Goal: Task Accomplishment & Management: Manage account settings

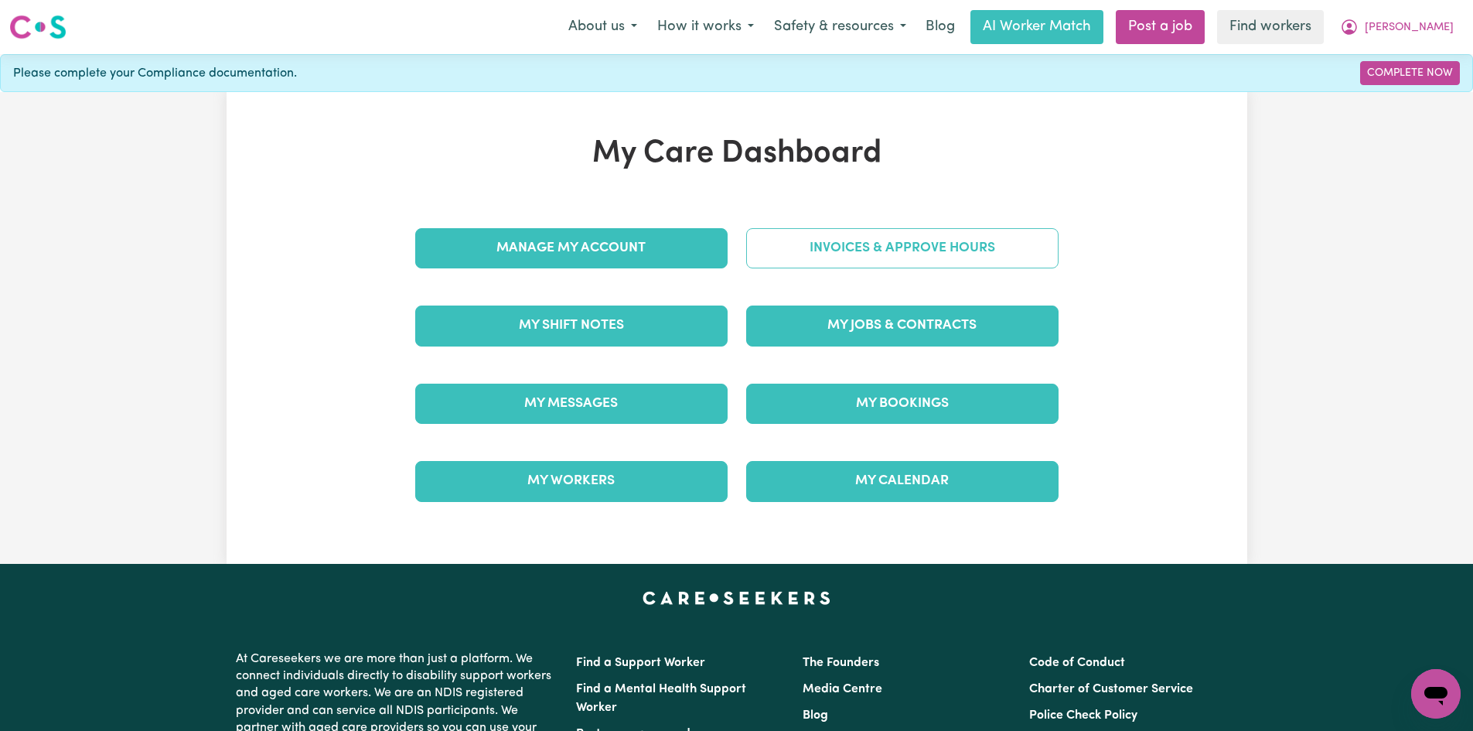
click at [868, 254] on link "Invoices & Approve Hours" at bounding box center [902, 248] width 312 height 40
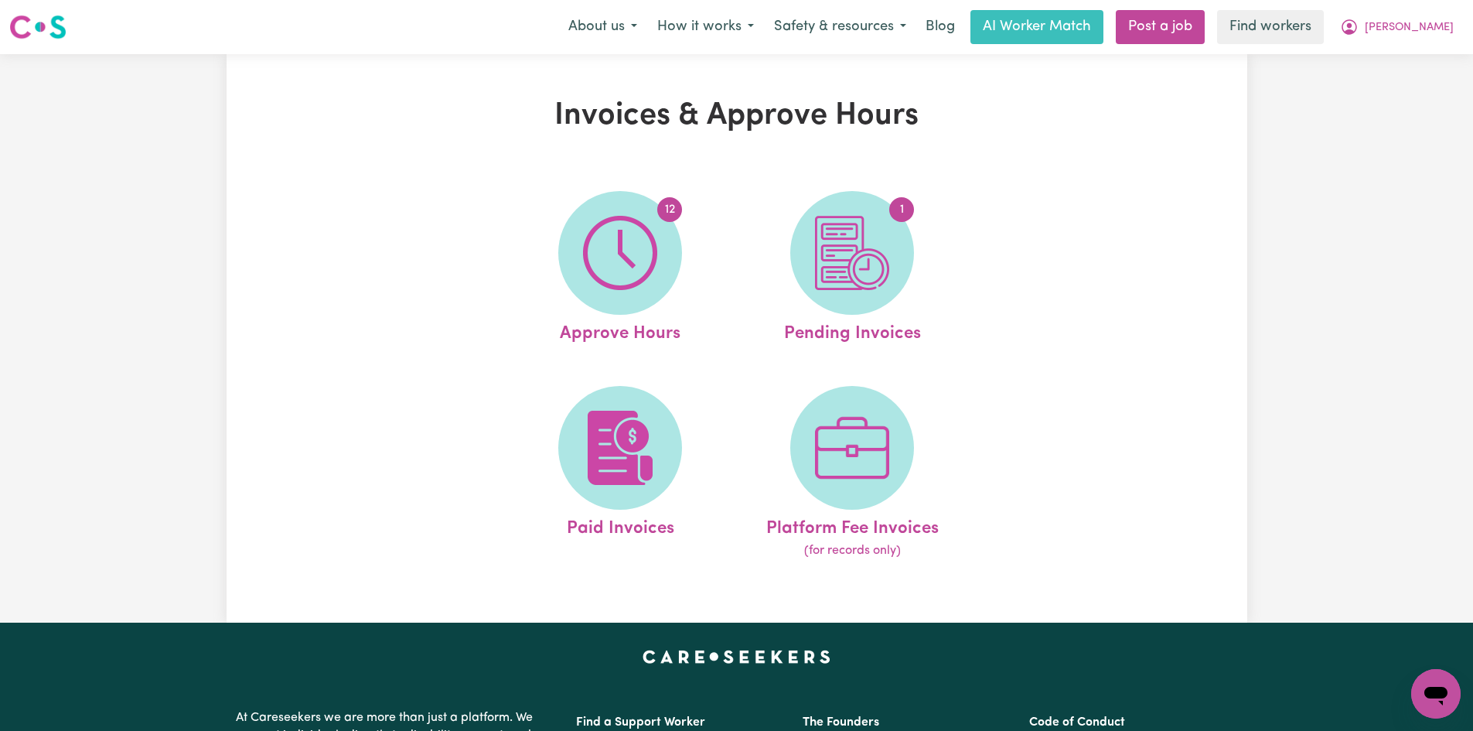
click at [868, 254] on img at bounding box center [852, 253] width 74 height 74
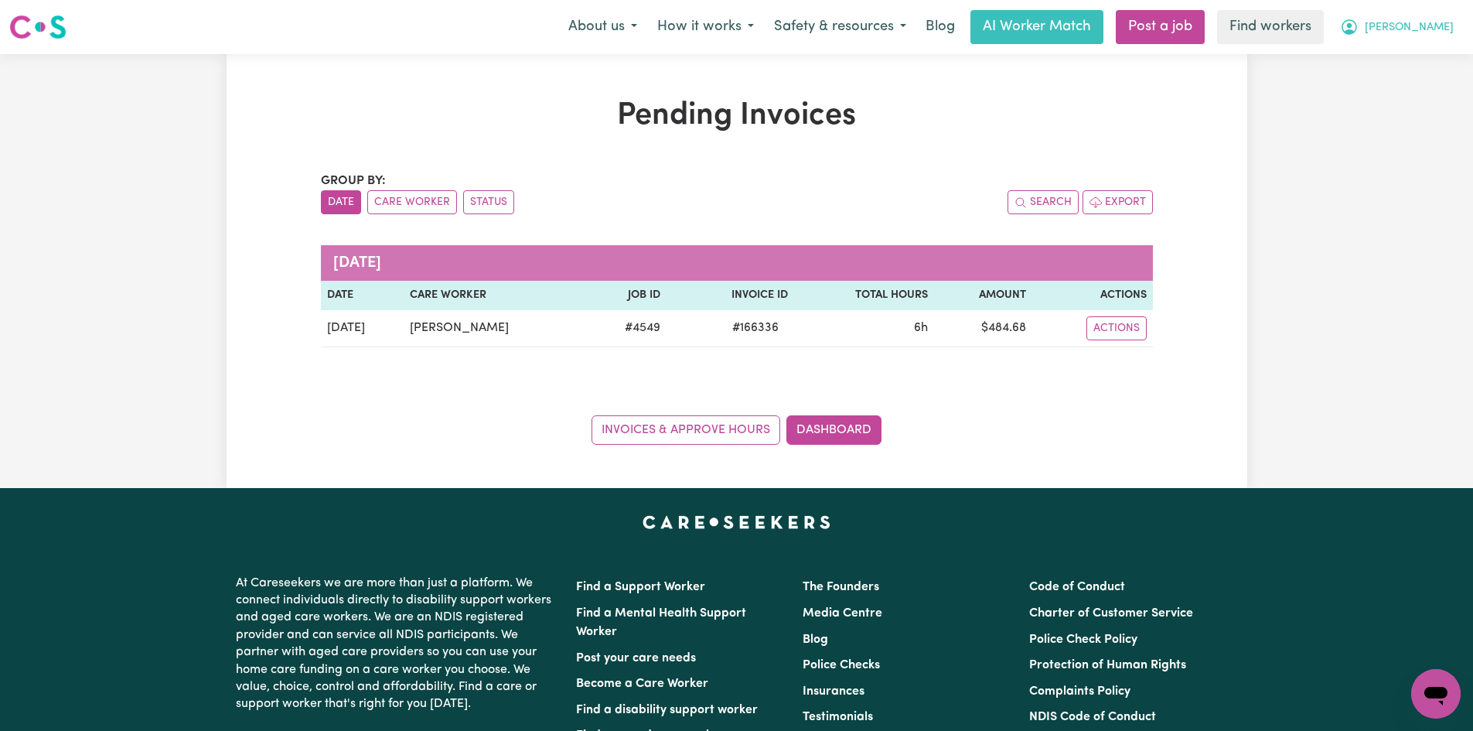
click at [1430, 29] on span "[PERSON_NAME]" at bounding box center [1409, 27] width 89 height 17
click at [1418, 63] on link "My Dashboard" at bounding box center [1402, 60] width 122 height 29
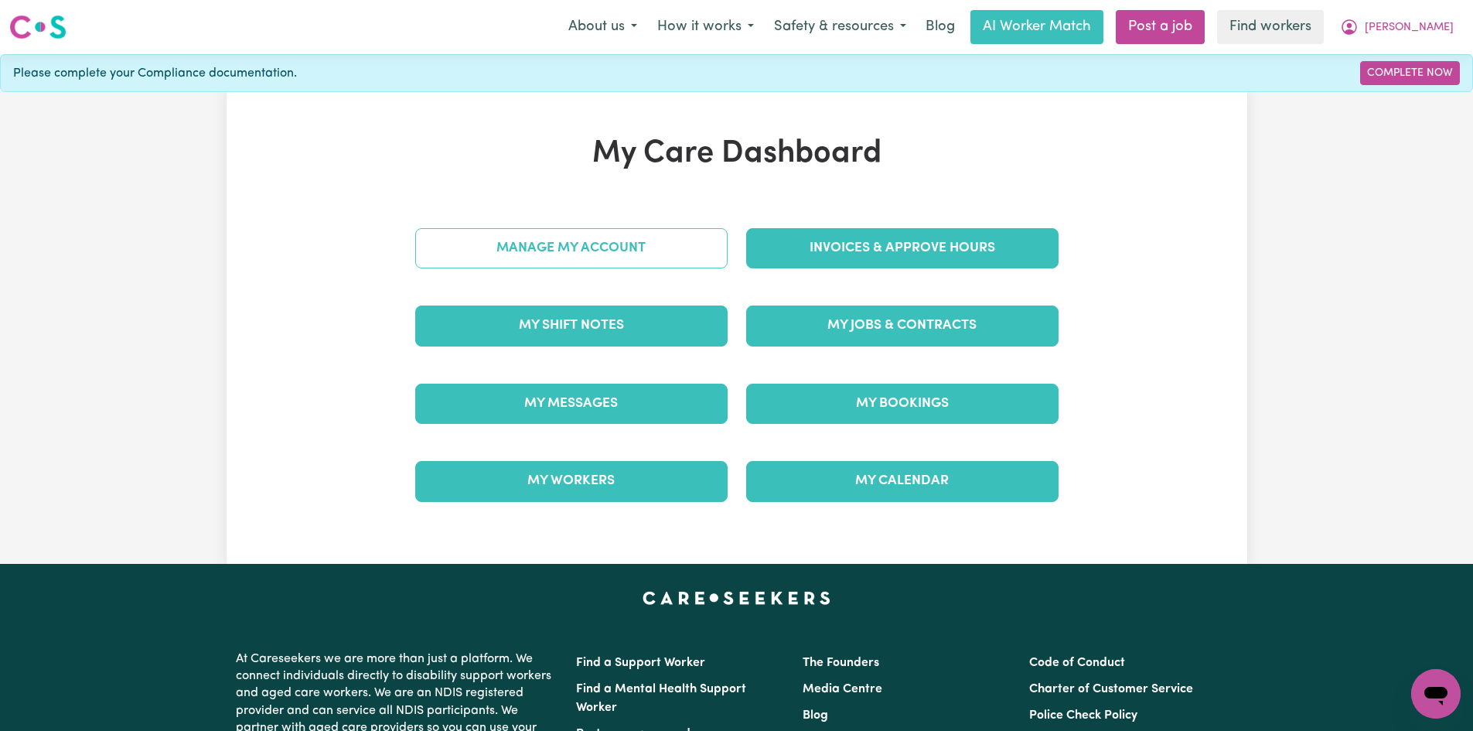
click at [569, 254] on link "Manage My Account" at bounding box center [571, 248] width 312 height 40
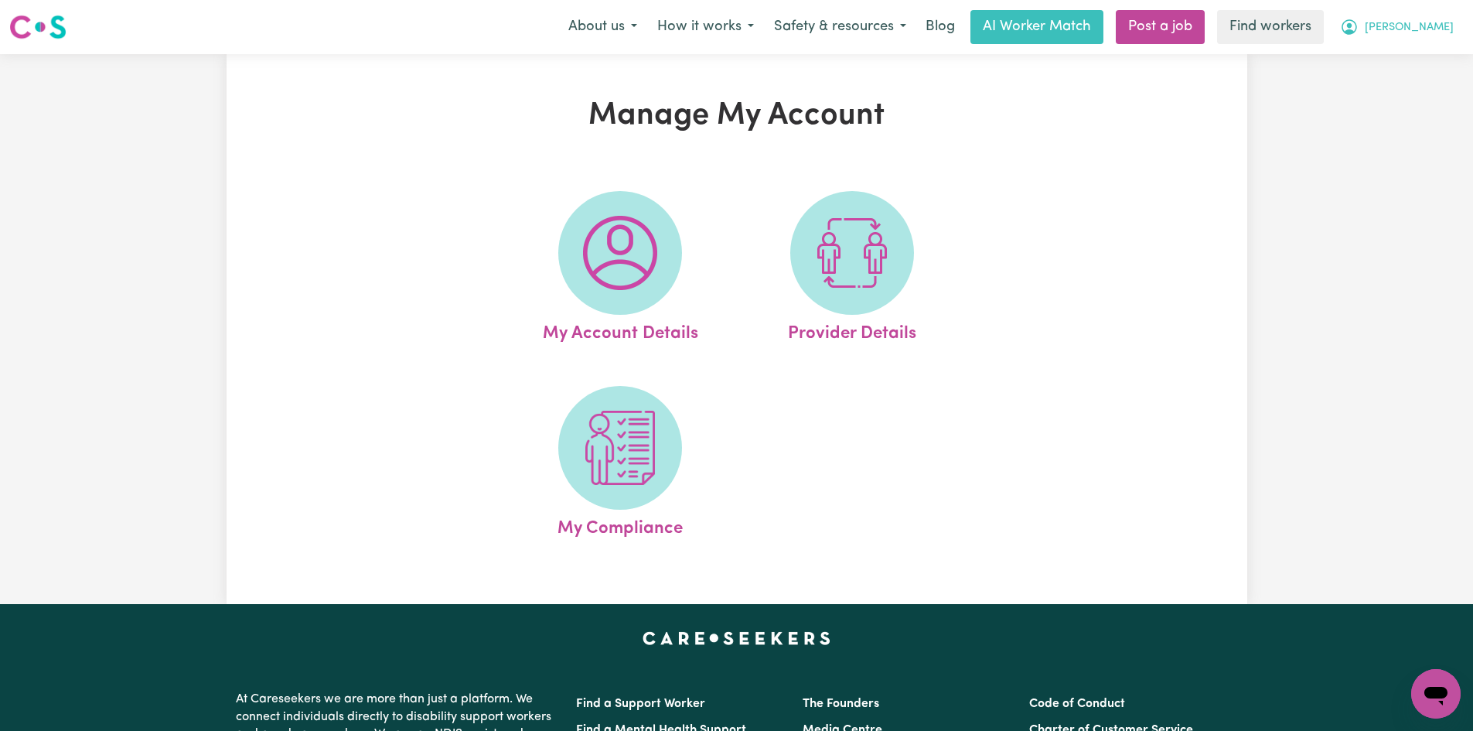
click at [1427, 22] on span "[PERSON_NAME]" at bounding box center [1409, 27] width 89 height 17
click at [1427, 63] on link "My Dashboard" at bounding box center [1402, 60] width 122 height 29
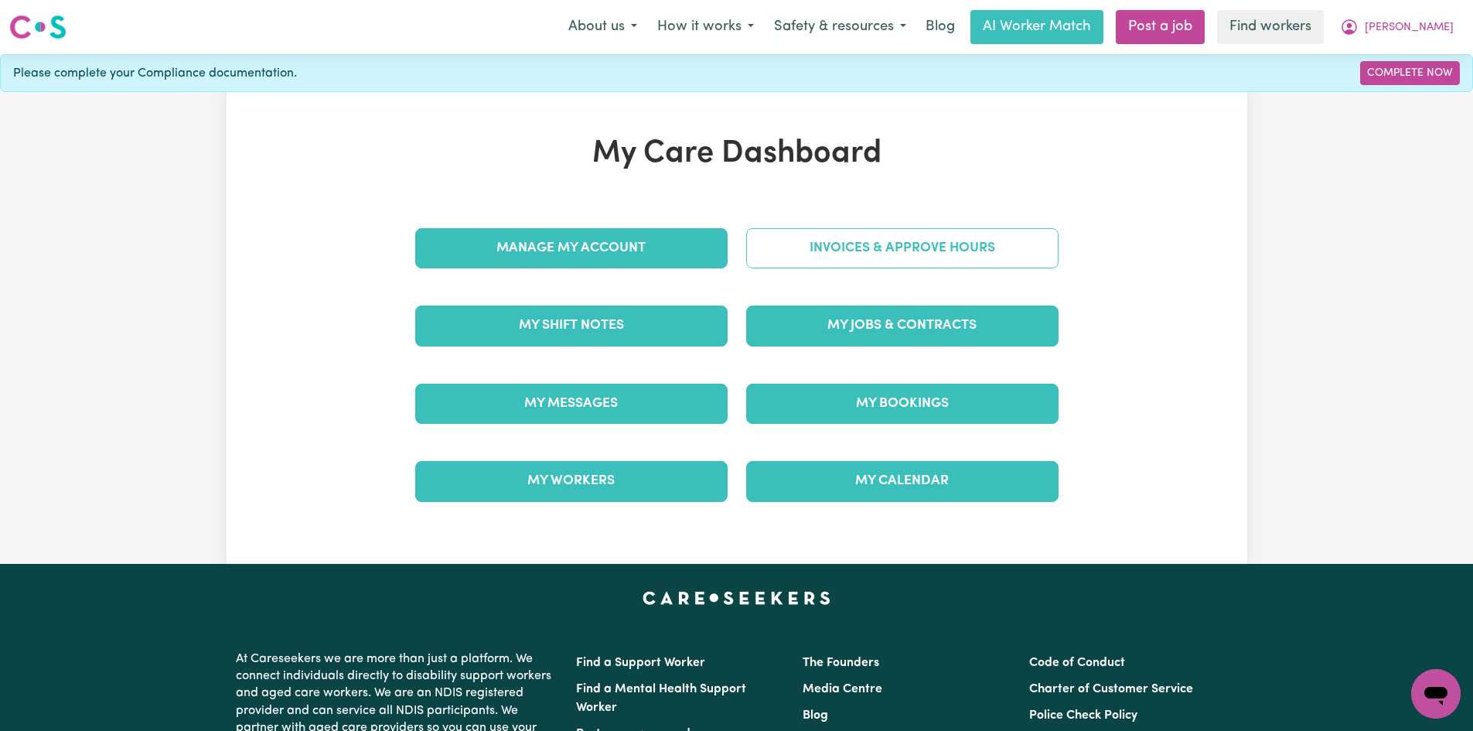
click at [922, 247] on link "Invoices & Approve Hours" at bounding box center [902, 248] width 312 height 40
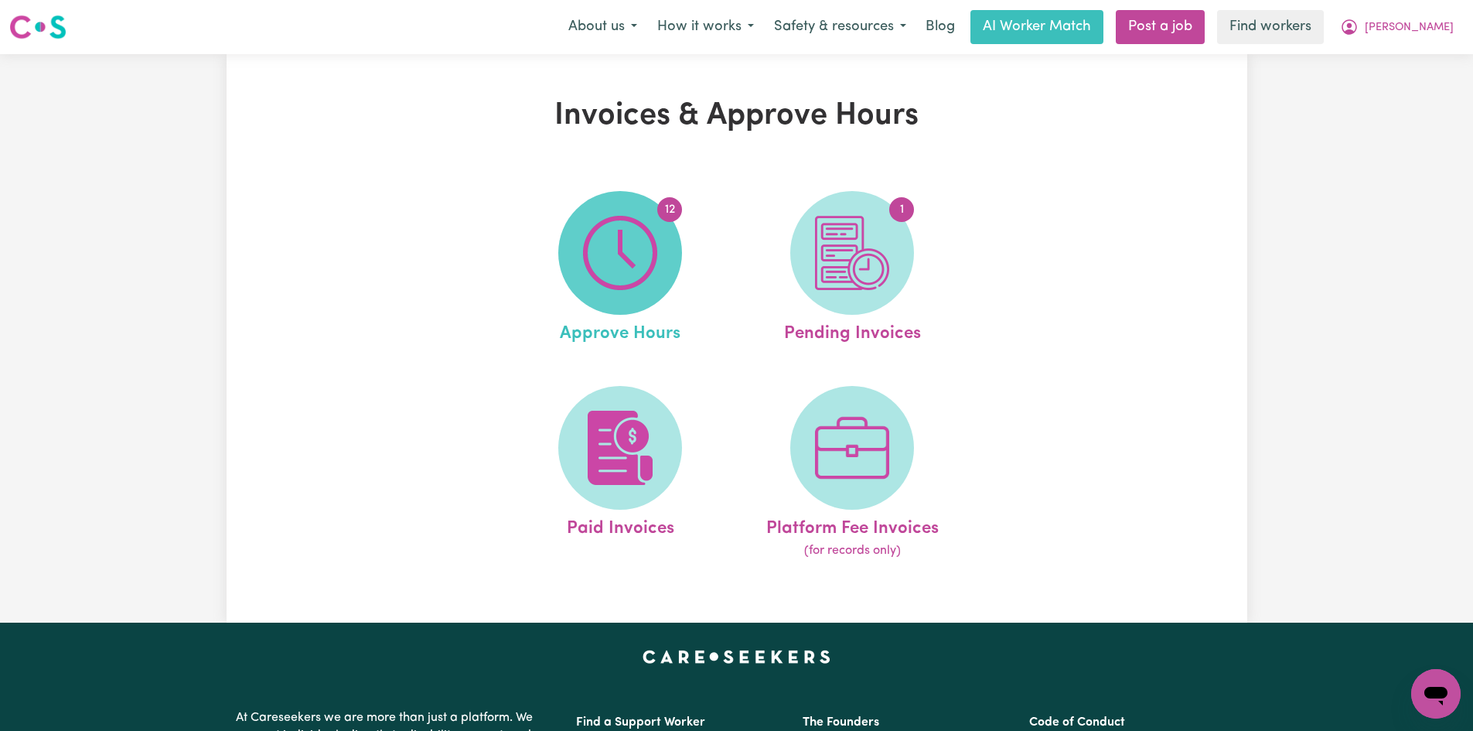
click at [603, 272] on img at bounding box center [620, 253] width 74 height 74
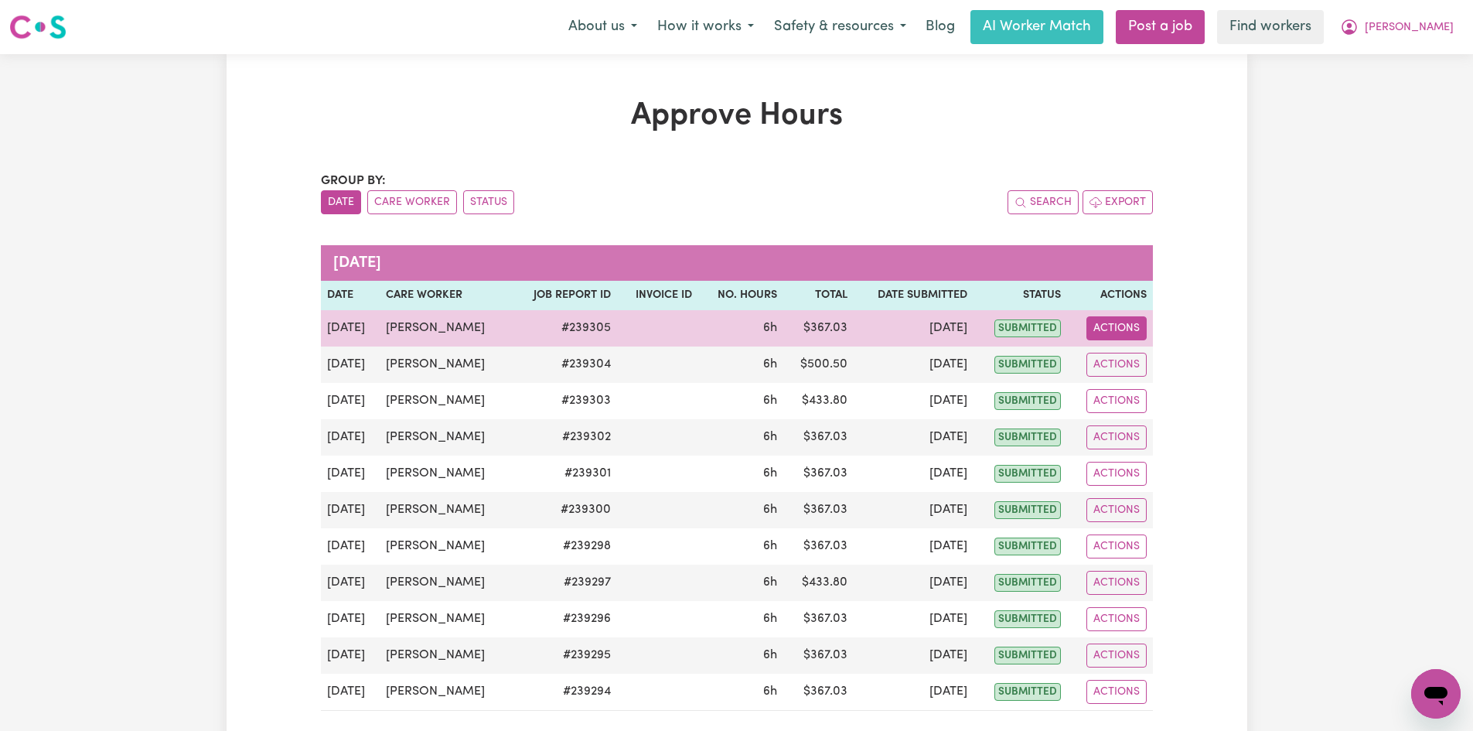
click at [1117, 322] on button "Actions" at bounding box center [1116, 328] width 60 height 24
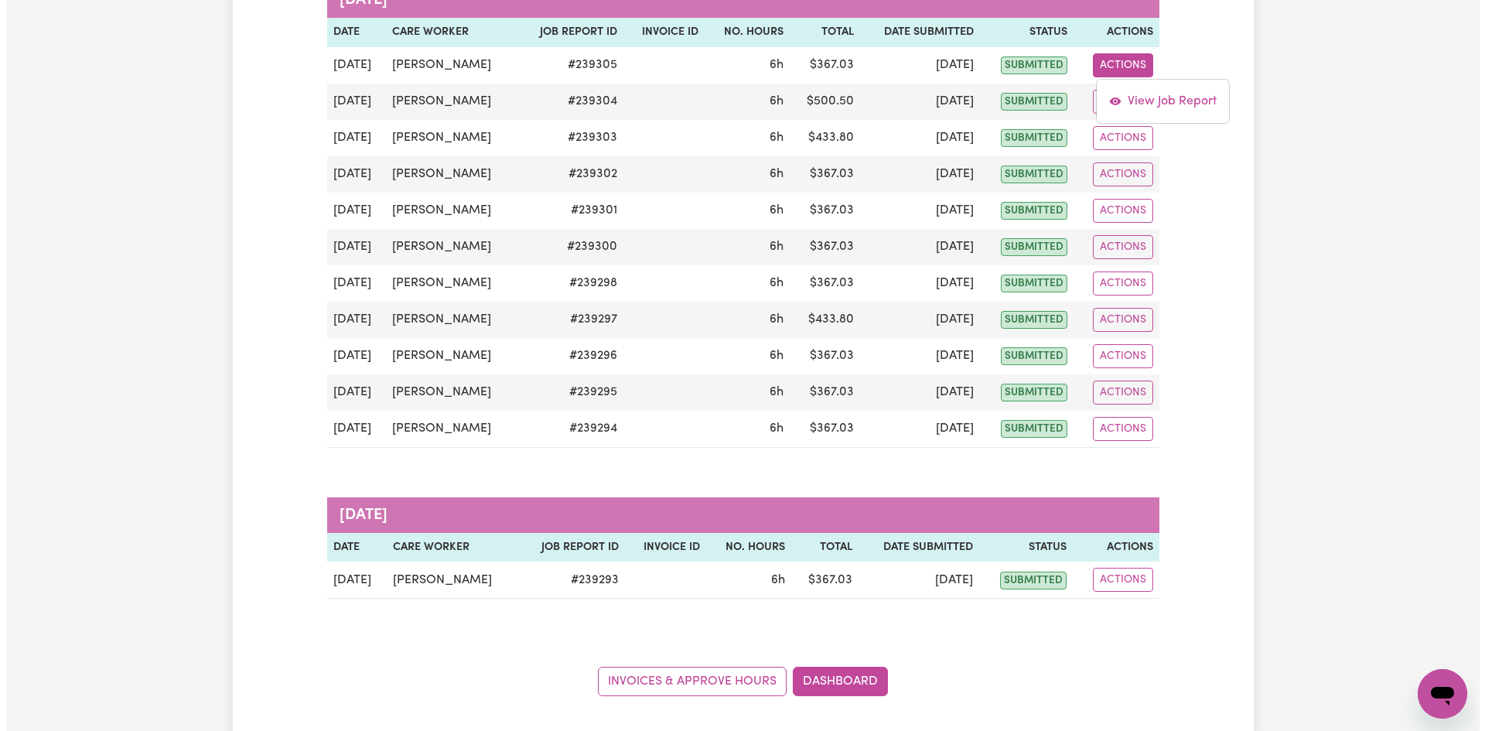
scroll to position [387, 0]
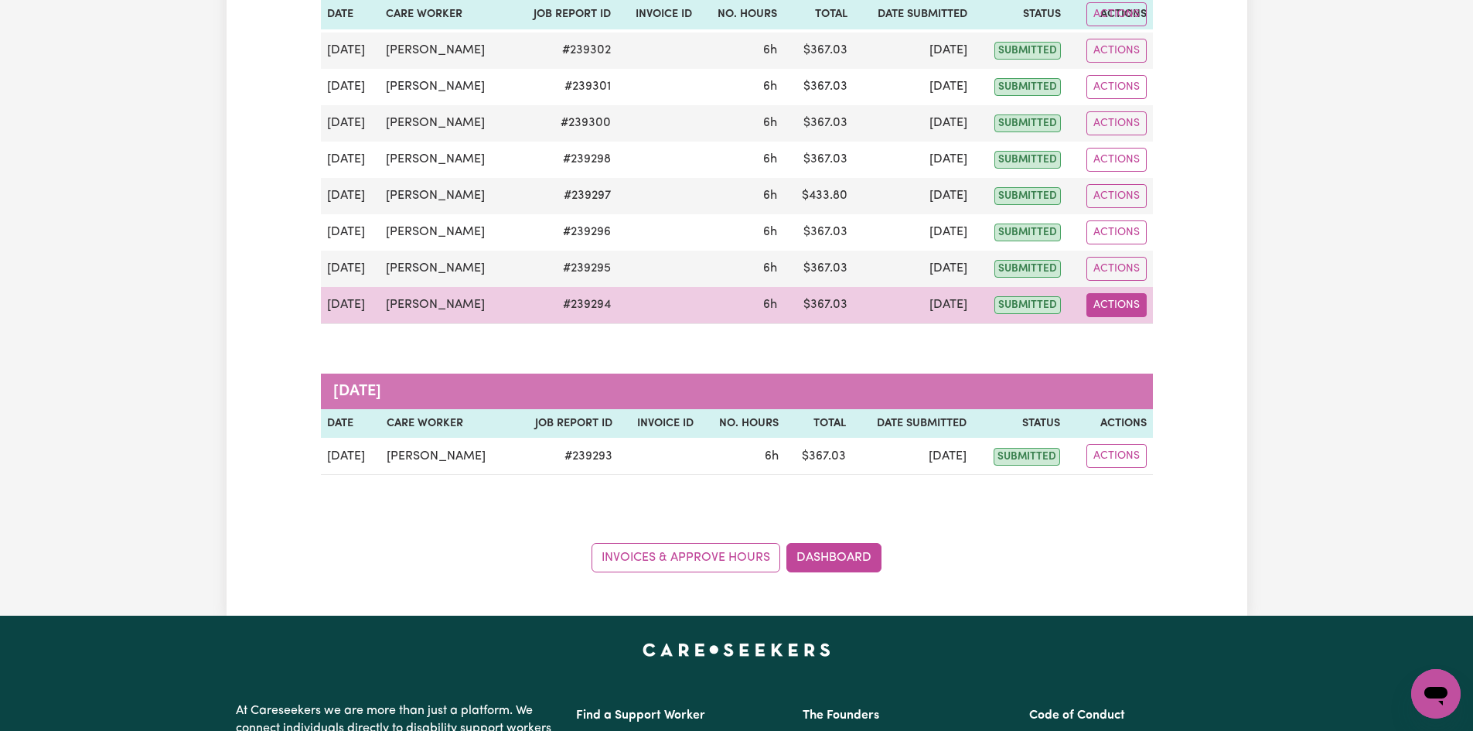
click at [1124, 304] on button "Actions" at bounding box center [1116, 305] width 60 height 24
click at [1172, 339] on link "View Job Report" at bounding box center [1156, 341] width 132 height 31
select select "pm"
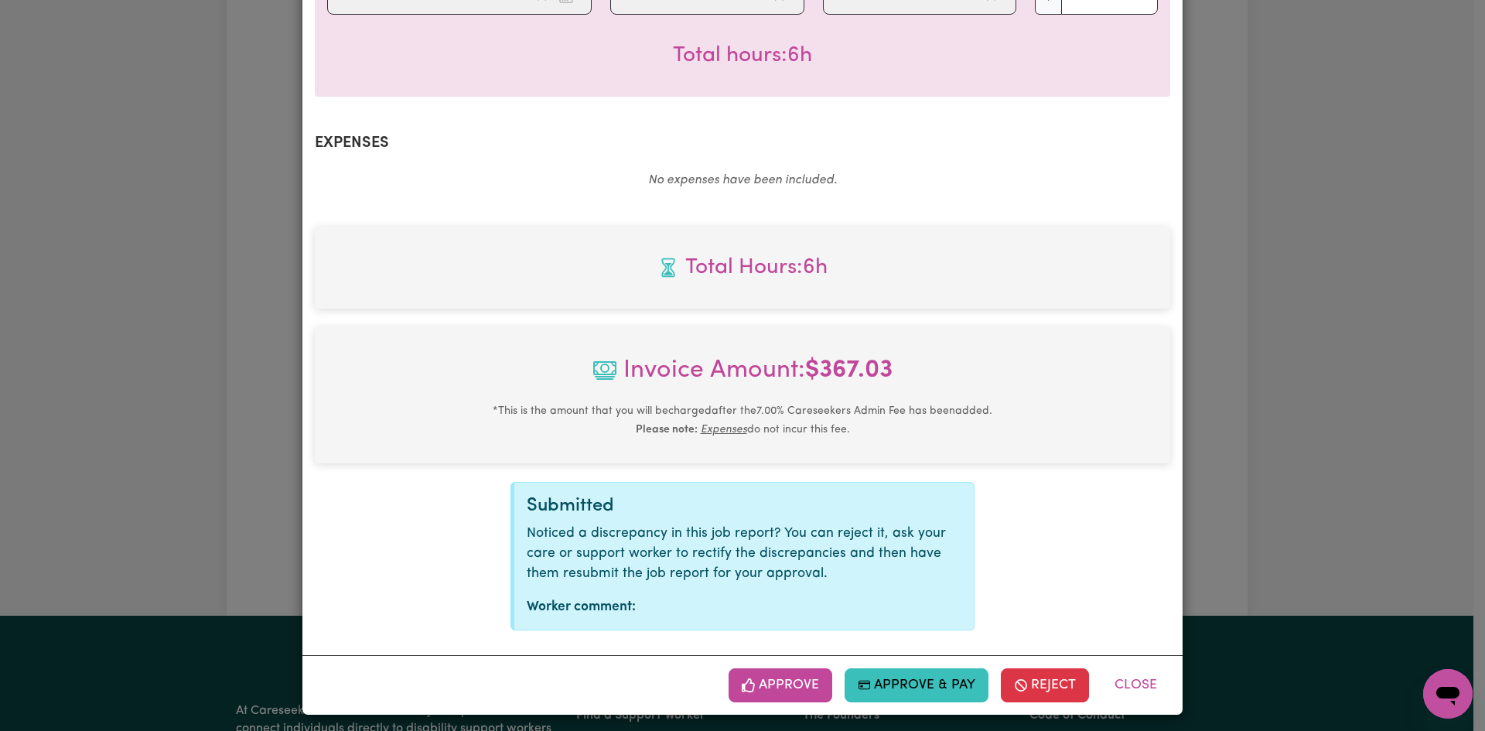
scroll to position [462, 0]
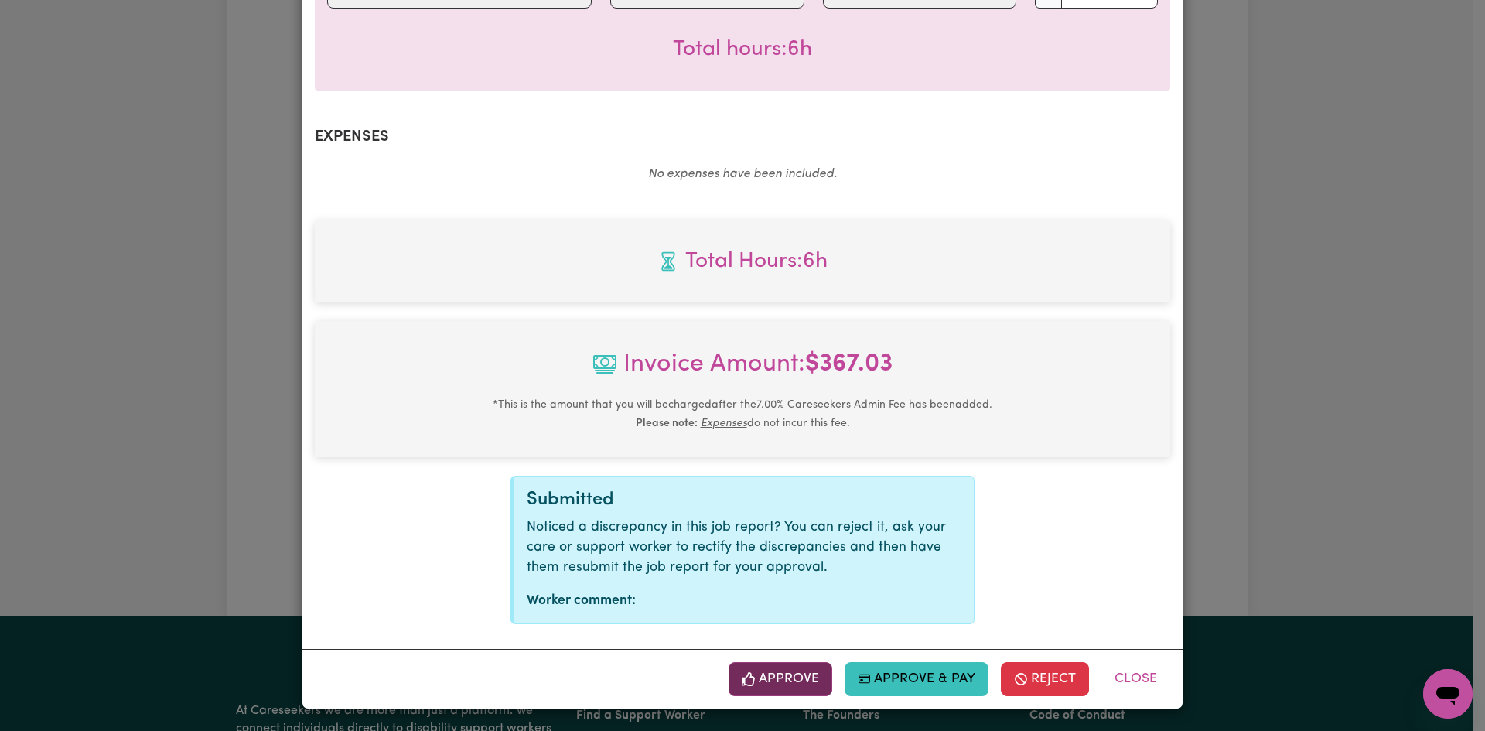
click at [776, 677] on button "Approve" at bounding box center [780, 679] width 104 height 34
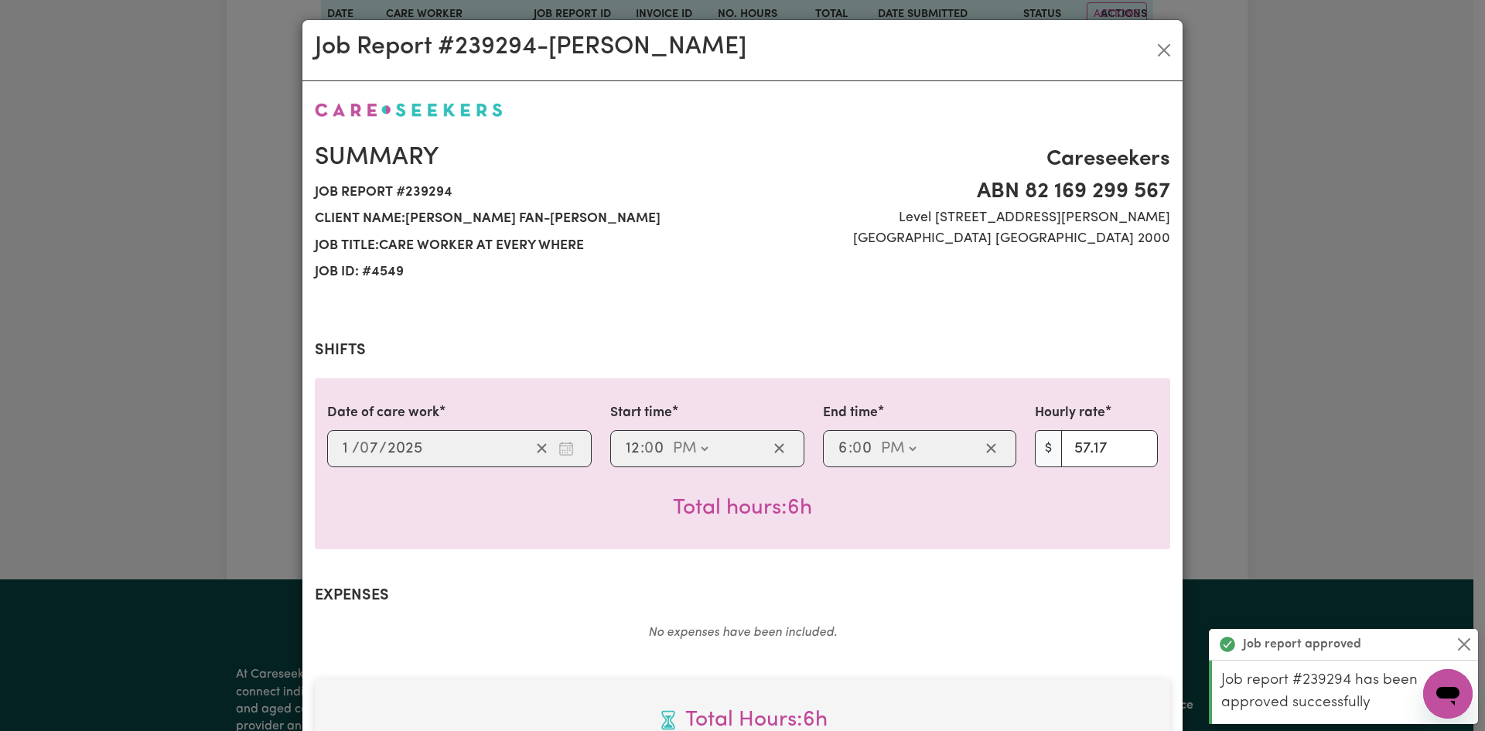
scroll to position [0, 0]
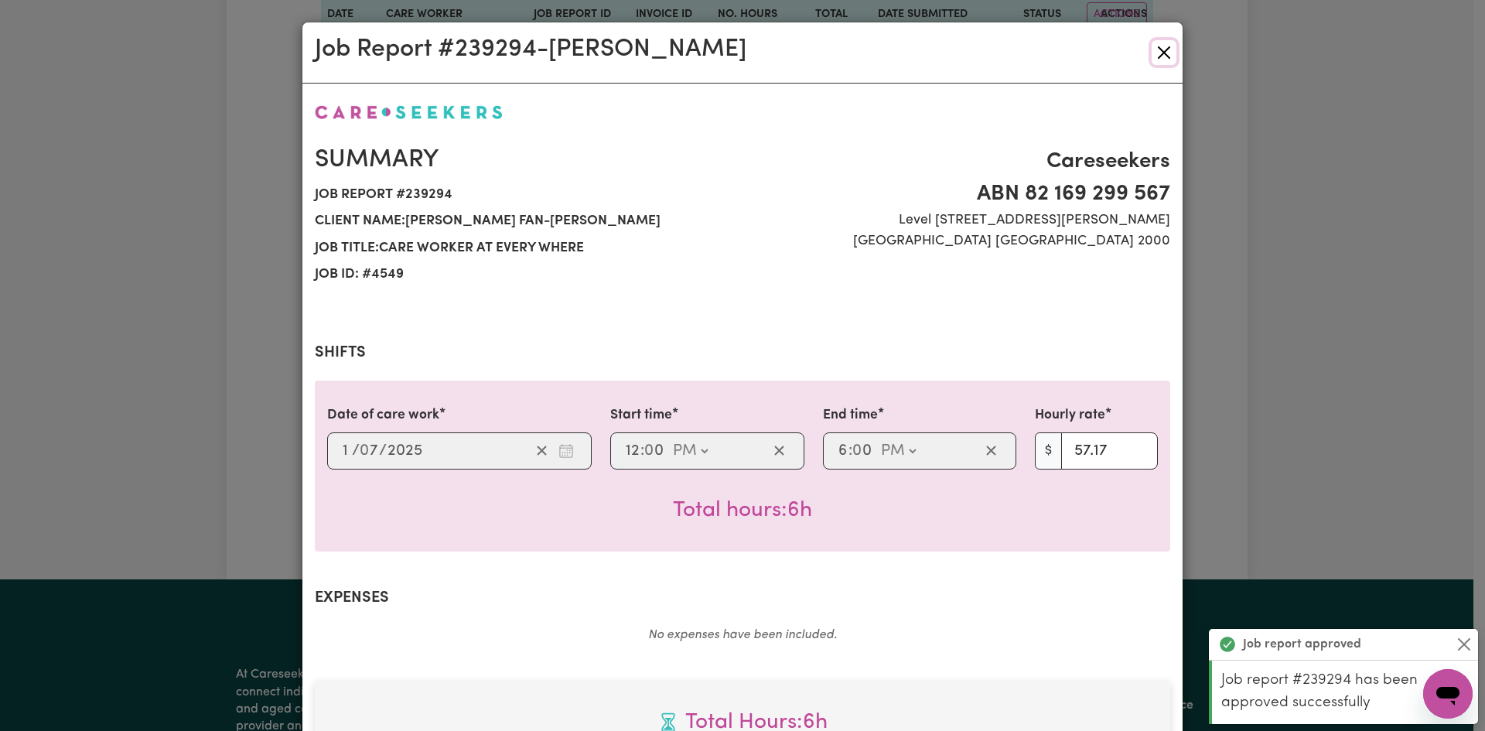
click at [1166, 49] on button "Close" at bounding box center [1163, 52] width 25 height 25
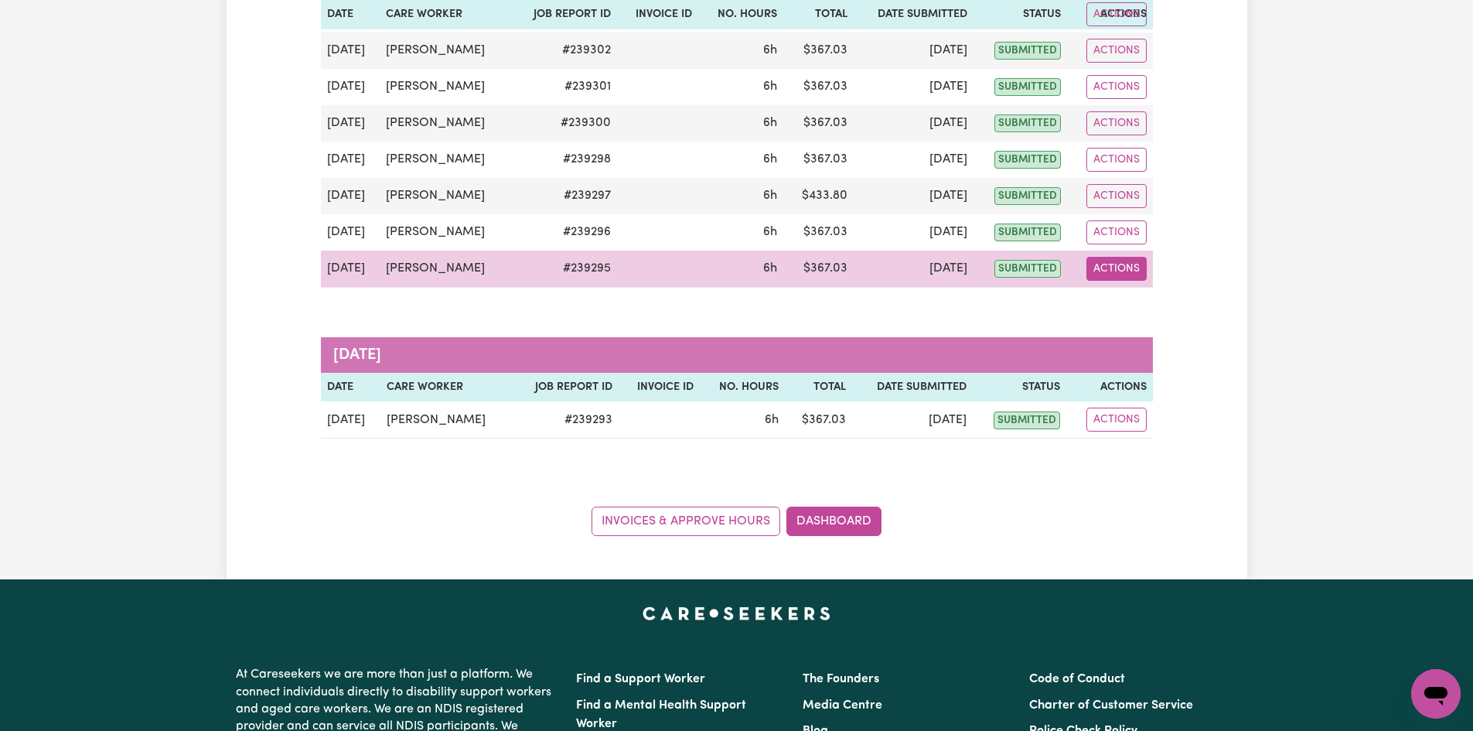
click at [1119, 276] on button "Actions" at bounding box center [1116, 269] width 60 height 24
click at [1146, 305] on link "View Job Report" at bounding box center [1156, 304] width 132 height 31
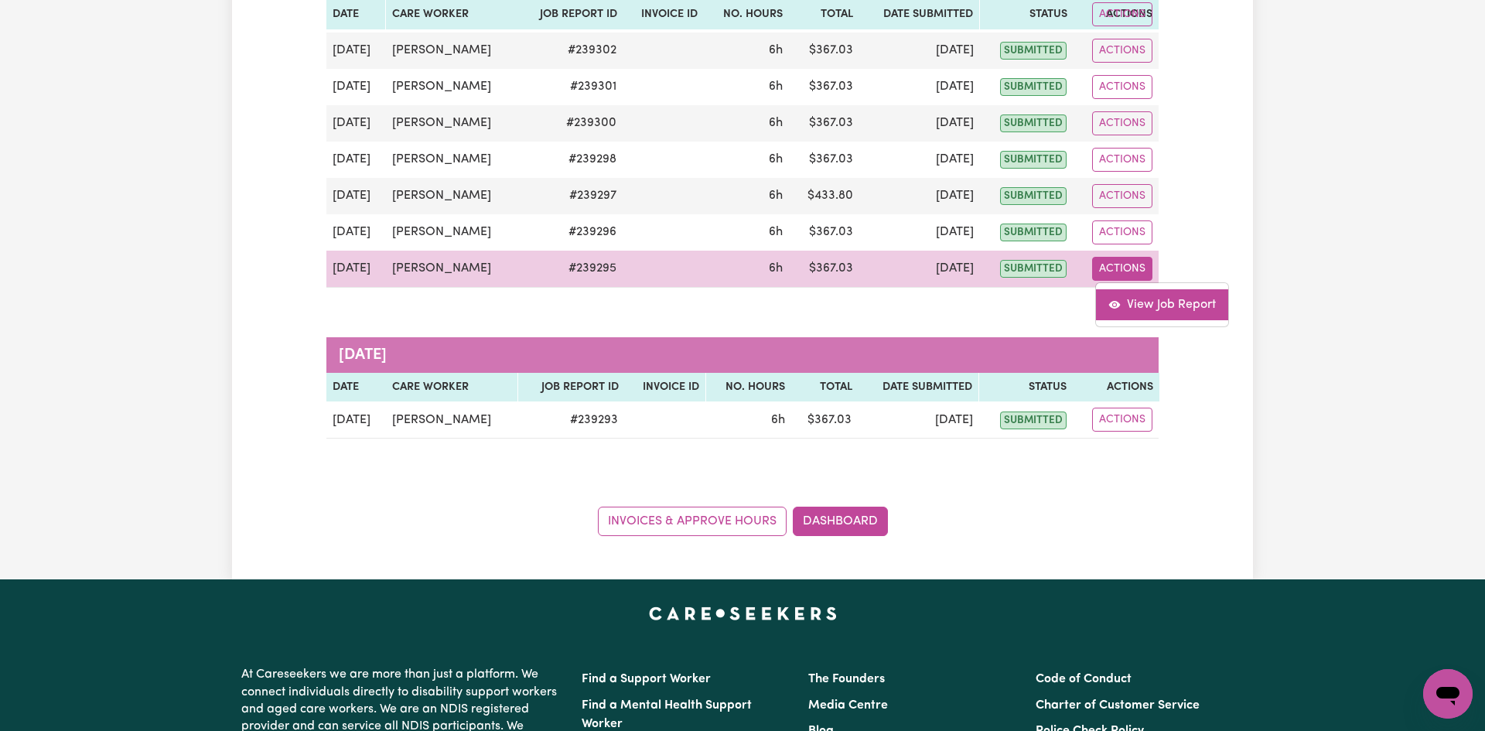
select select "pm"
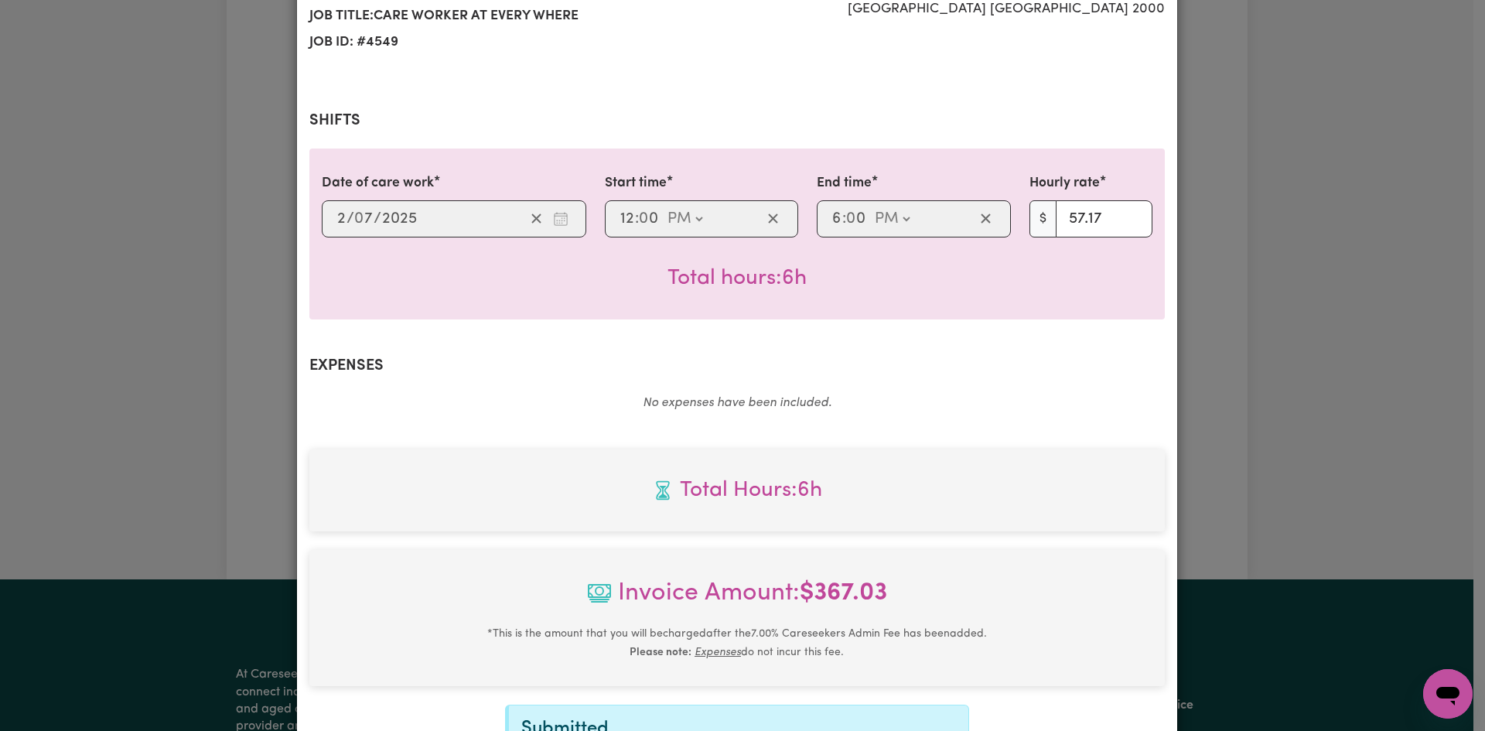
scroll to position [462, 0]
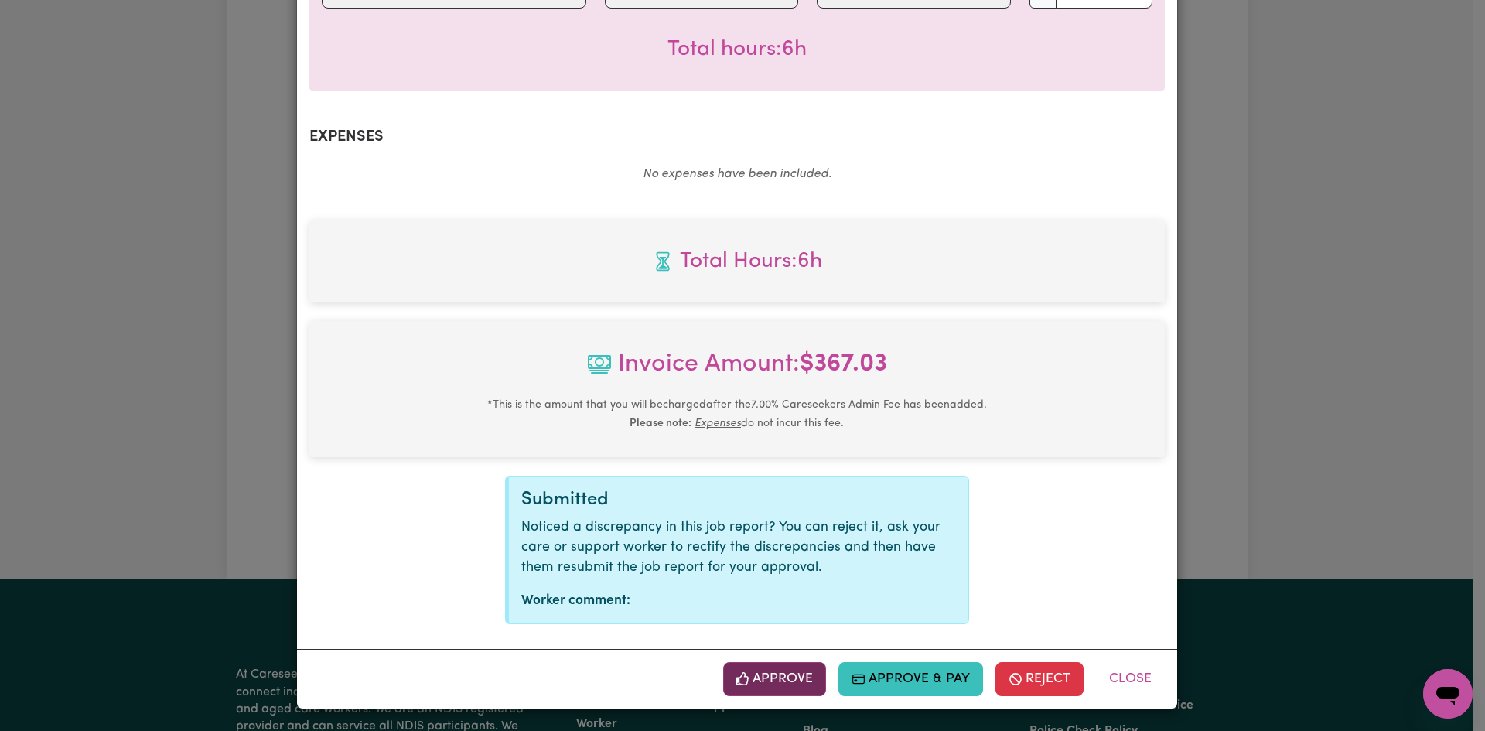
click at [796, 684] on button "Approve" at bounding box center [775, 679] width 104 height 34
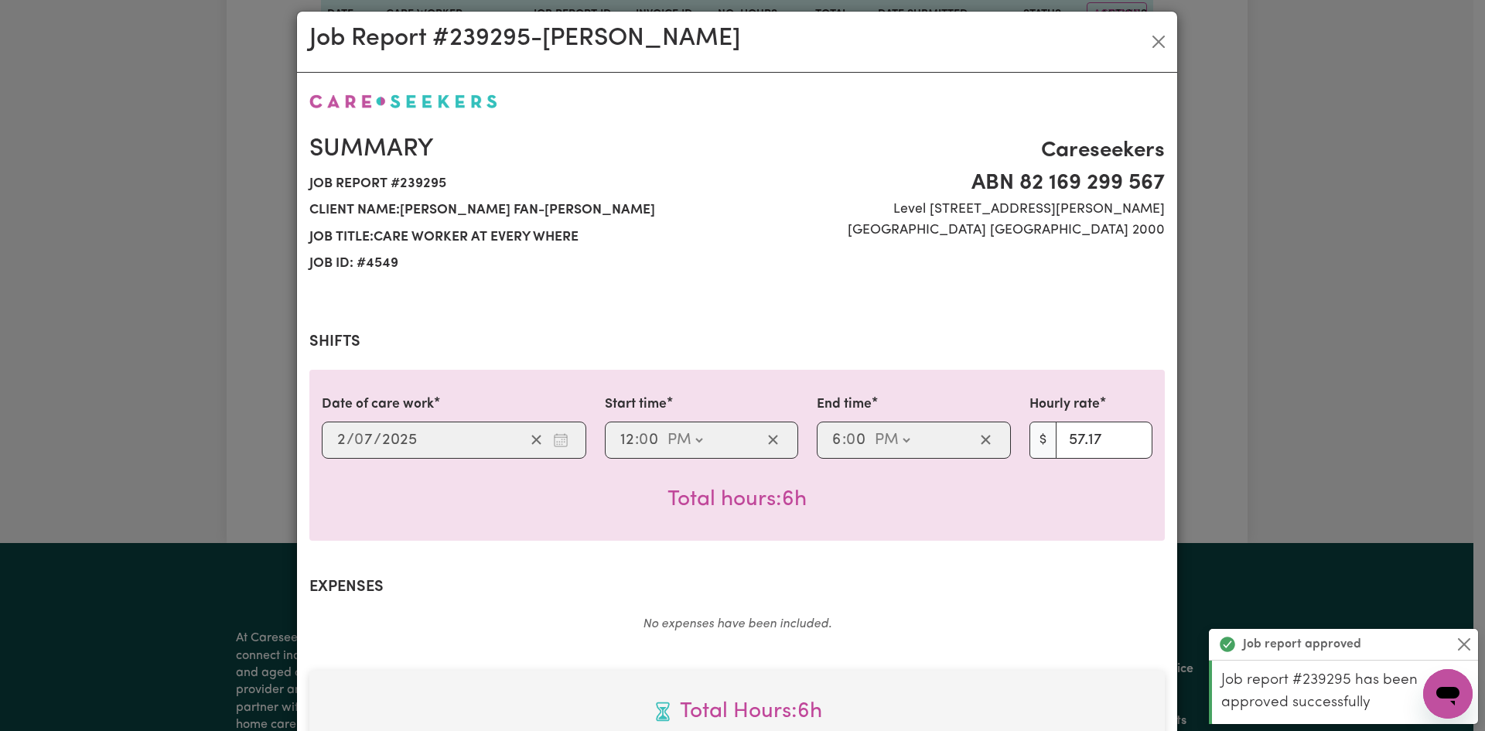
scroll to position [0, 0]
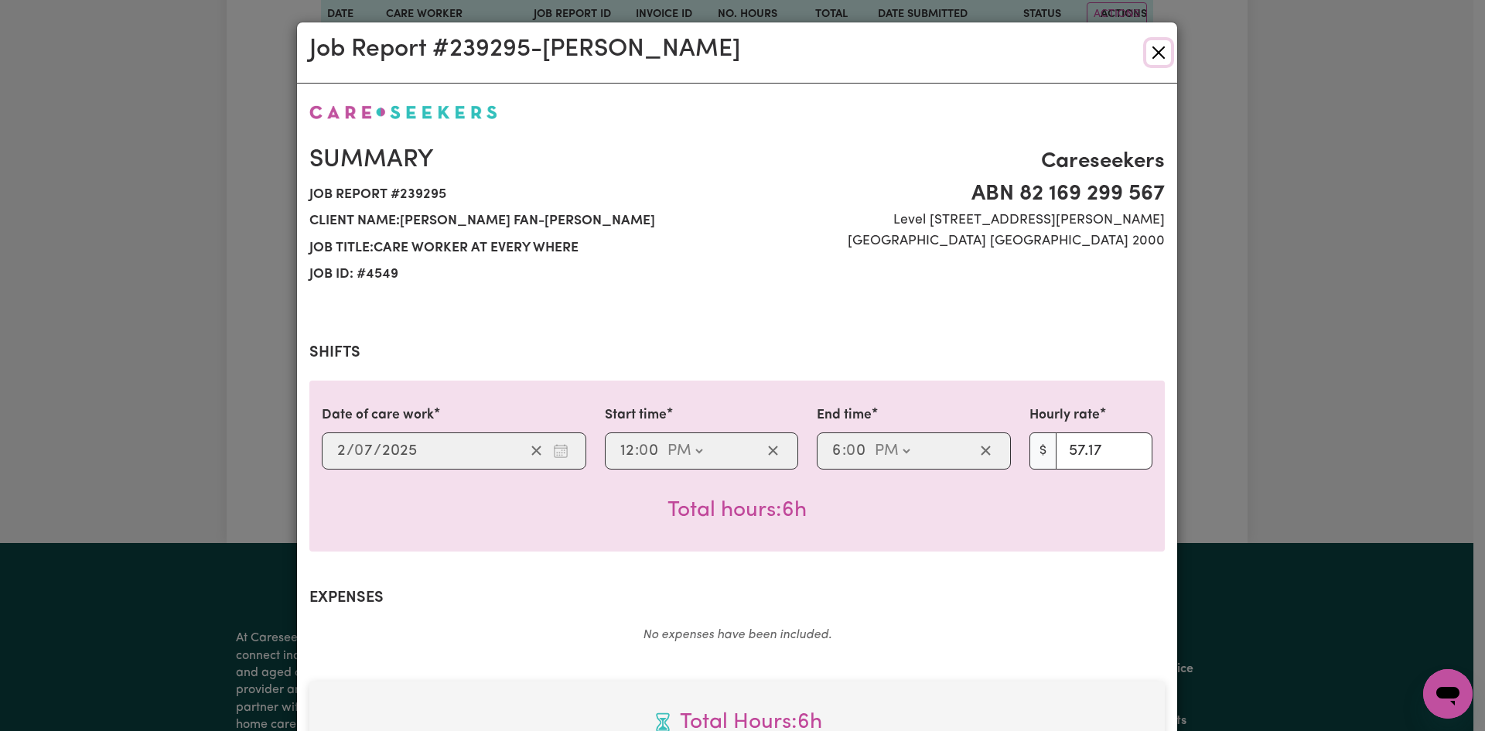
click at [1154, 53] on button "Close" at bounding box center [1158, 52] width 25 height 25
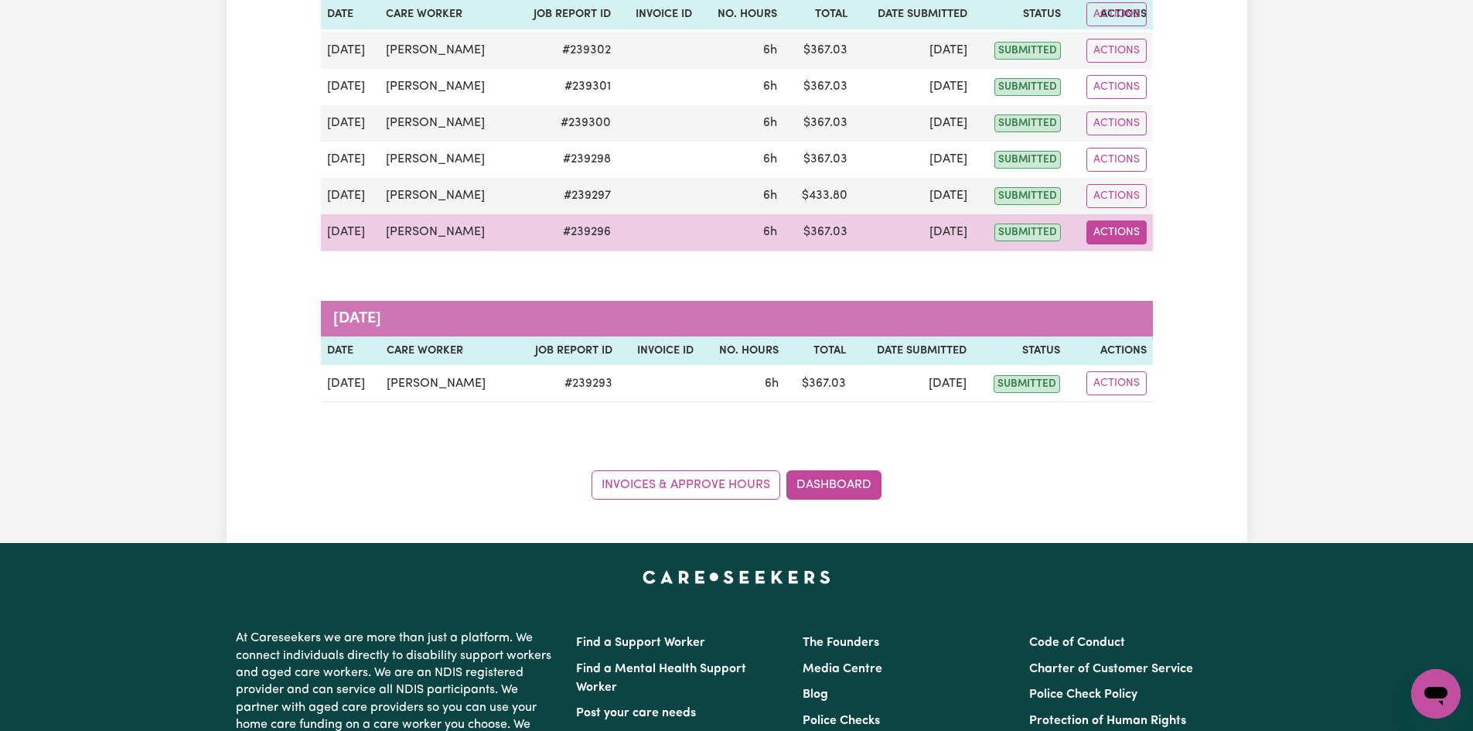
click at [1111, 235] on button "Actions" at bounding box center [1116, 232] width 60 height 24
click at [1142, 265] on link "View Job Report" at bounding box center [1156, 268] width 132 height 31
select select "pm"
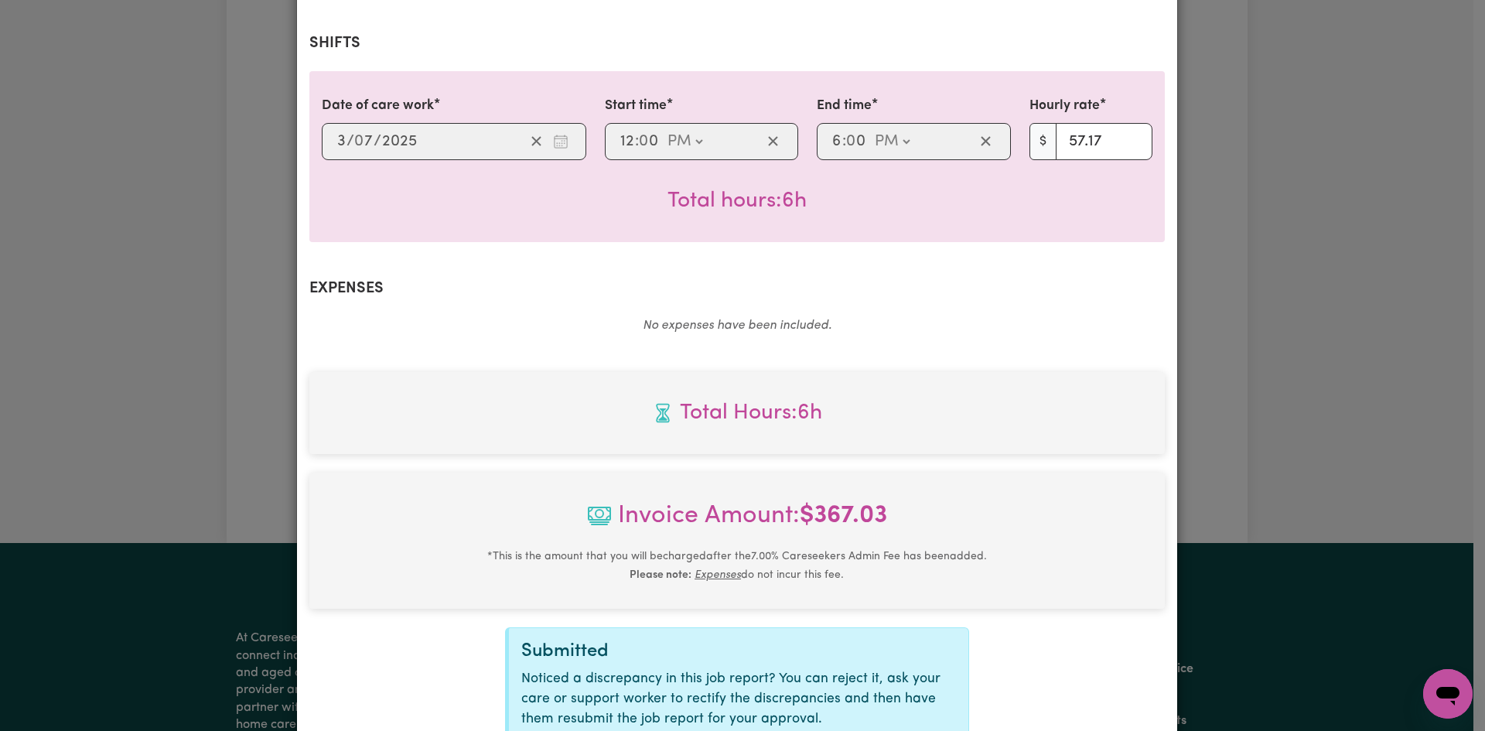
scroll to position [462, 0]
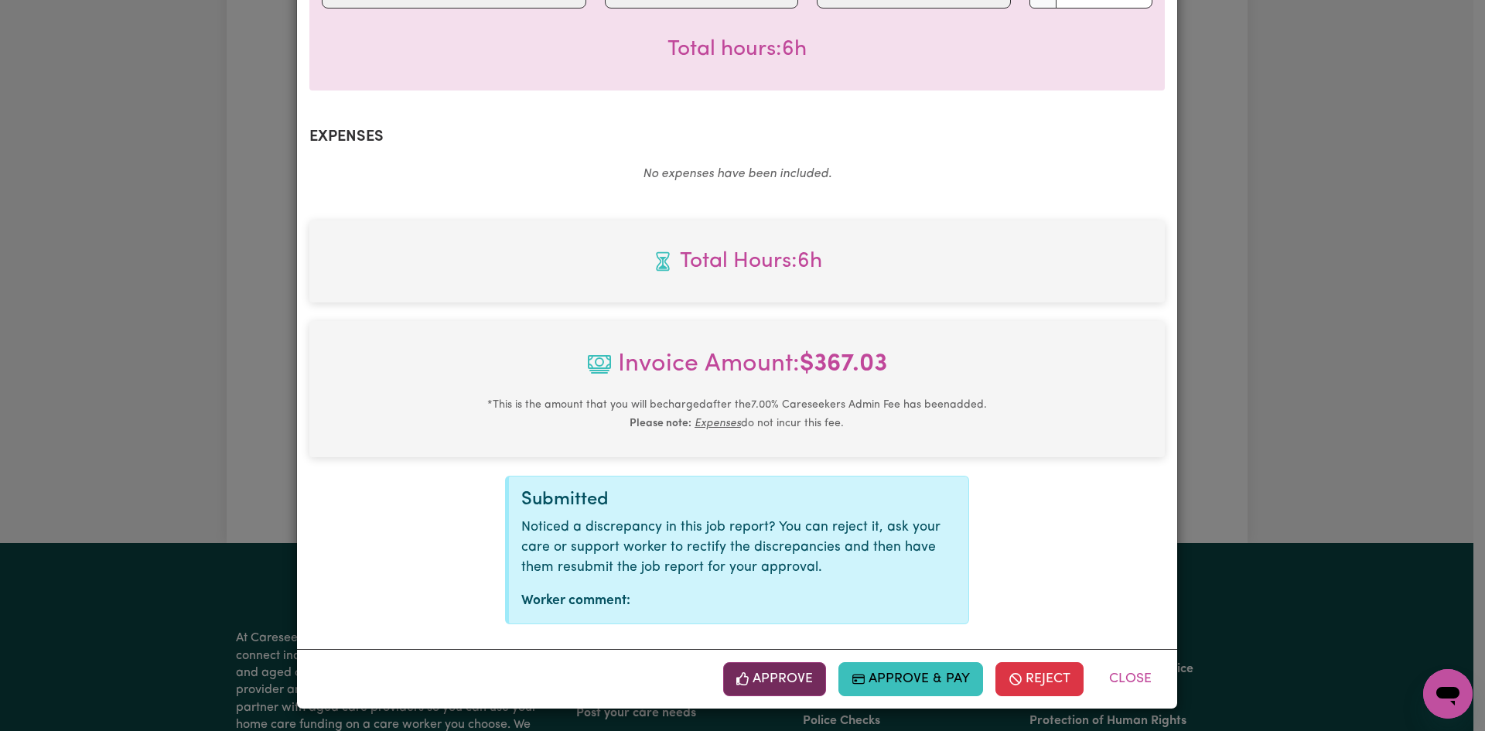
click at [762, 673] on button "Approve" at bounding box center [775, 679] width 104 height 34
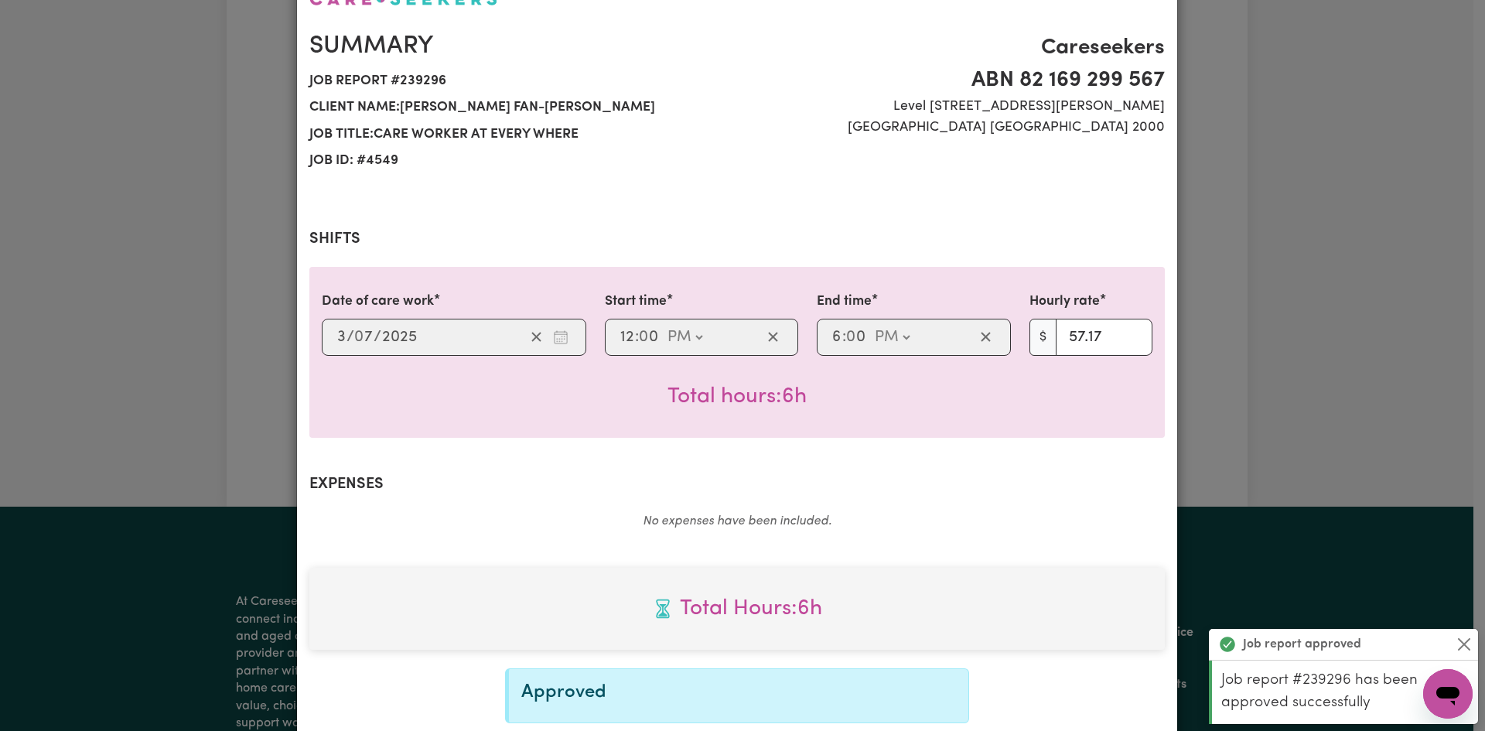
scroll to position [0, 0]
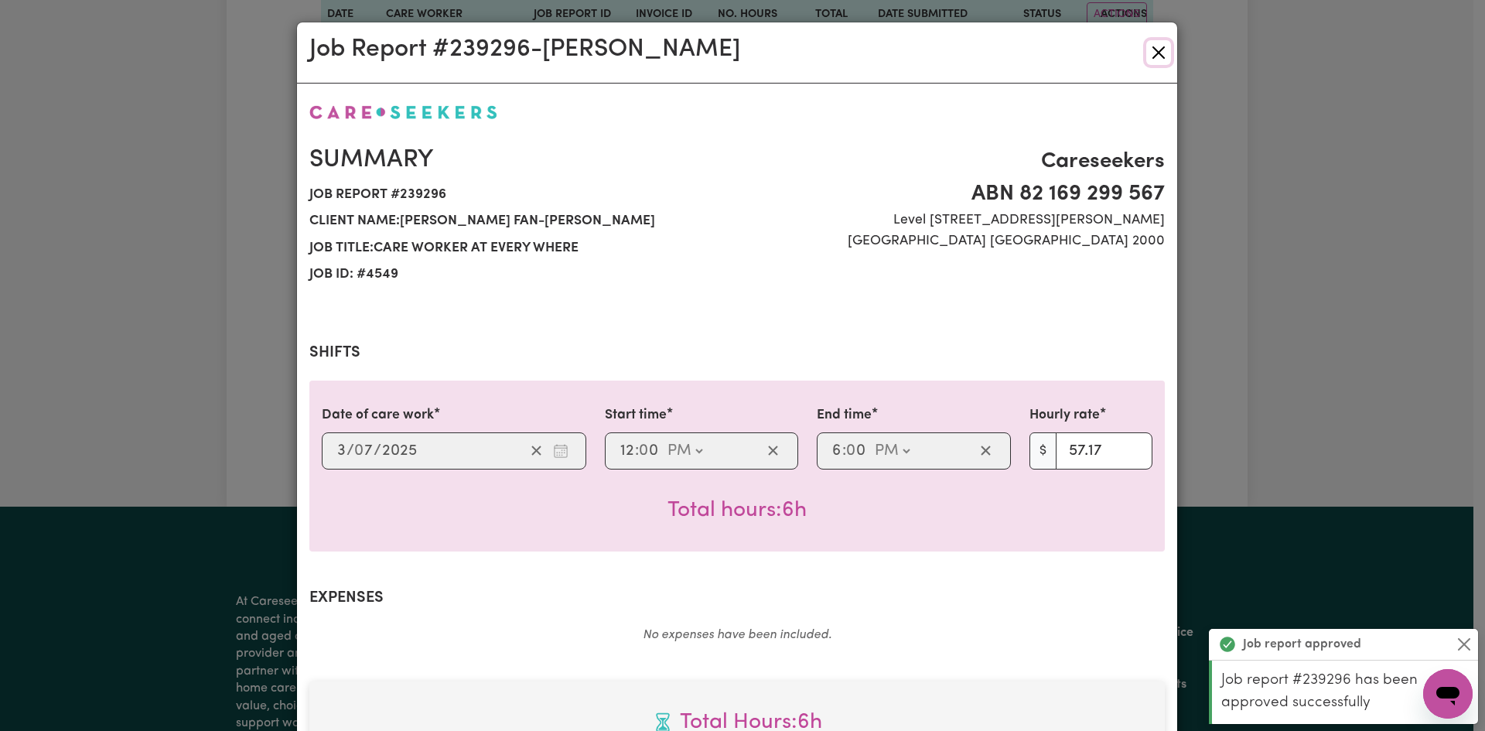
click at [1151, 53] on button "Close" at bounding box center [1158, 52] width 25 height 25
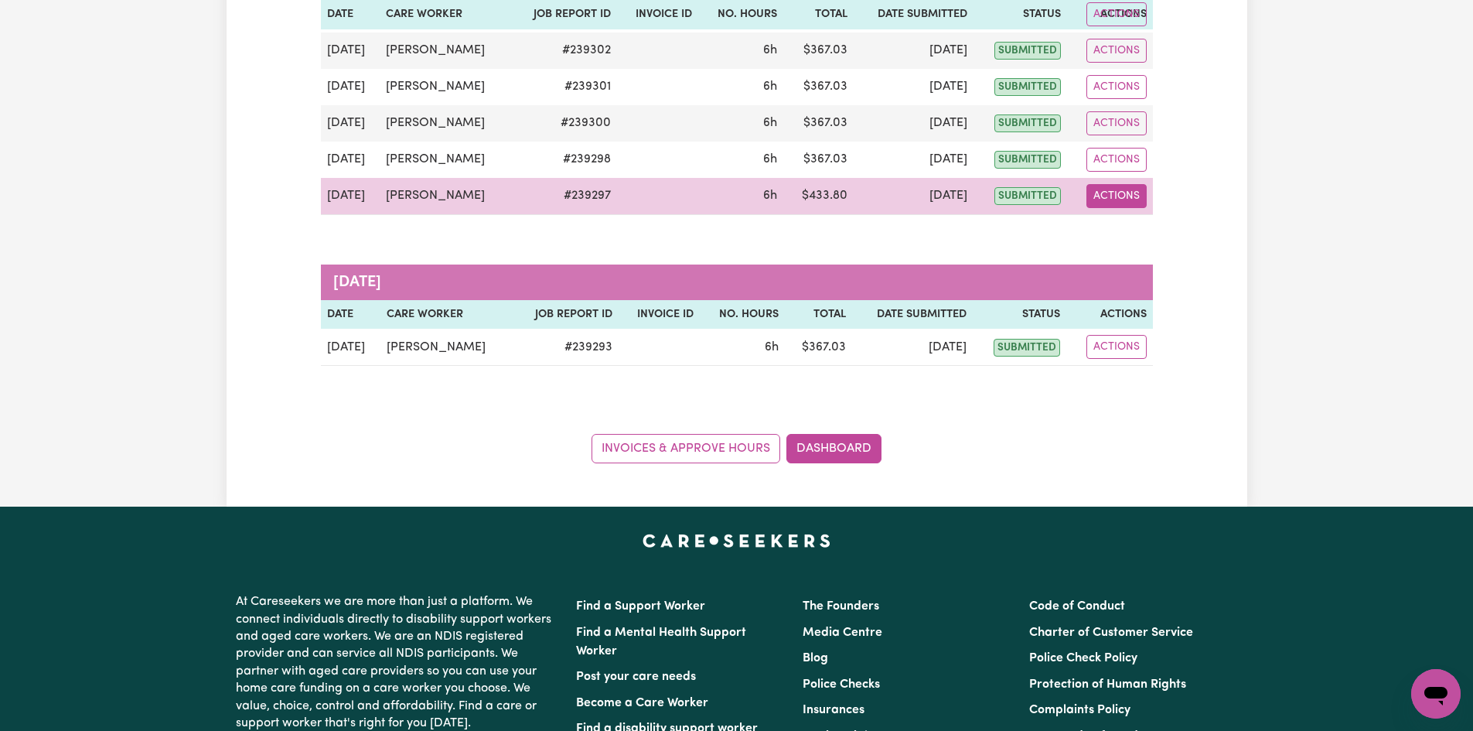
click at [1113, 196] on button "Actions" at bounding box center [1116, 196] width 60 height 24
click at [1127, 224] on link "View Job Report" at bounding box center [1156, 232] width 132 height 31
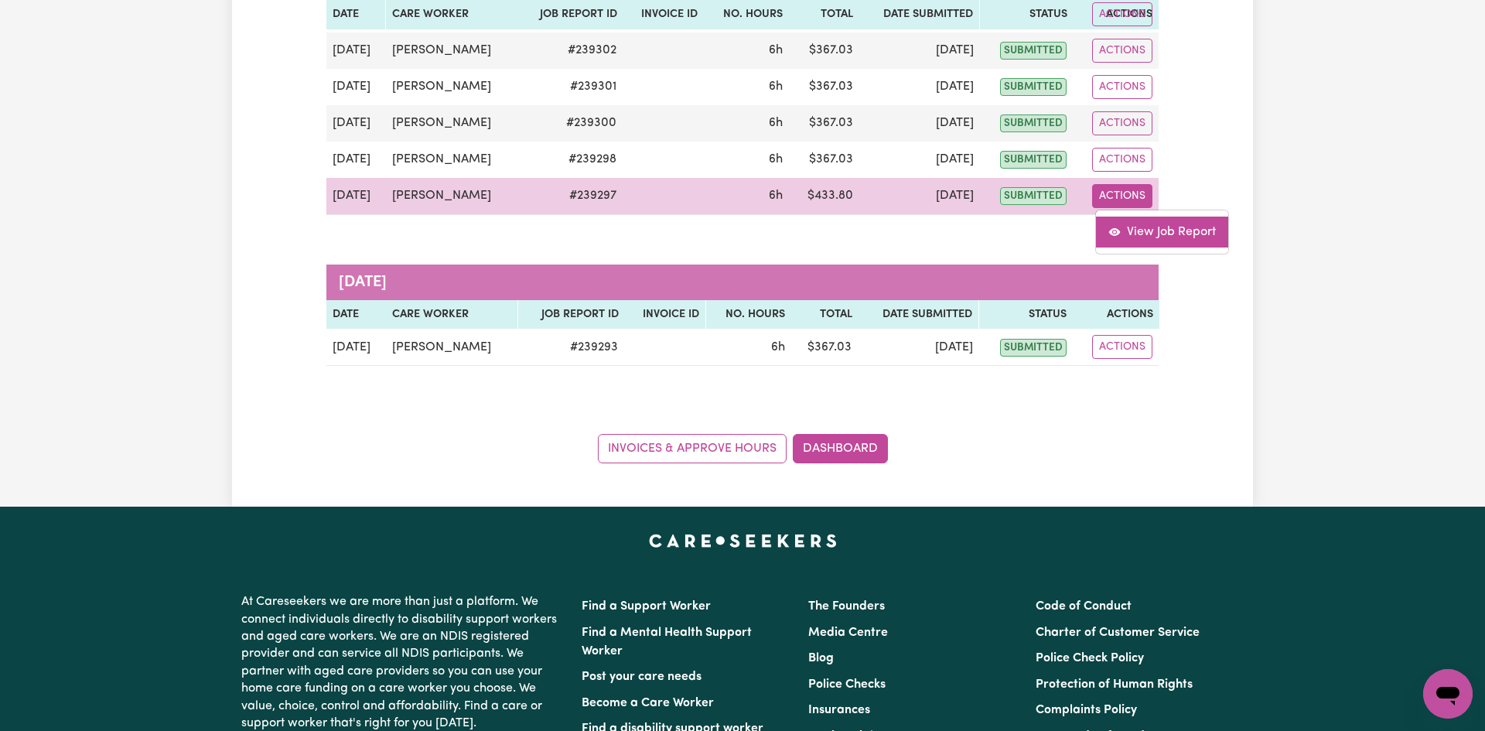
select select "pm"
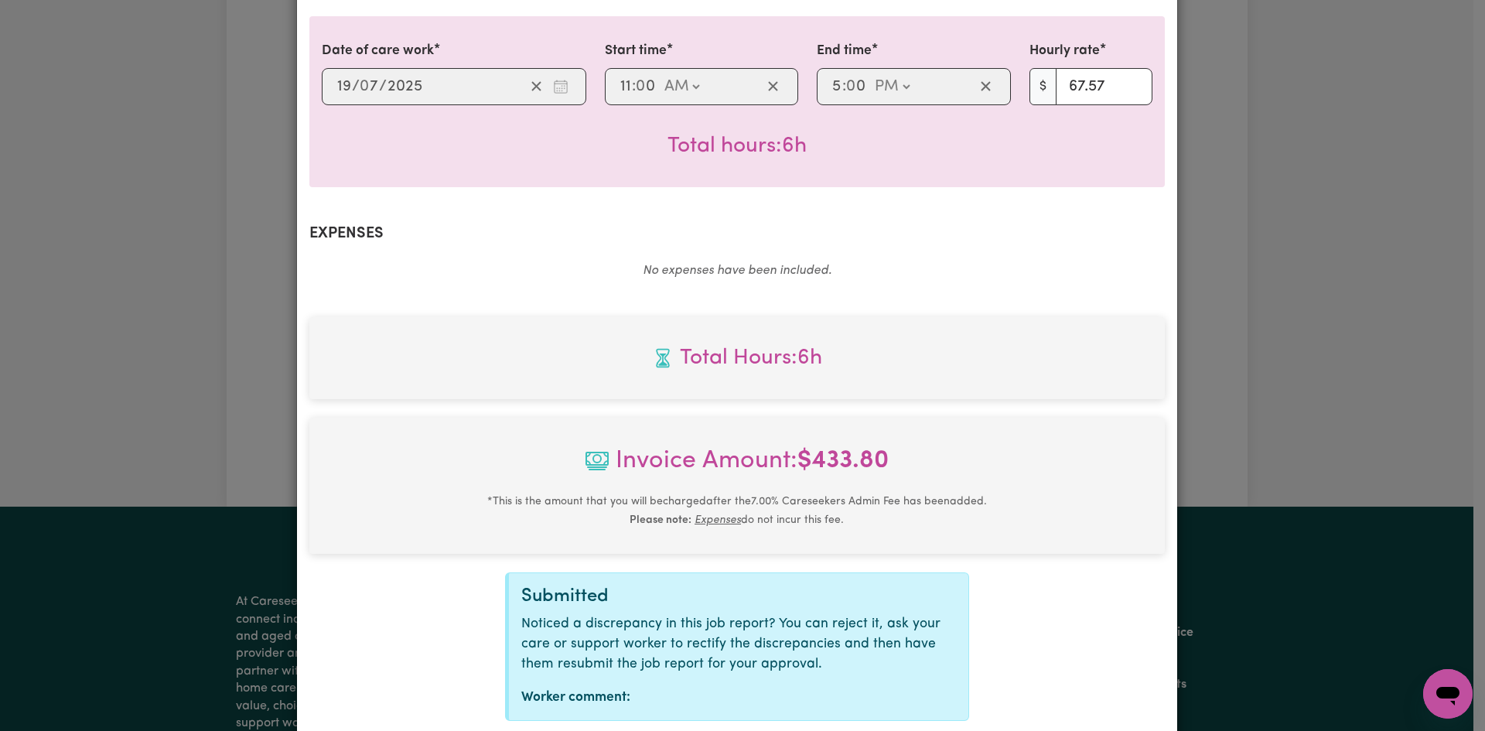
scroll to position [462, 0]
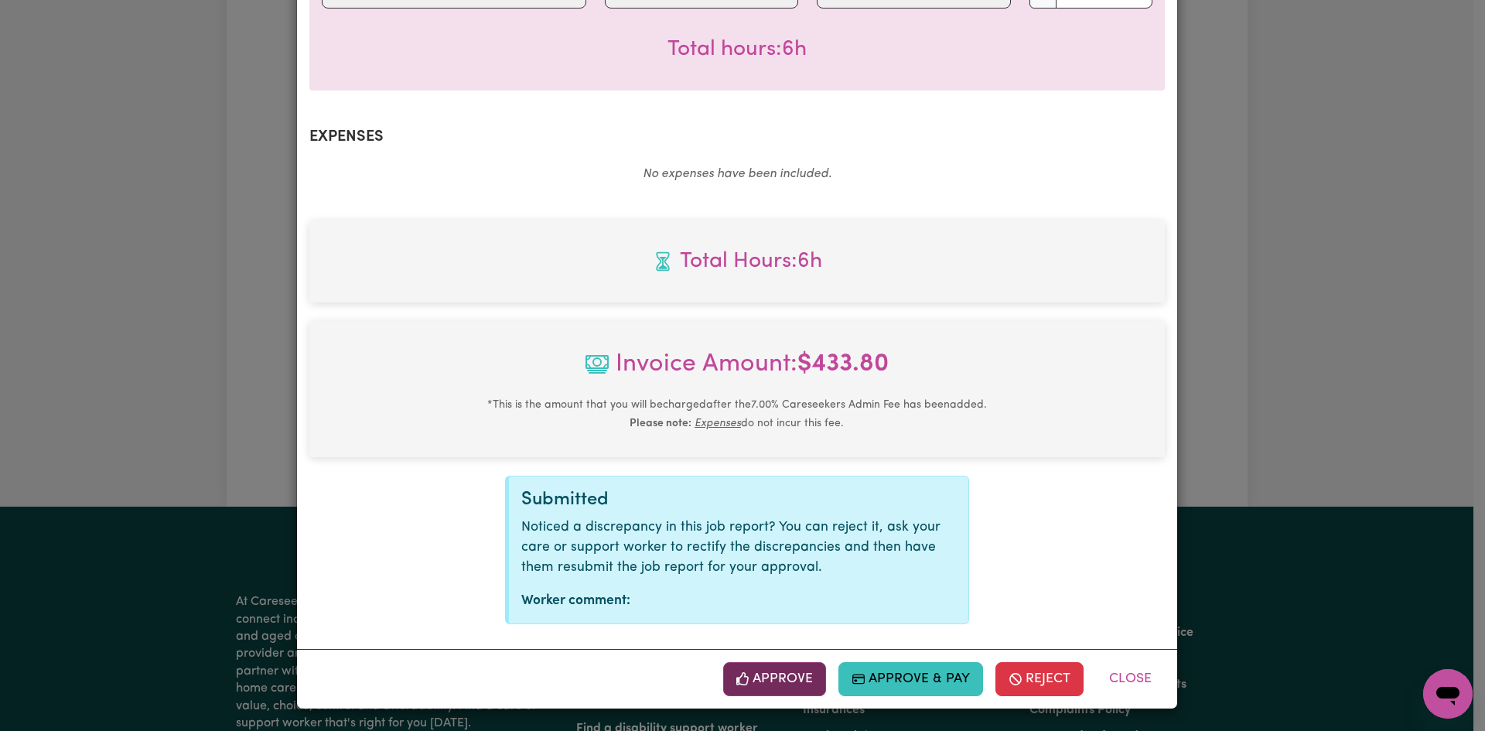
click at [791, 667] on button "Approve" at bounding box center [775, 679] width 104 height 34
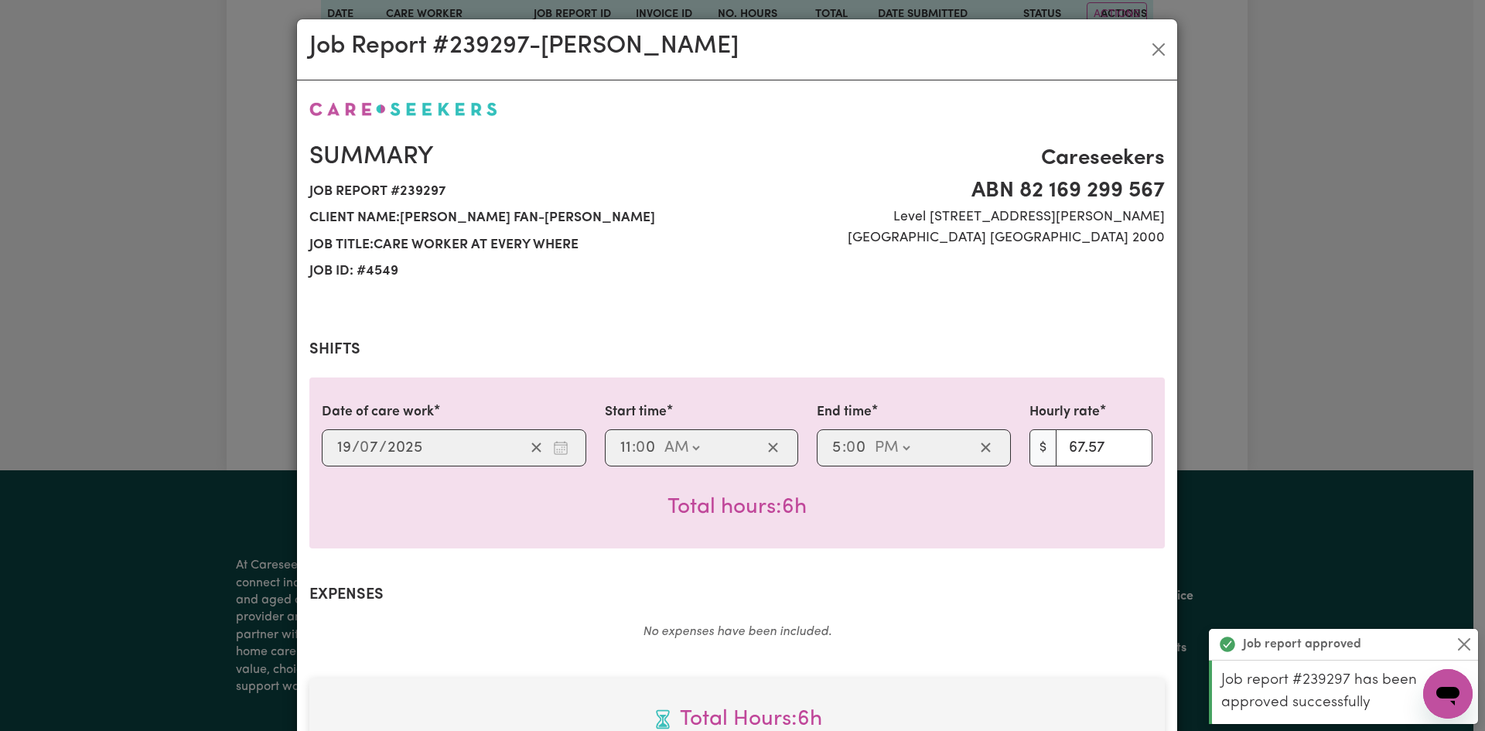
scroll to position [0, 0]
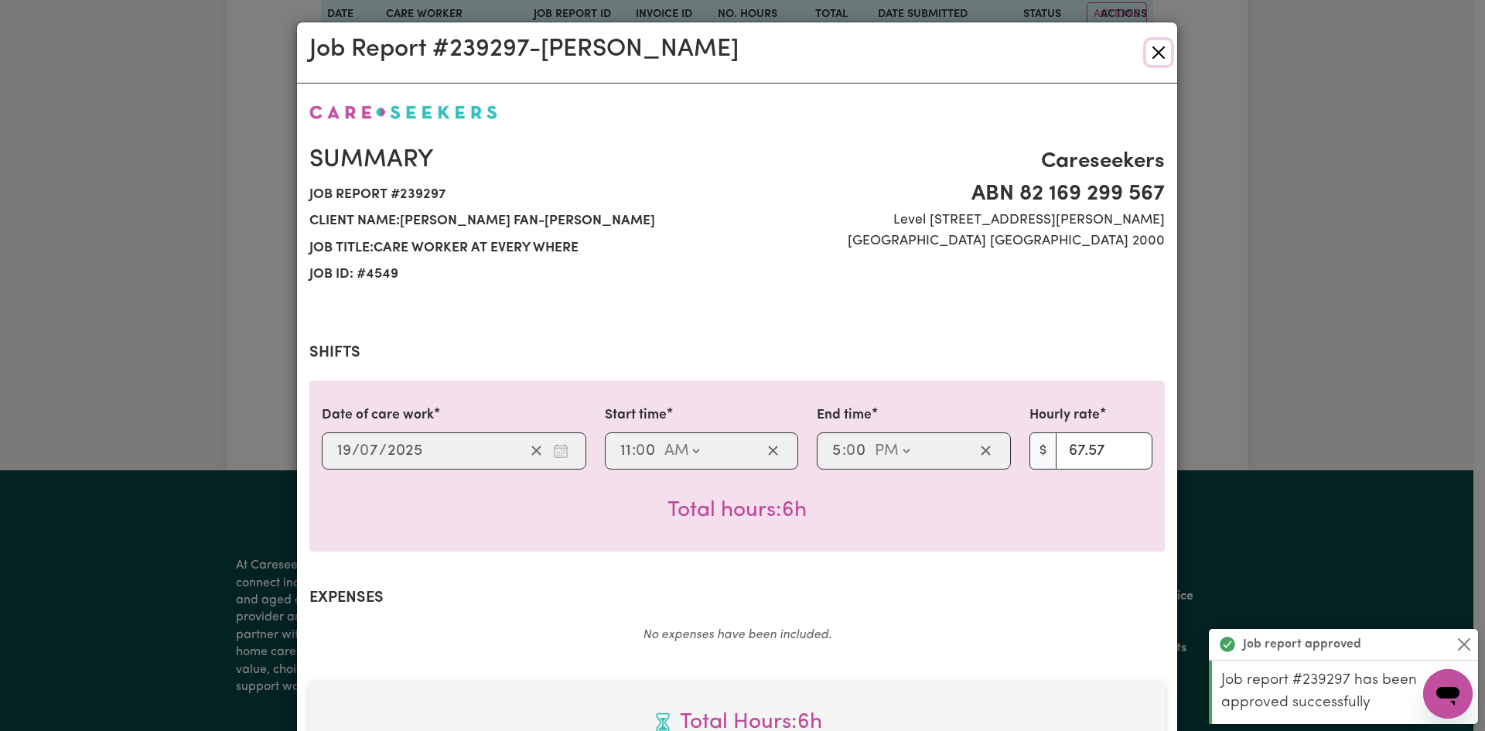
click at [1154, 51] on button "Close" at bounding box center [1158, 52] width 25 height 25
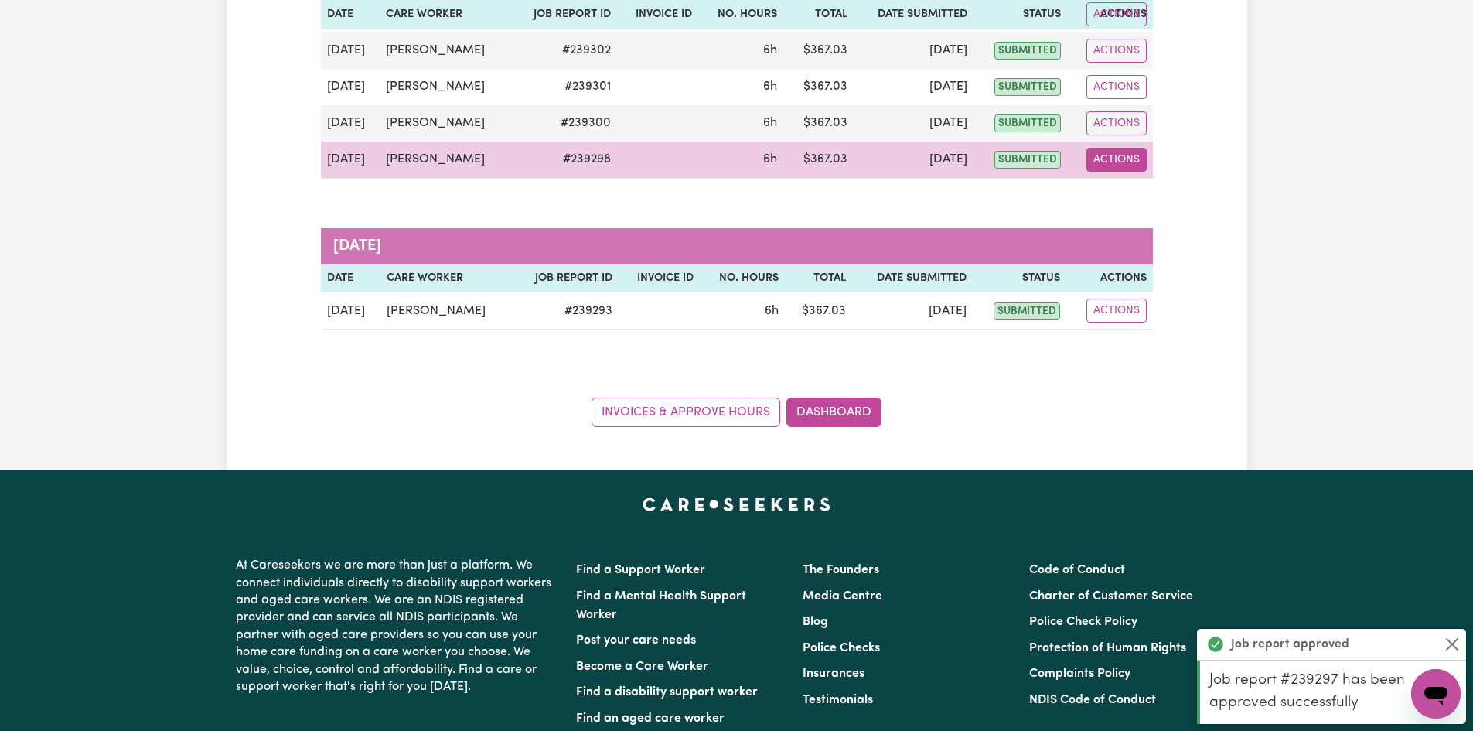
click at [1122, 159] on button "Actions" at bounding box center [1116, 160] width 60 height 24
click at [1138, 187] on link "View Job Report" at bounding box center [1156, 195] width 132 height 31
select select "pm"
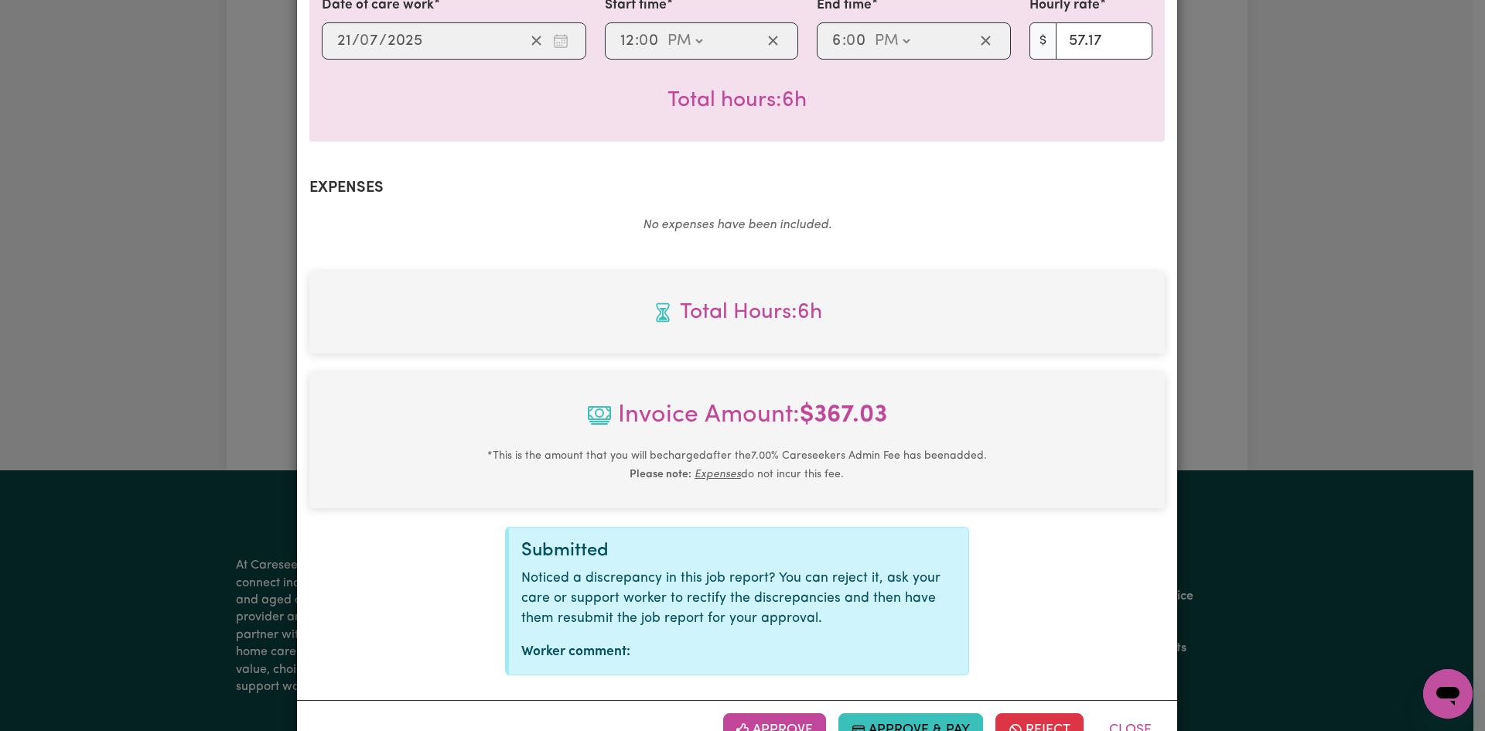
scroll to position [462, 0]
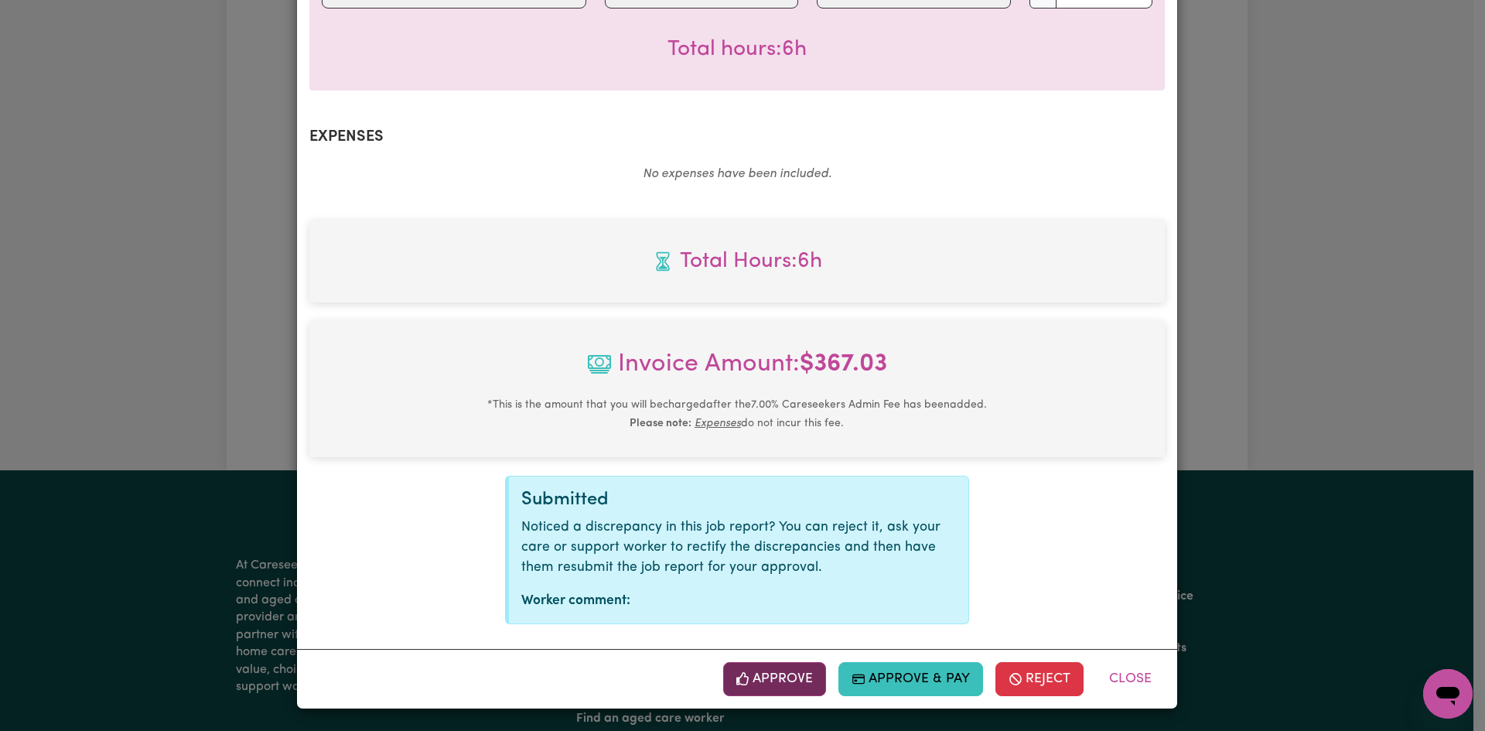
click at [764, 680] on button "Approve" at bounding box center [775, 679] width 104 height 34
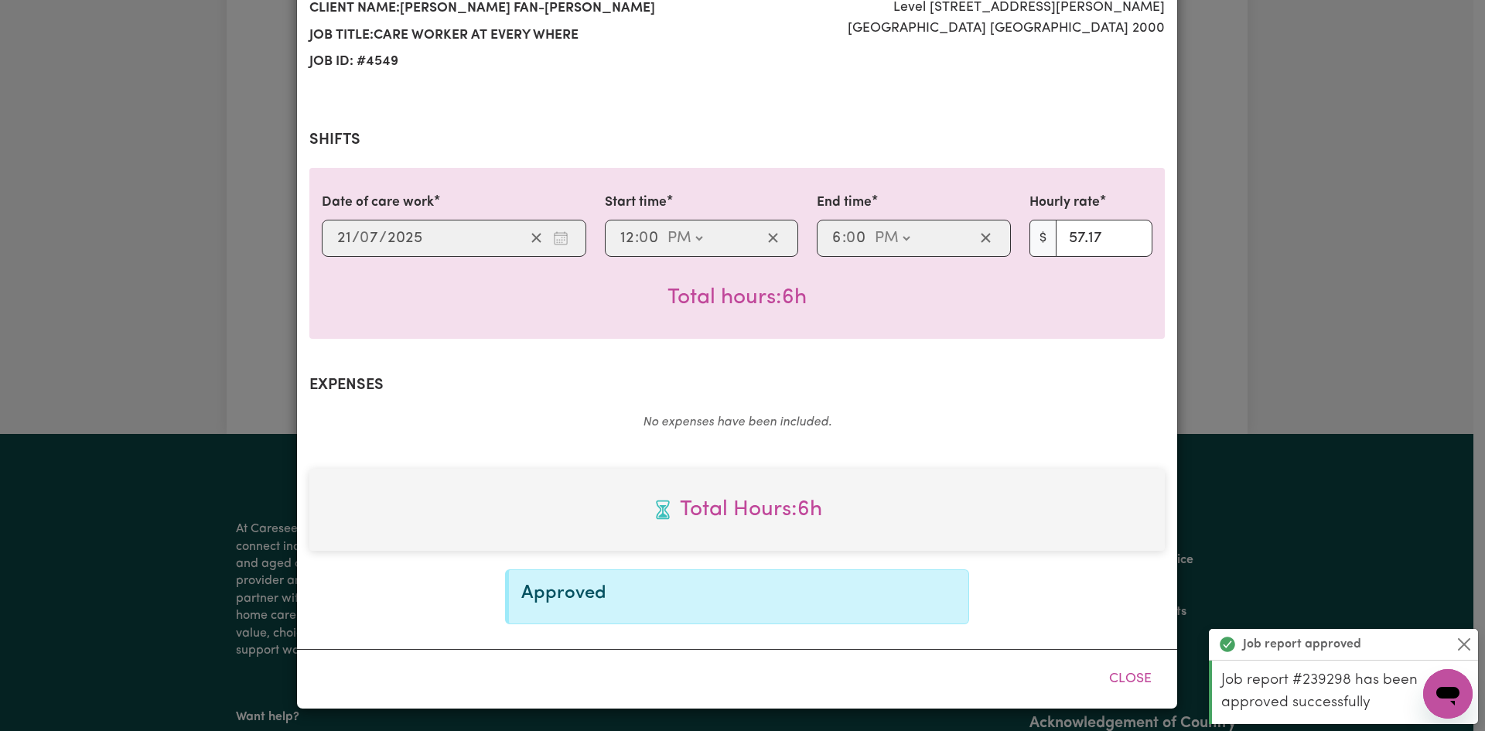
scroll to position [0, 0]
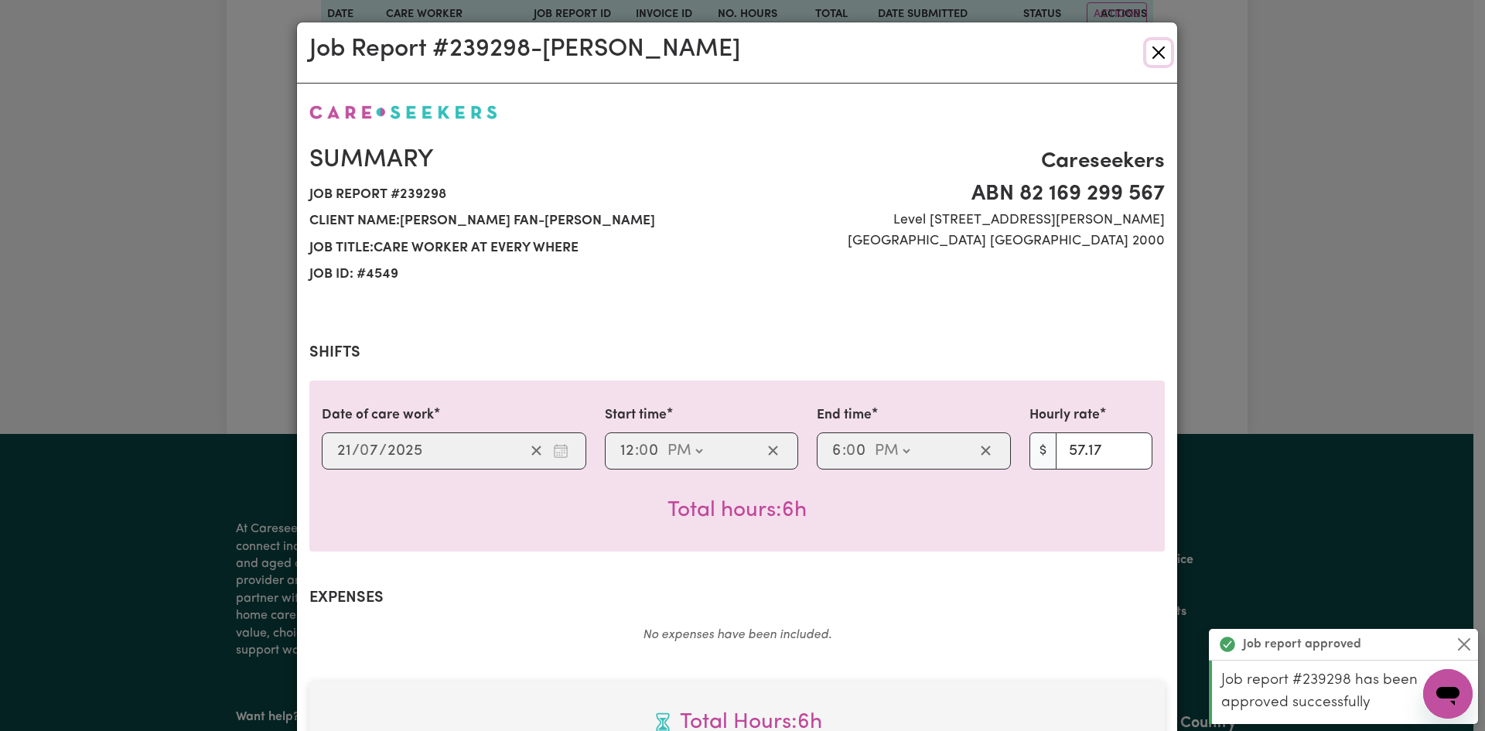
click at [1154, 52] on button "Close" at bounding box center [1158, 52] width 25 height 25
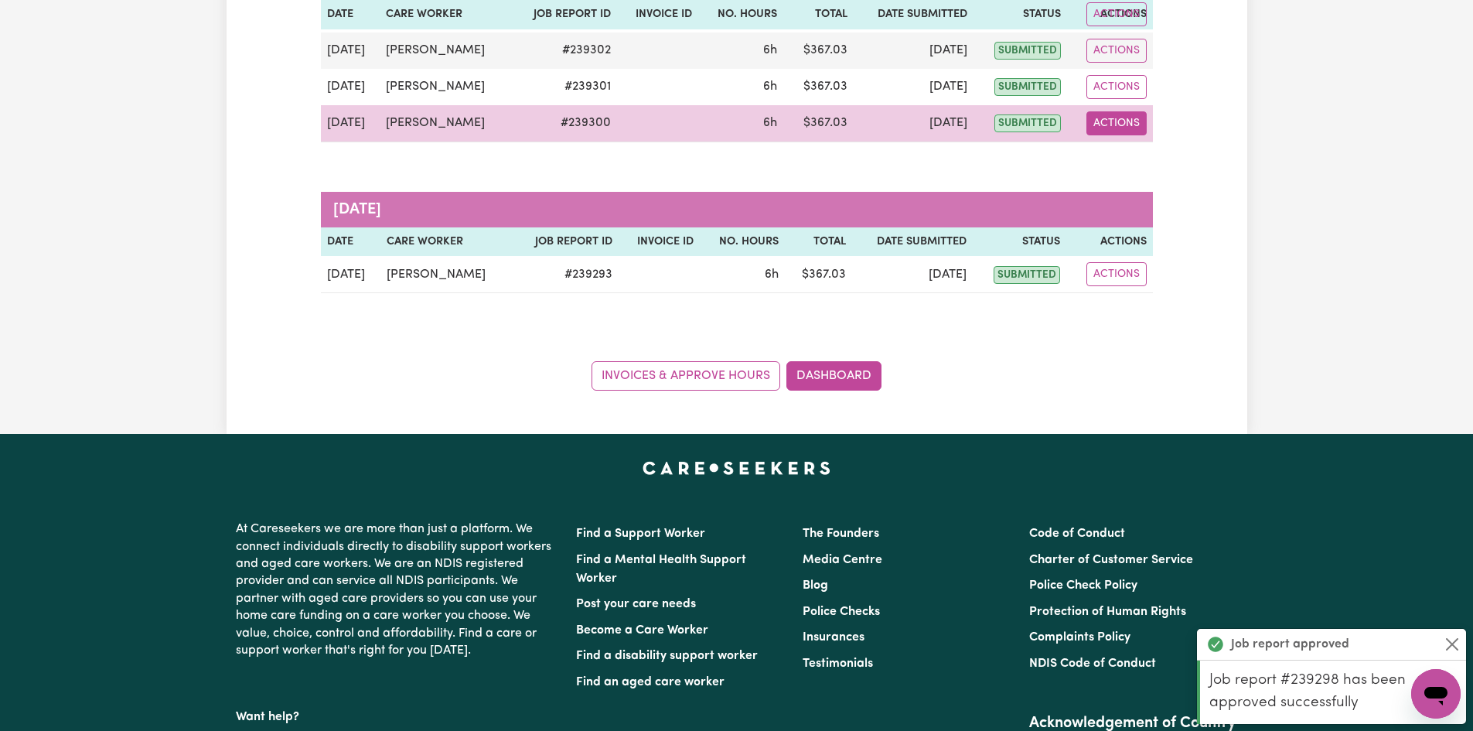
click at [1126, 126] on button "Actions" at bounding box center [1116, 123] width 60 height 24
click at [1151, 163] on link "View Job Report" at bounding box center [1156, 159] width 132 height 31
select select "pm"
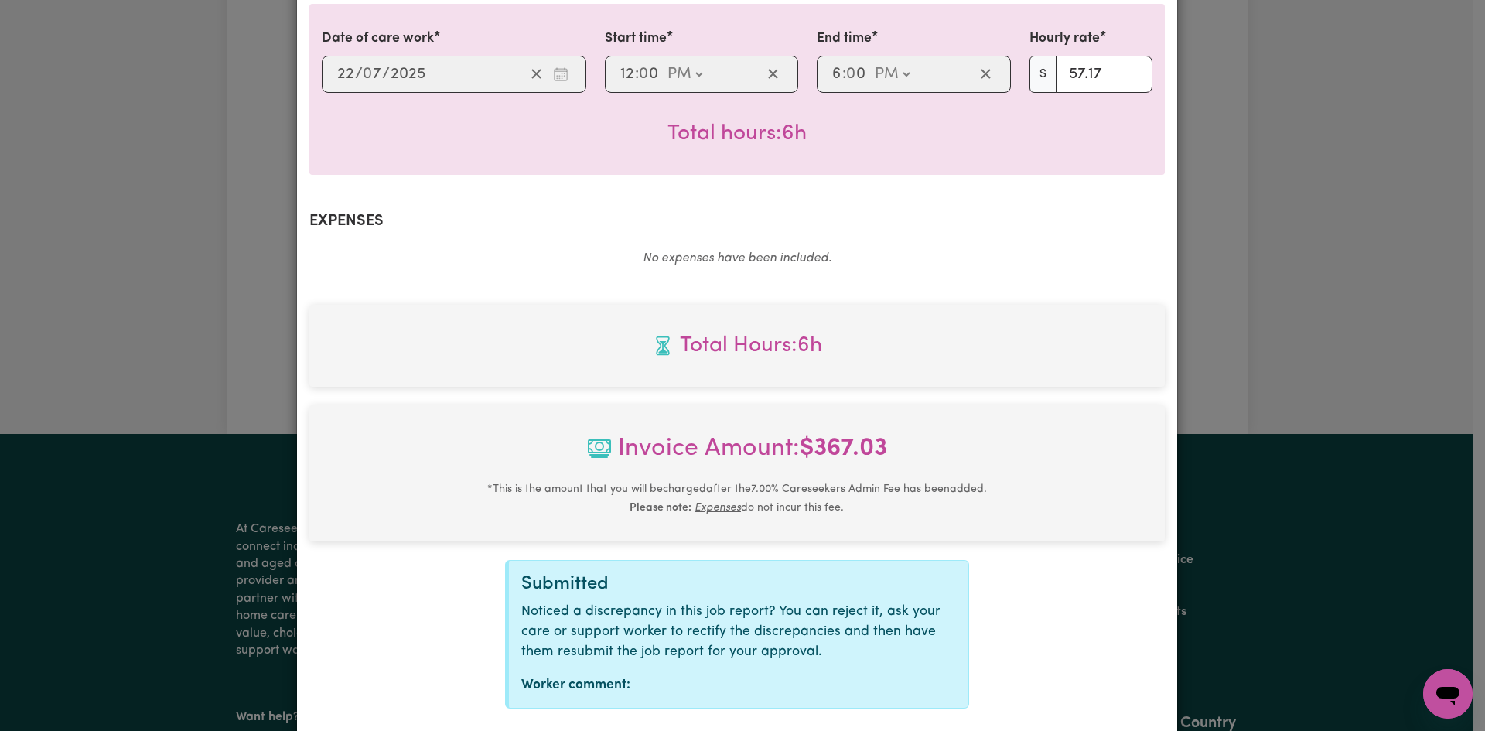
scroll to position [462, 0]
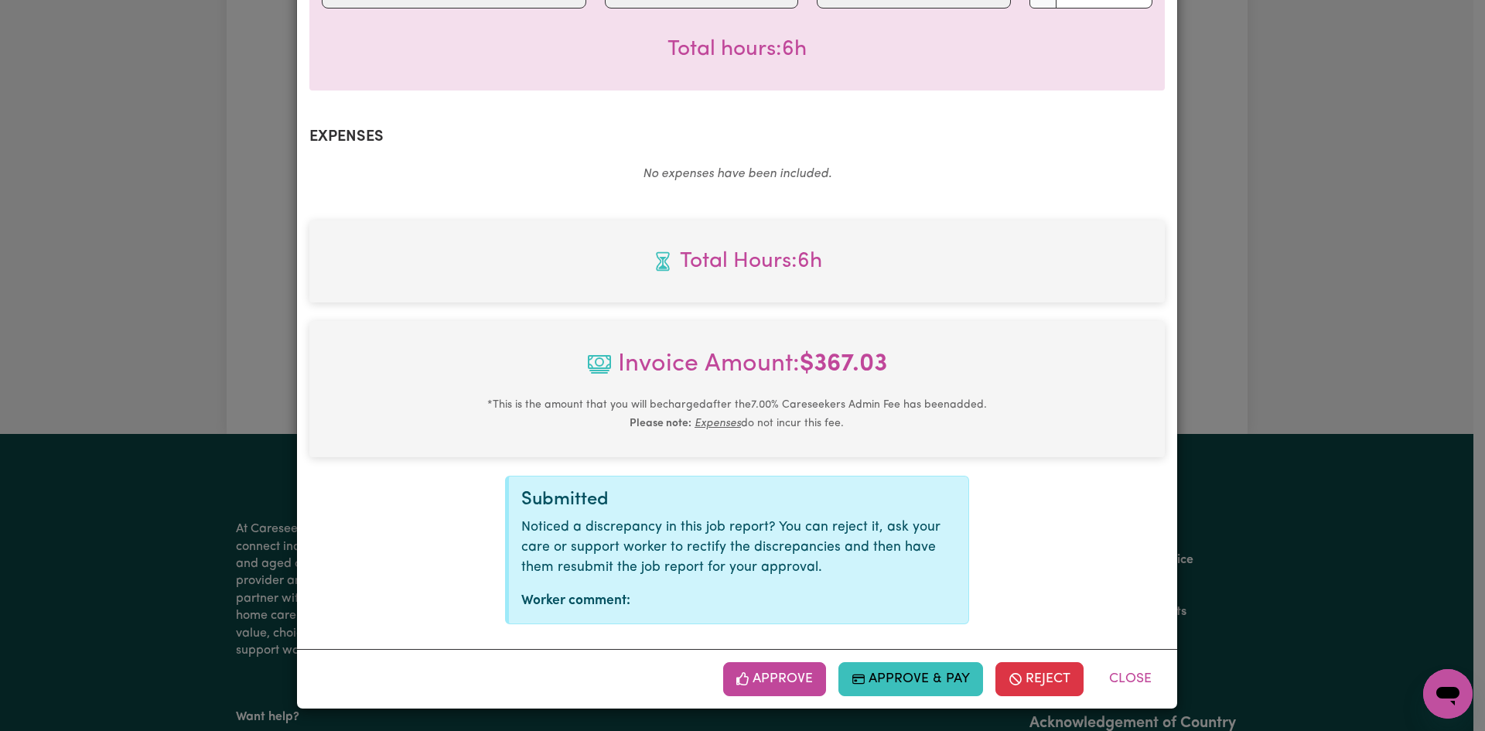
click at [769, 676] on button "Approve" at bounding box center [775, 679] width 104 height 34
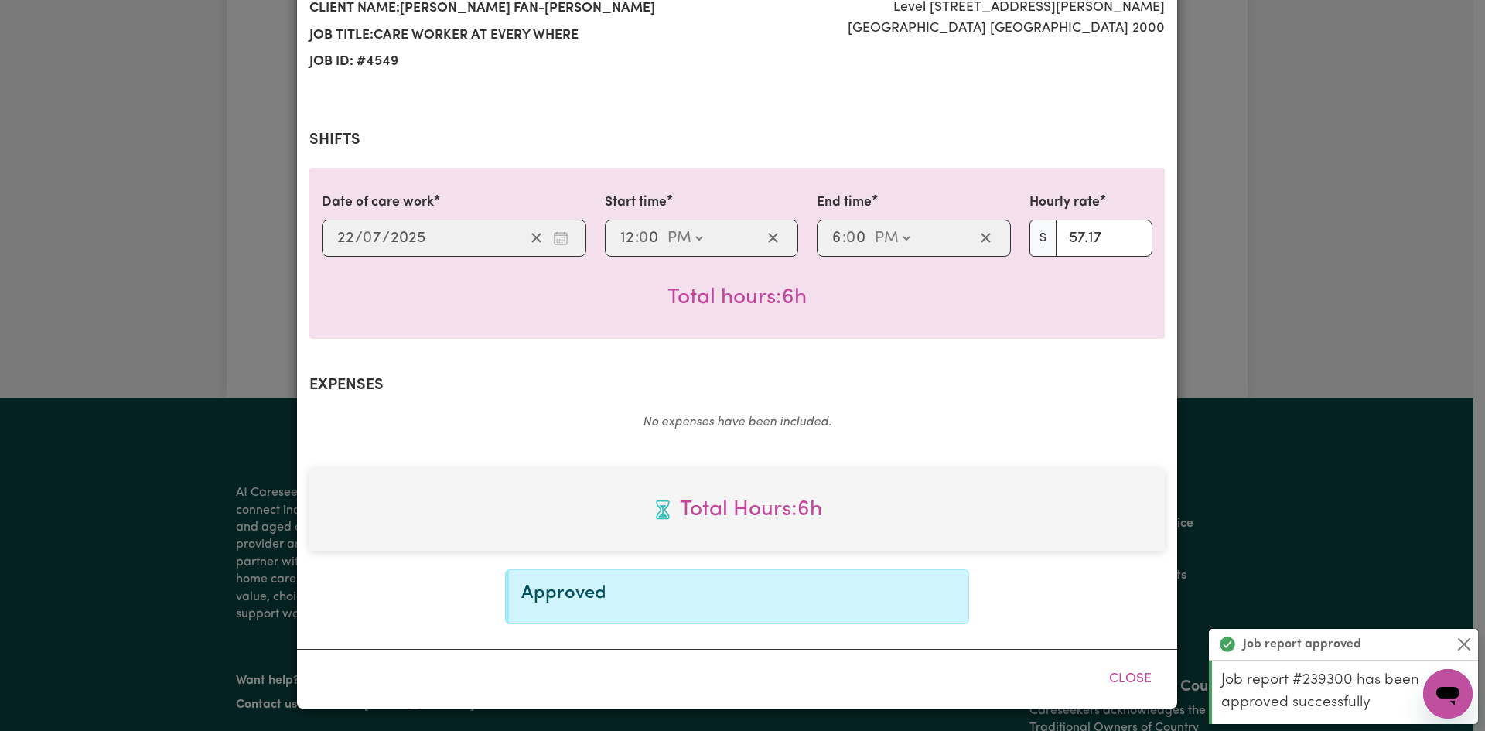
scroll to position [0, 0]
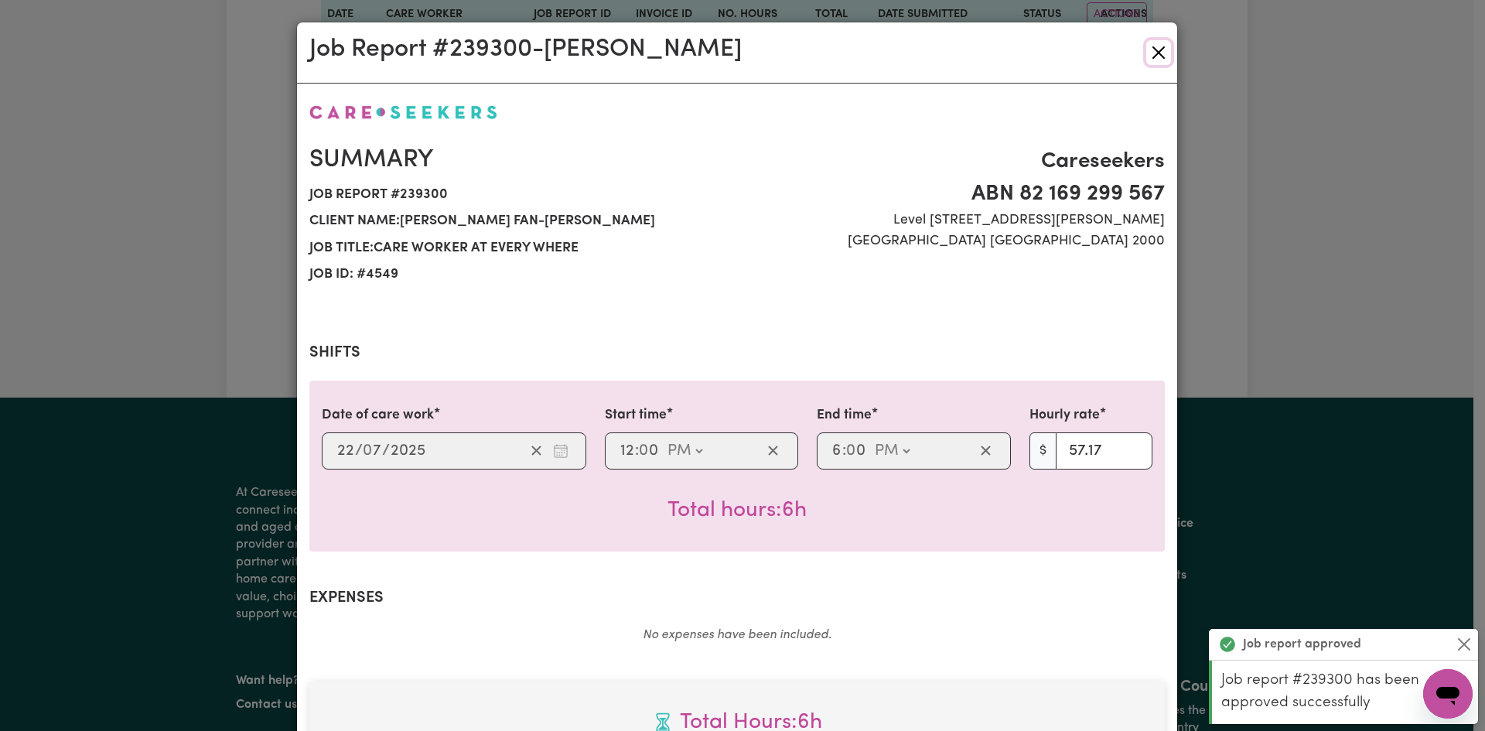
click at [1160, 51] on button "Close" at bounding box center [1158, 52] width 25 height 25
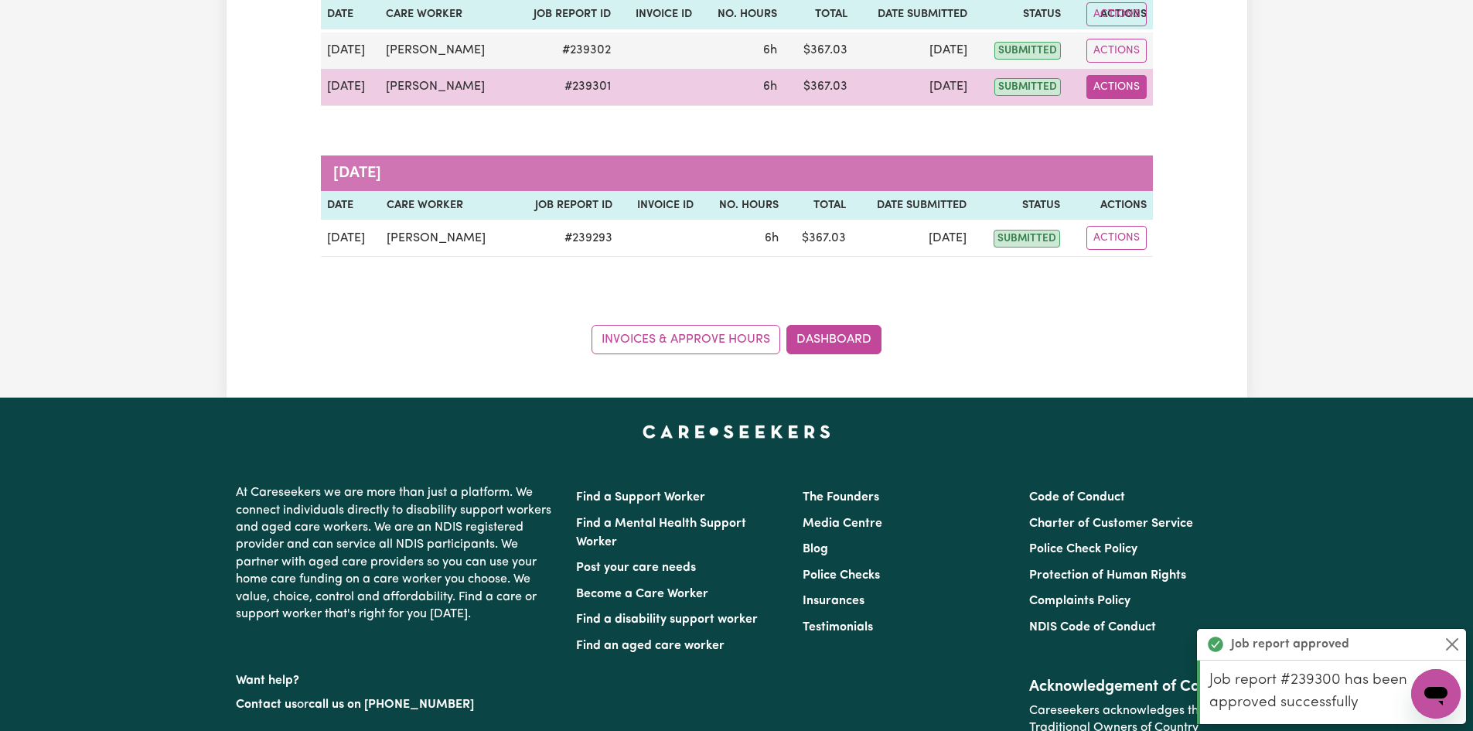
click at [1127, 87] on button "Actions" at bounding box center [1116, 87] width 60 height 24
click at [1133, 124] on link "View Job Report" at bounding box center [1156, 122] width 132 height 31
select select "pm"
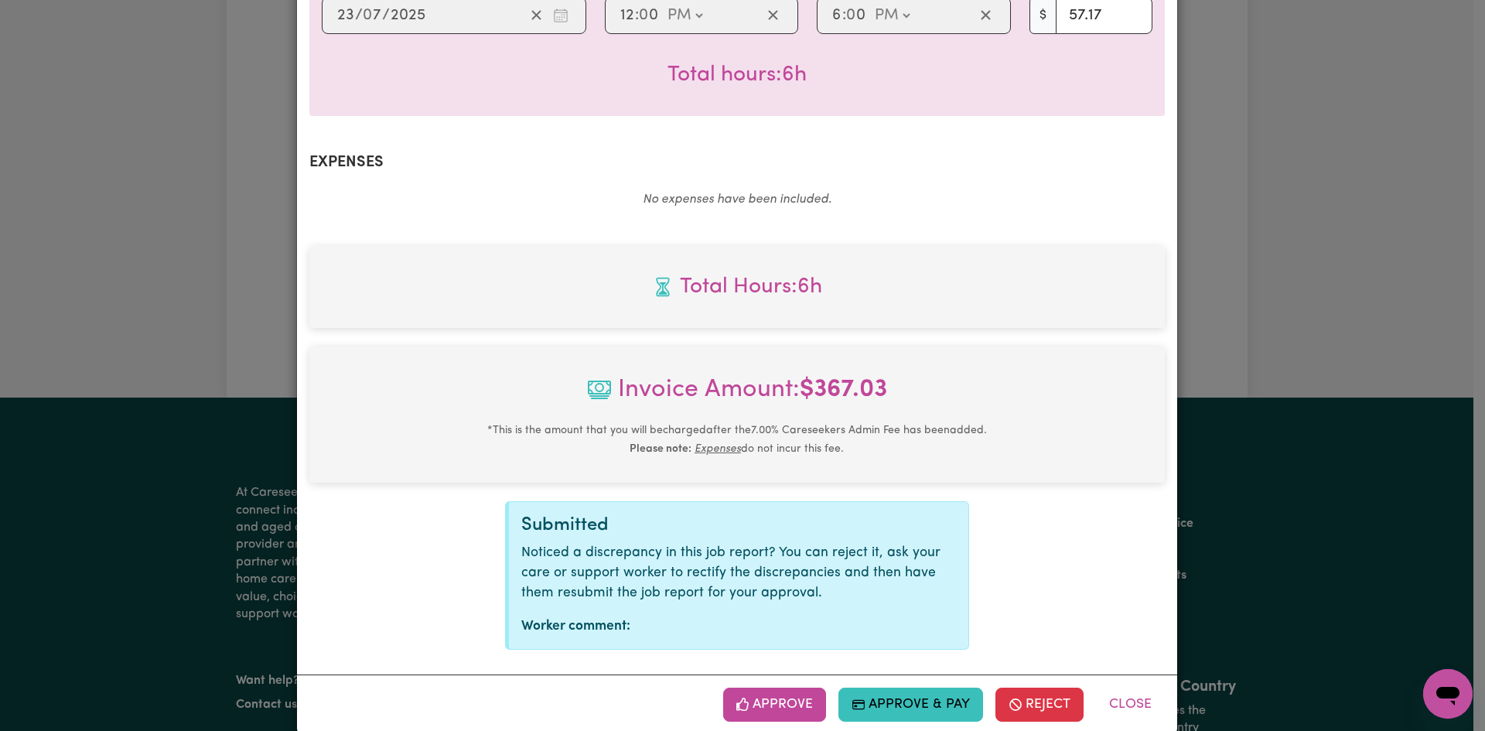
scroll to position [462, 0]
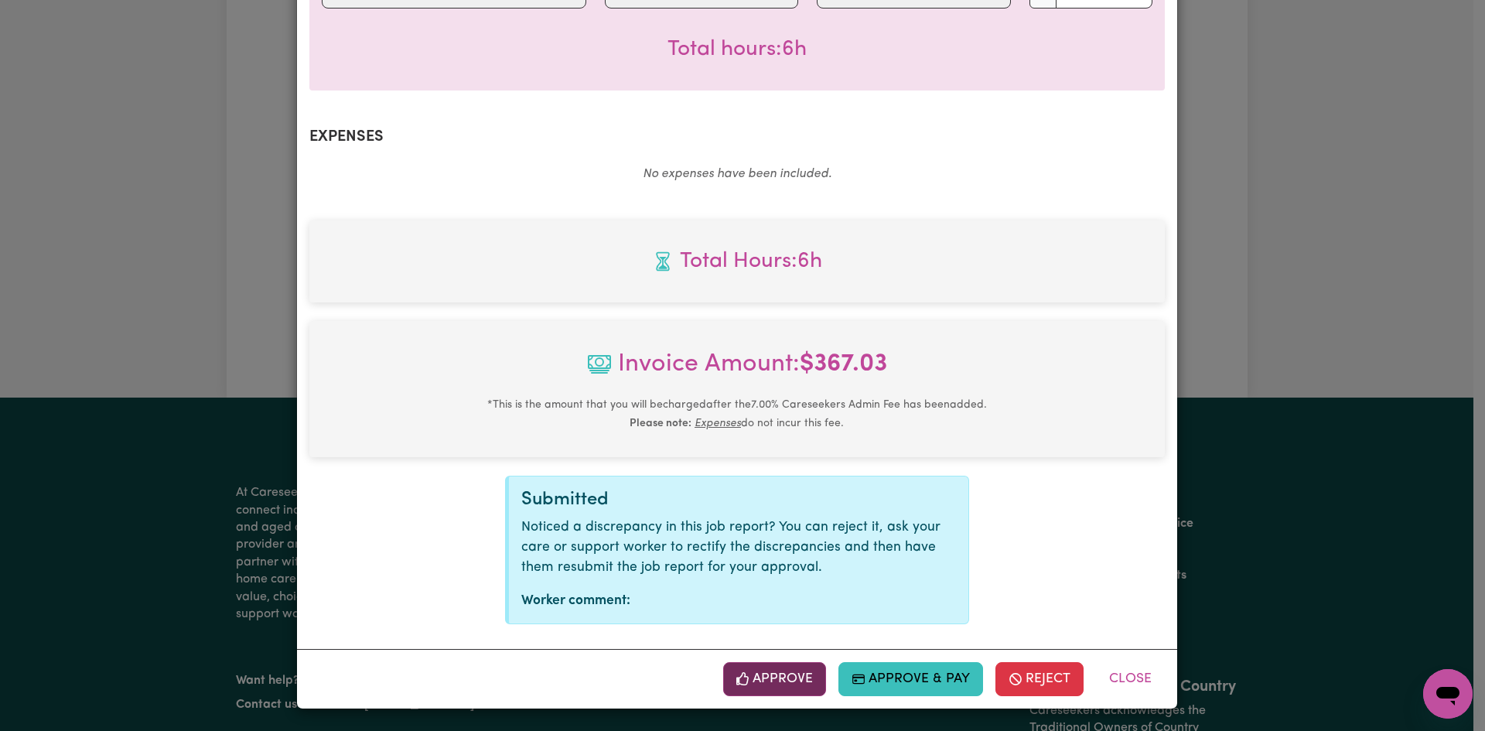
click at [788, 668] on button "Approve" at bounding box center [775, 679] width 104 height 34
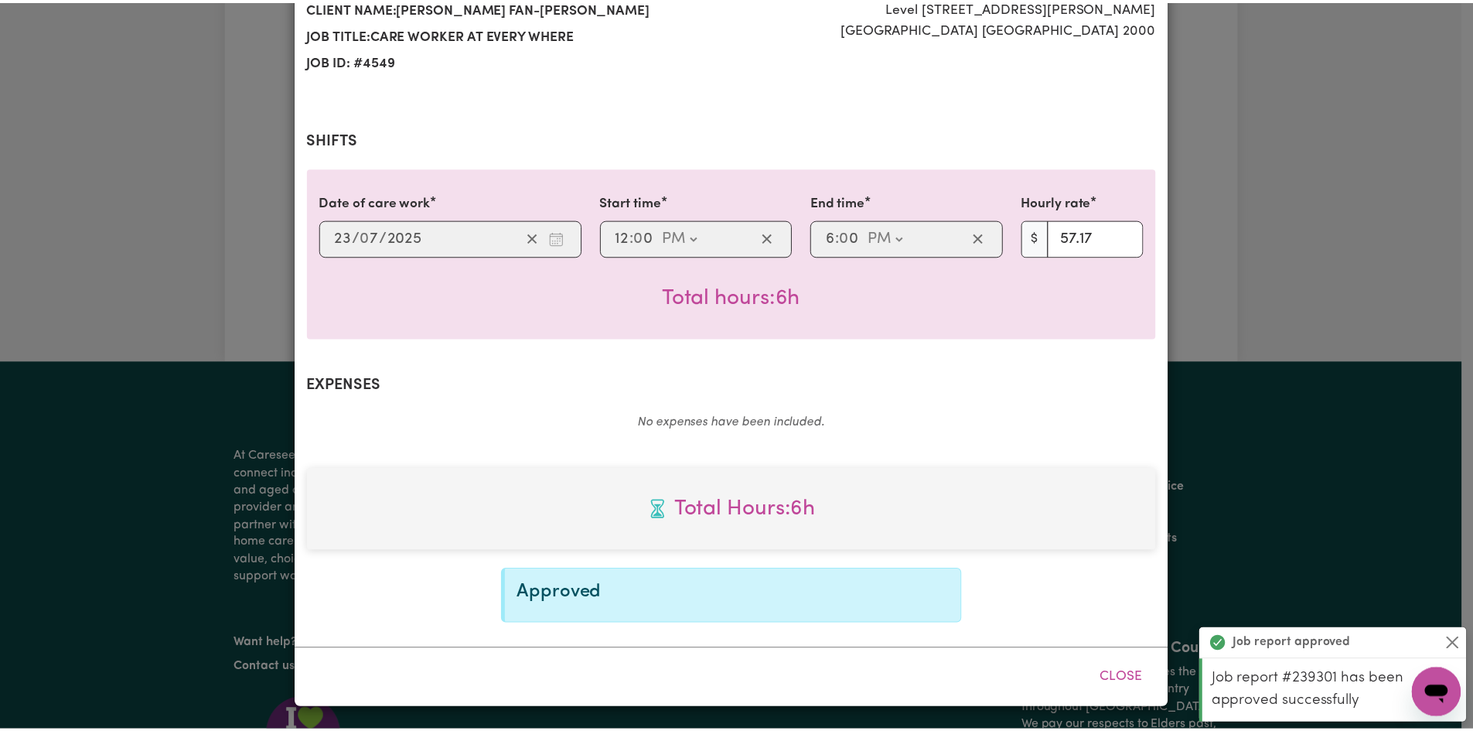
scroll to position [0, 0]
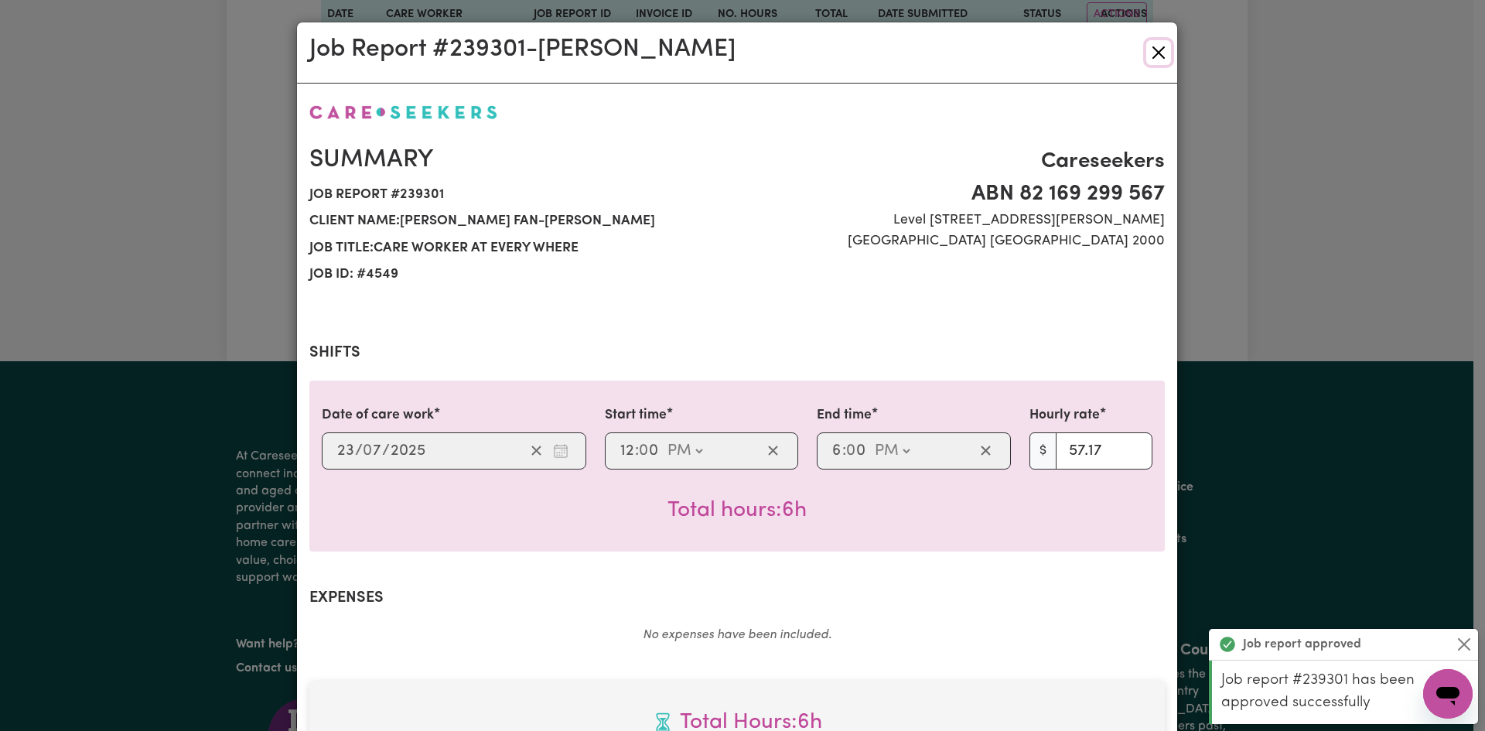
click at [1153, 52] on button "Close" at bounding box center [1158, 52] width 25 height 25
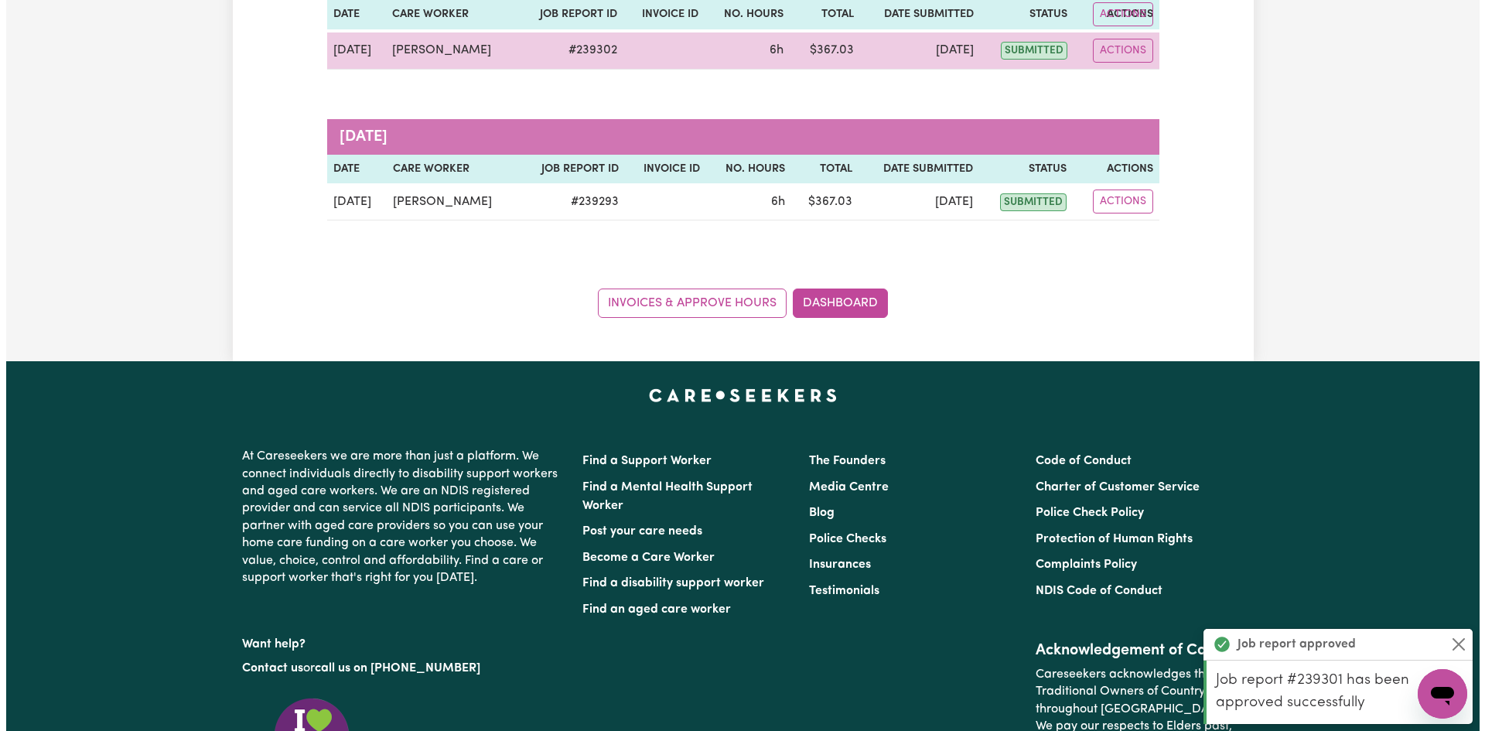
scroll to position [155, 0]
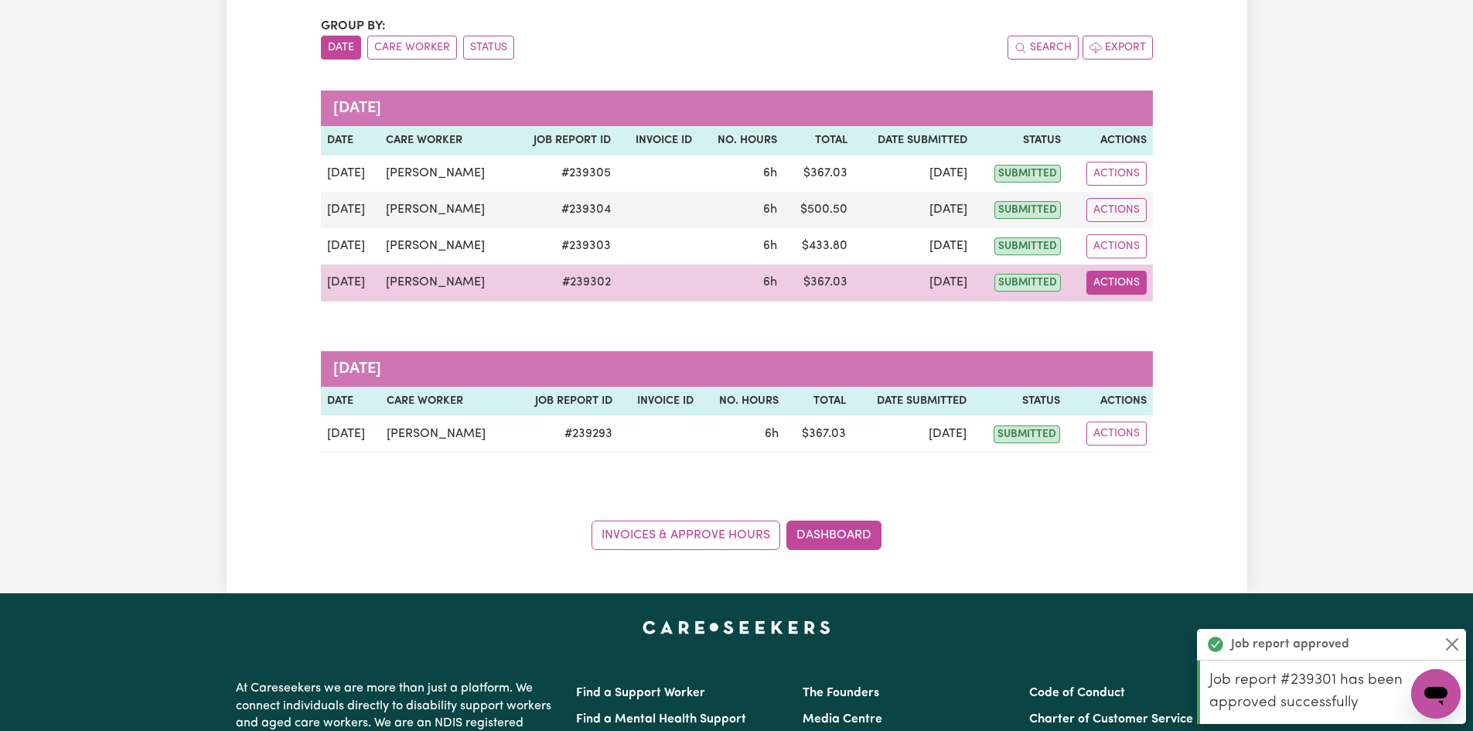
click at [1125, 281] on button "Actions" at bounding box center [1116, 283] width 60 height 24
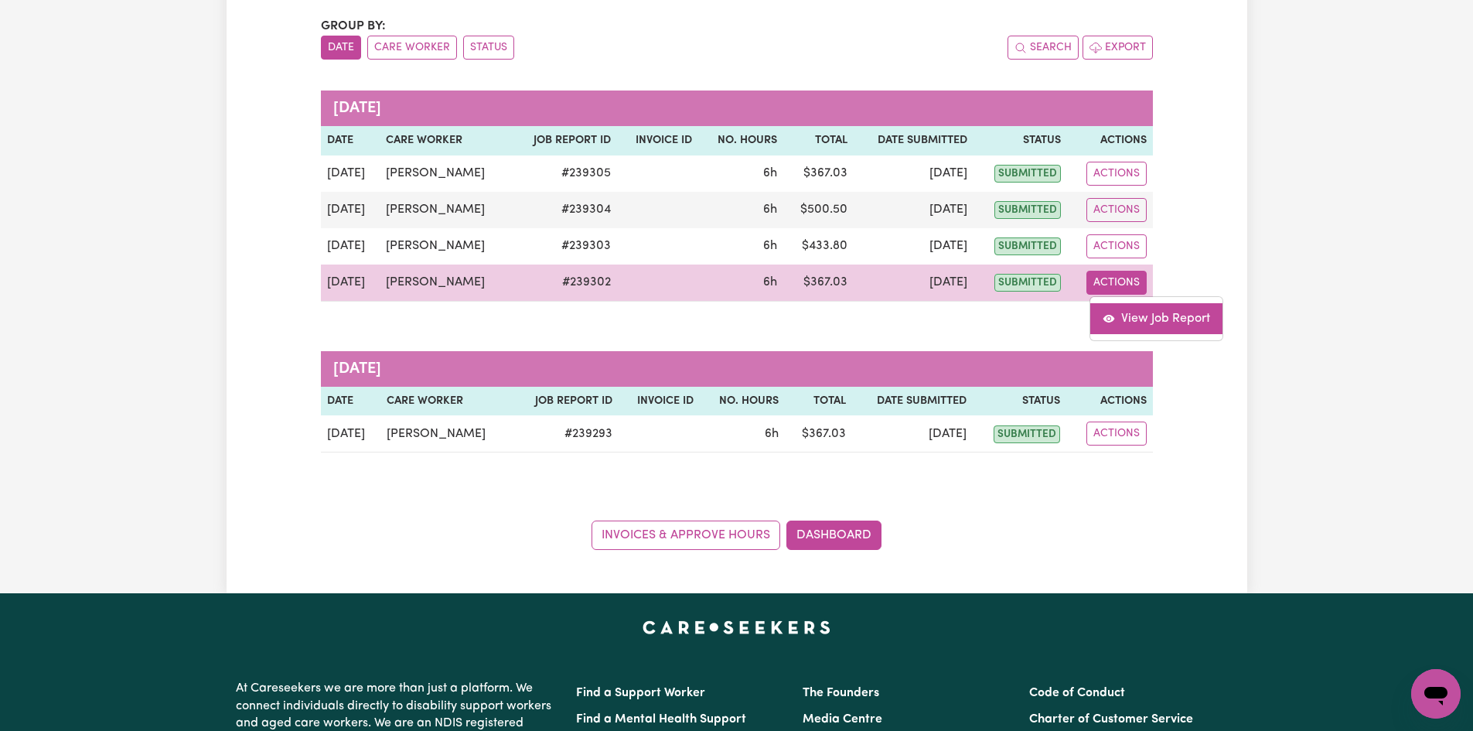
click at [1147, 319] on link "View Job Report" at bounding box center [1156, 318] width 132 height 31
select select "pm"
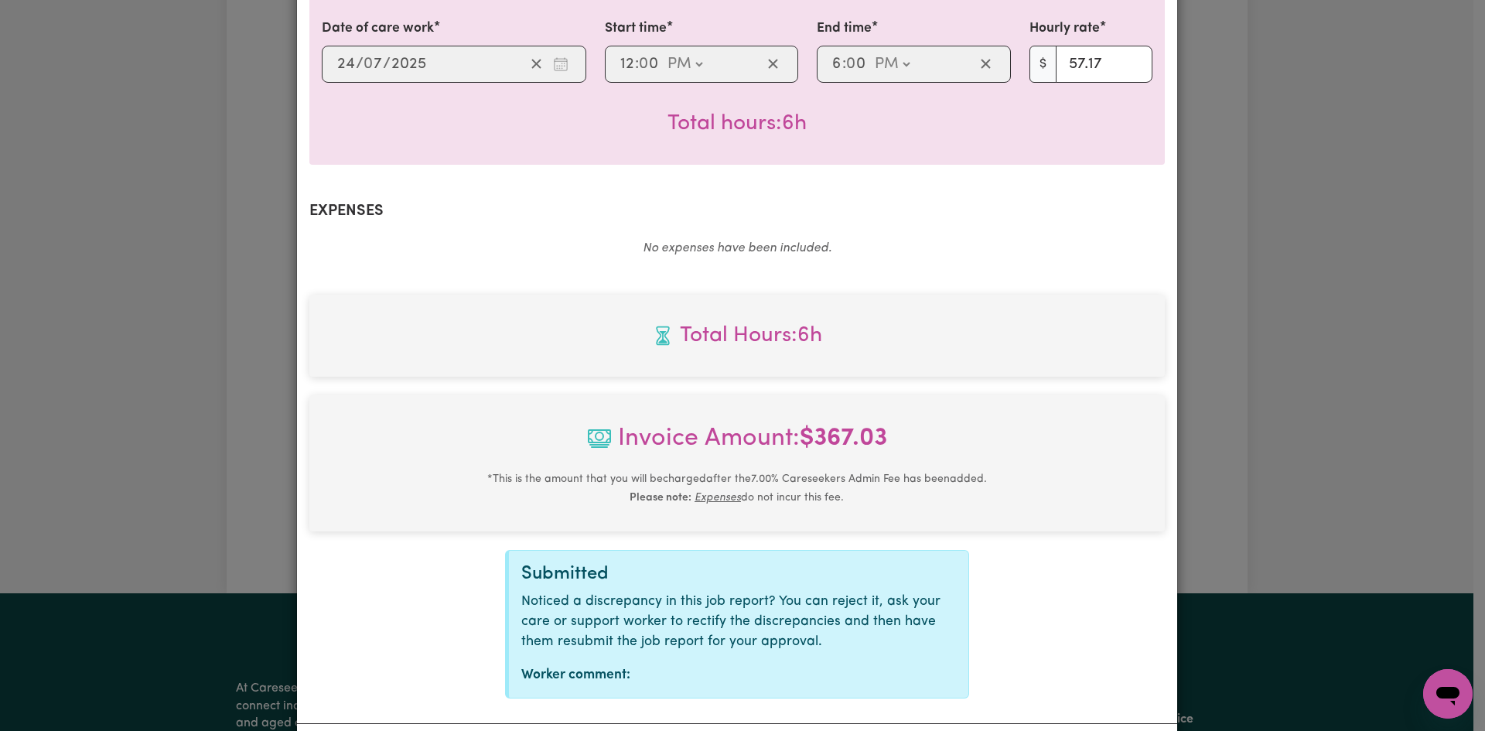
scroll to position [462, 0]
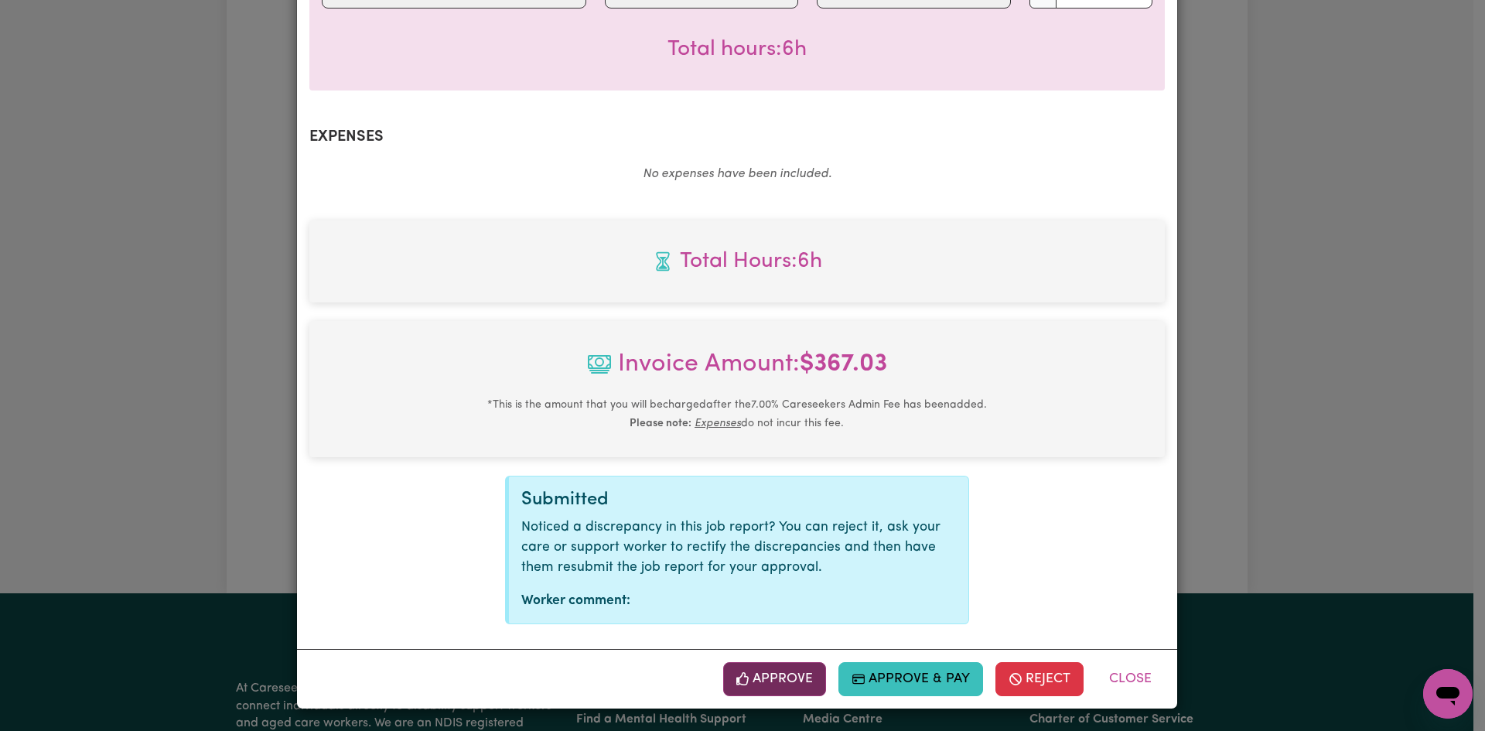
click at [784, 677] on button "Approve" at bounding box center [775, 679] width 104 height 34
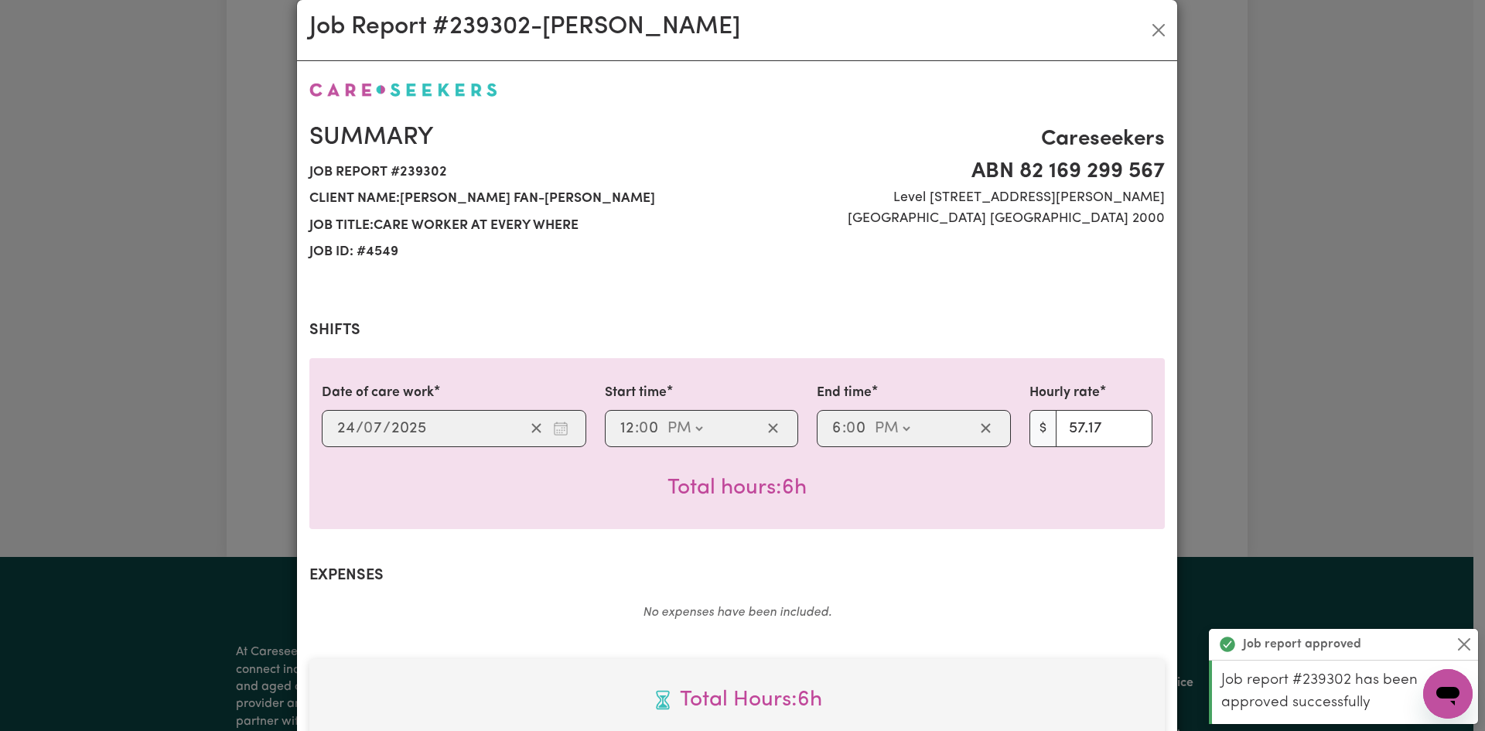
scroll to position [0, 0]
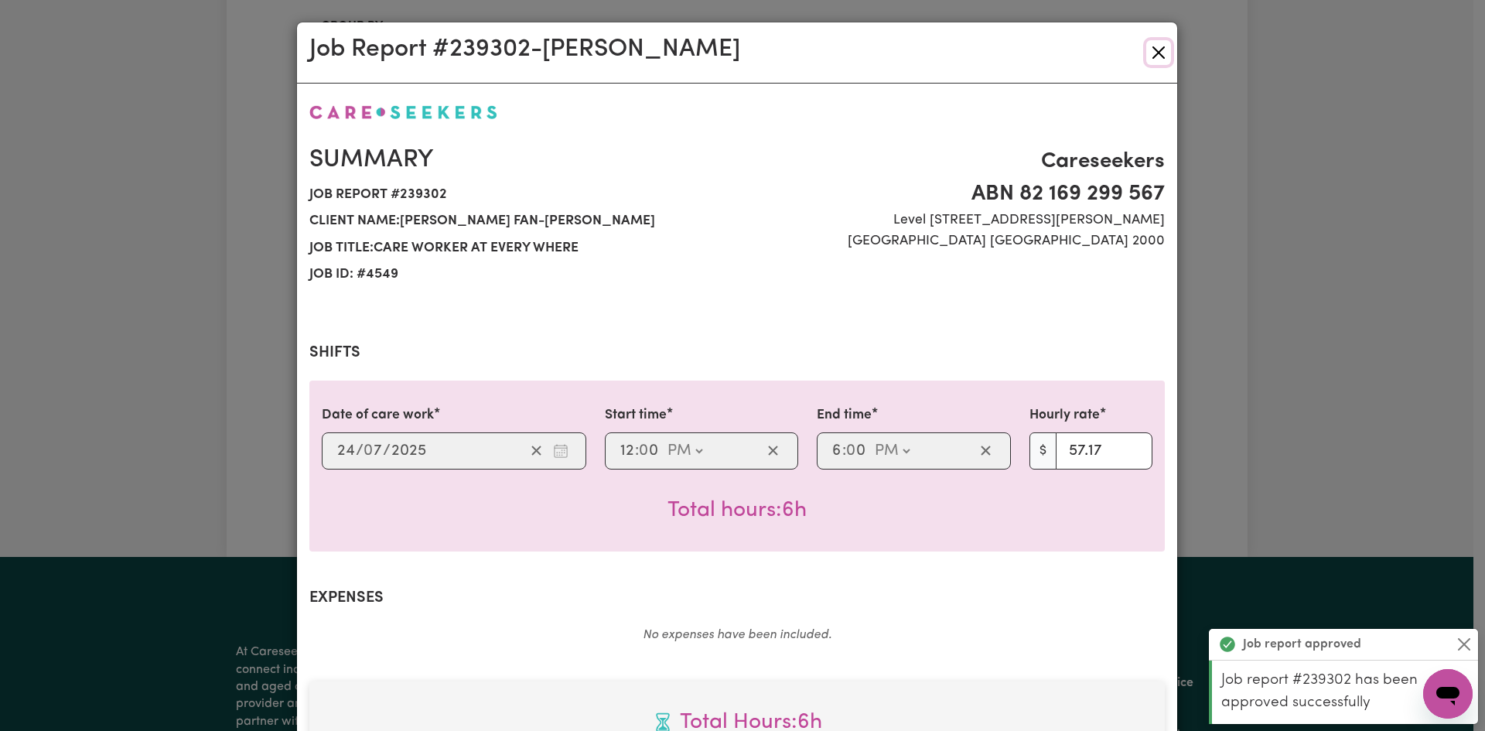
click at [1151, 54] on button "Close" at bounding box center [1158, 52] width 25 height 25
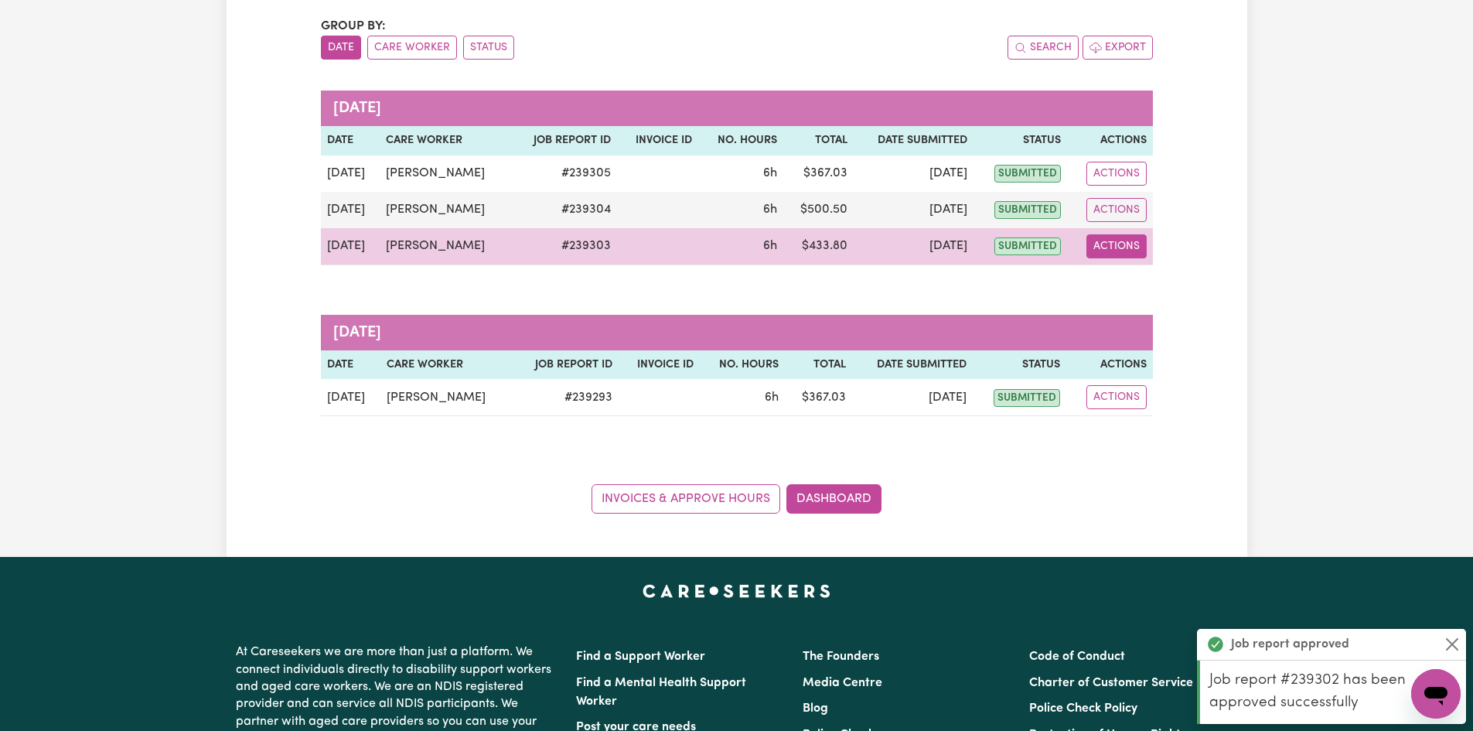
click at [1116, 239] on button "Actions" at bounding box center [1116, 246] width 60 height 24
click at [1152, 283] on link "View Job Report" at bounding box center [1156, 282] width 132 height 31
select select "pm"
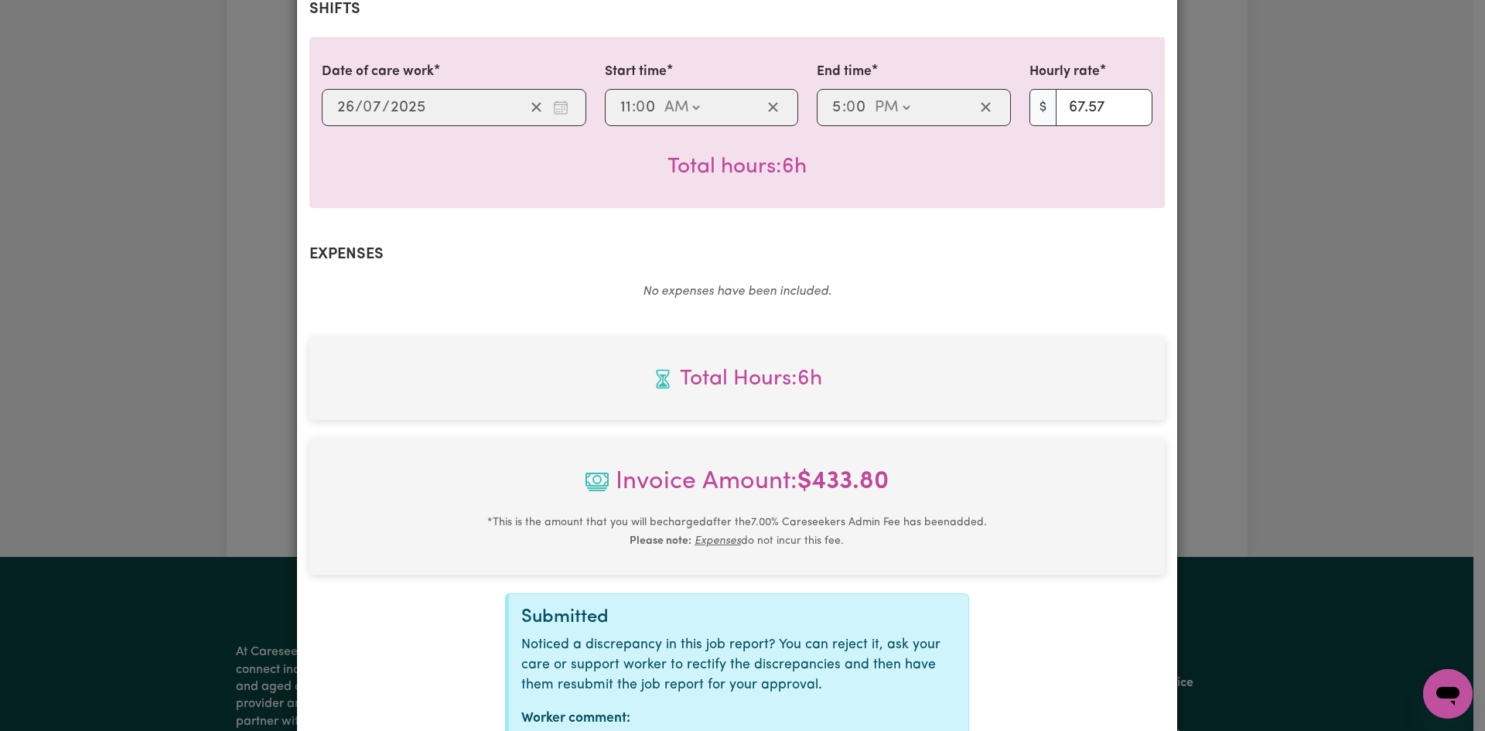
scroll to position [462, 0]
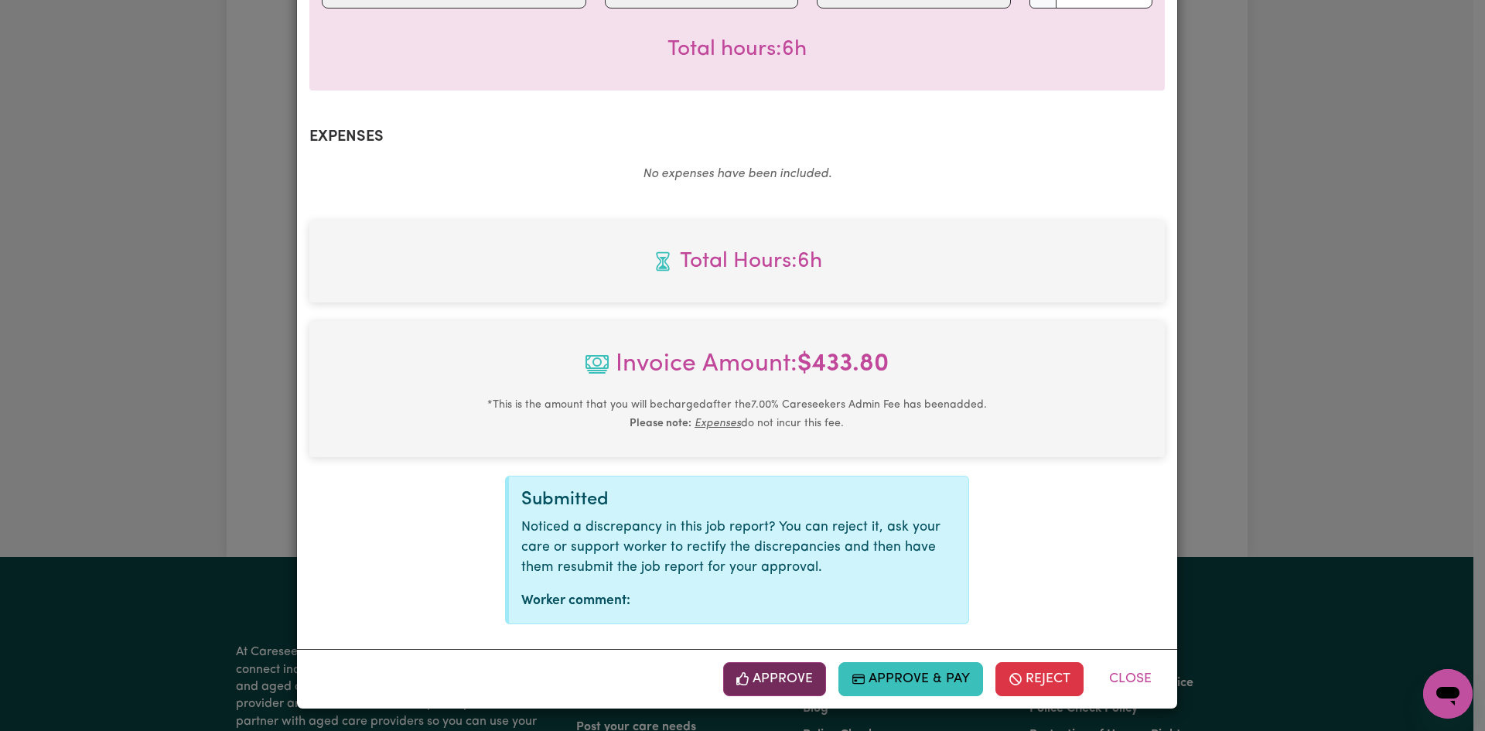
click at [780, 684] on button "Approve" at bounding box center [775, 679] width 104 height 34
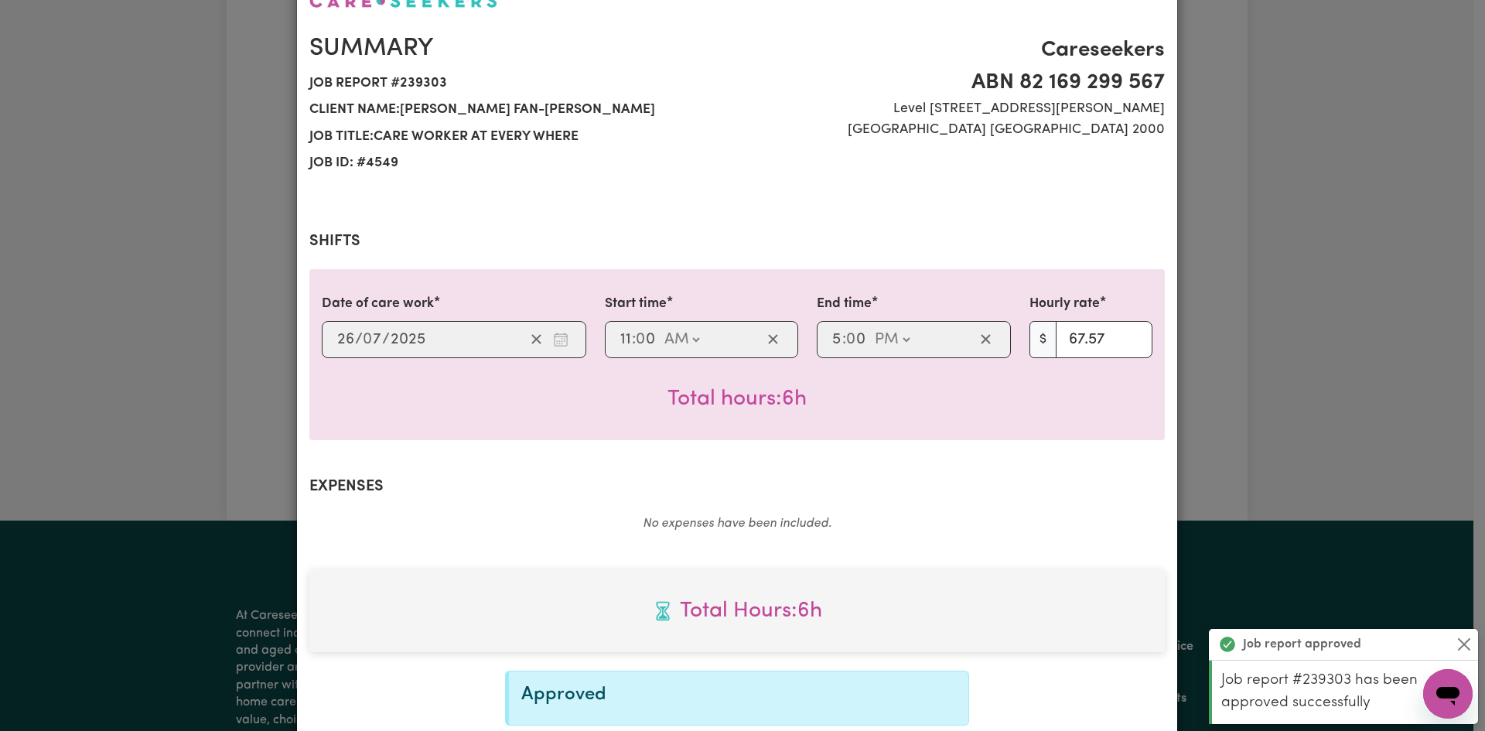
scroll to position [0, 0]
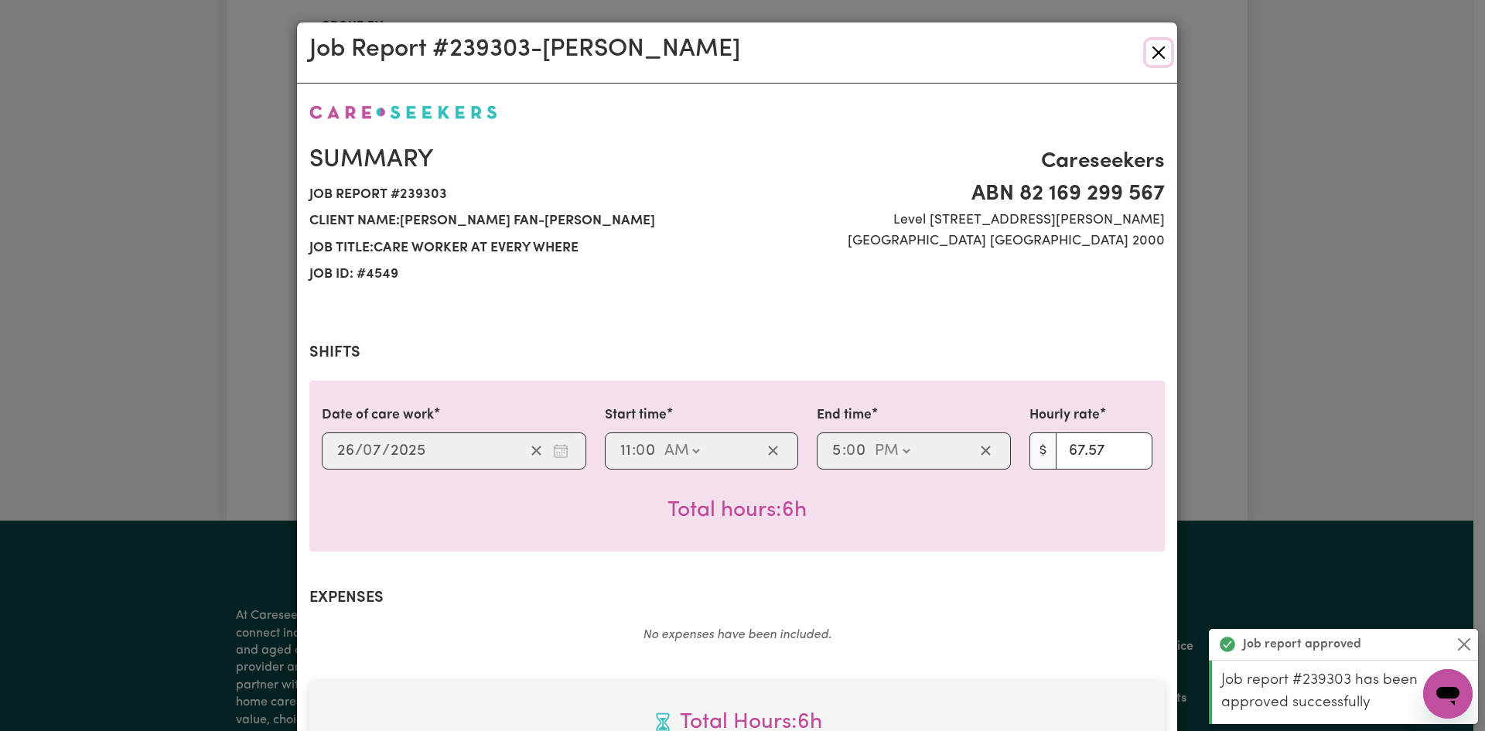
click at [1157, 56] on button "Close" at bounding box center [1158, 52] width 25 height 25
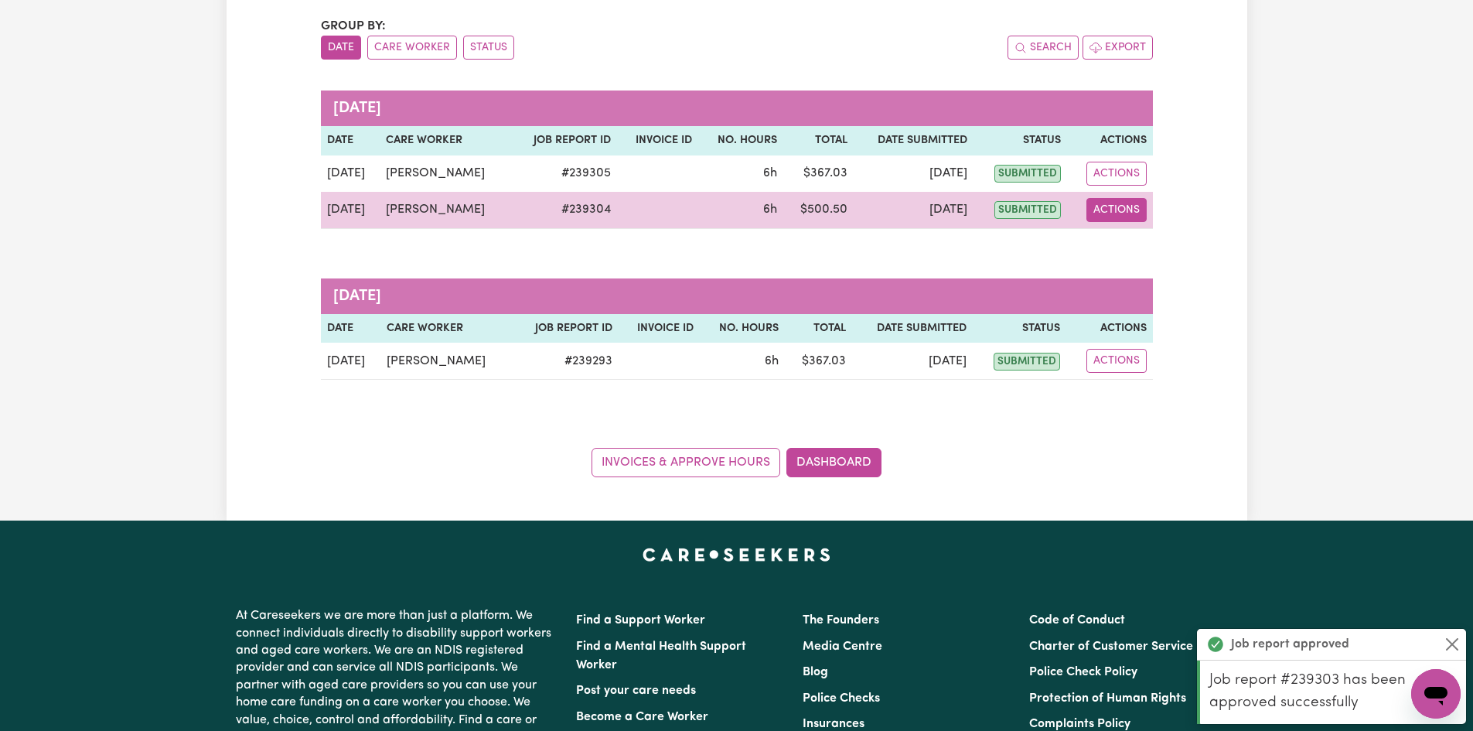
click at [1114, 208] on button "Actions" at bounding box center [1116, 210] width 60 height 24
click at [1153, 242] on link "View Job Report" at bounding box center [1156, 245] width 132 height 31
select select "pm"
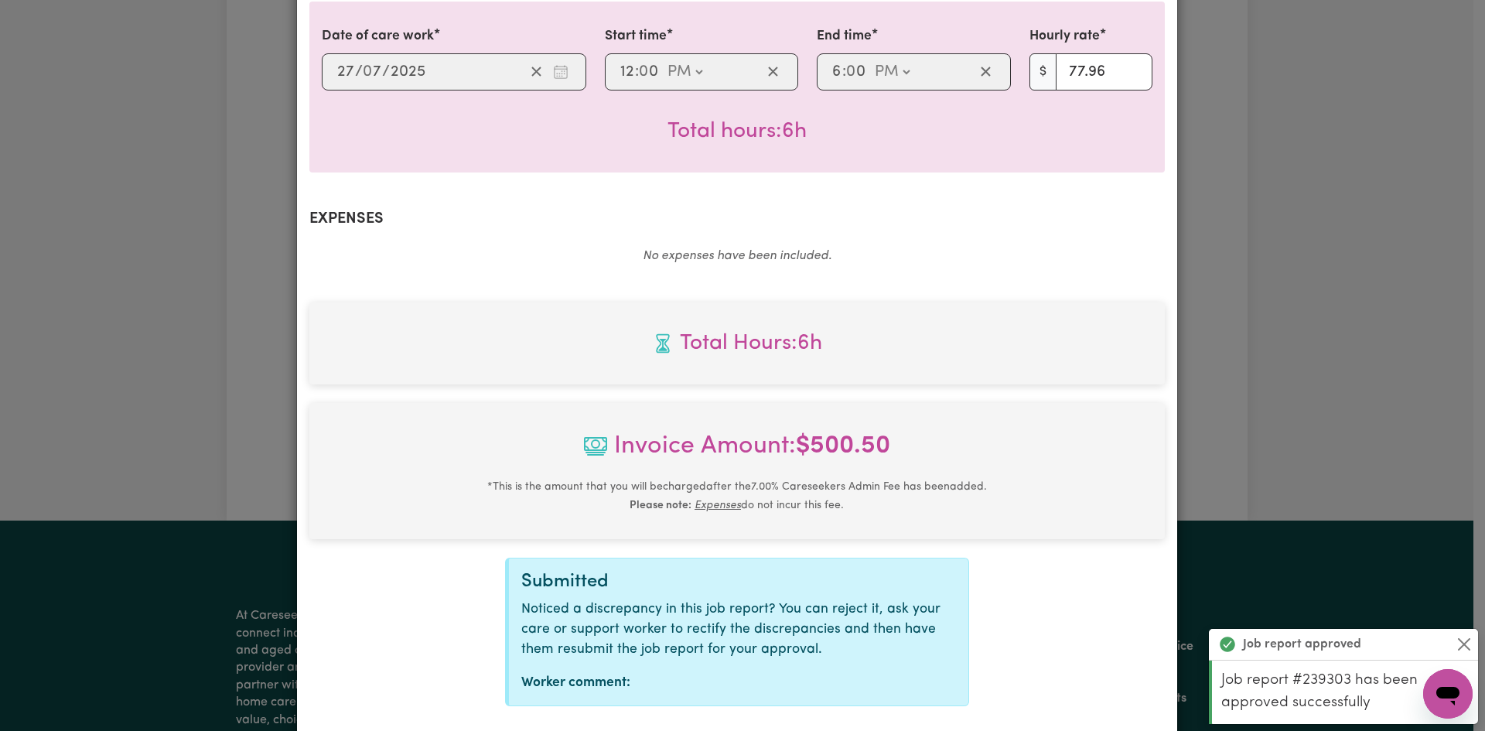
scroll to position [462, 0]
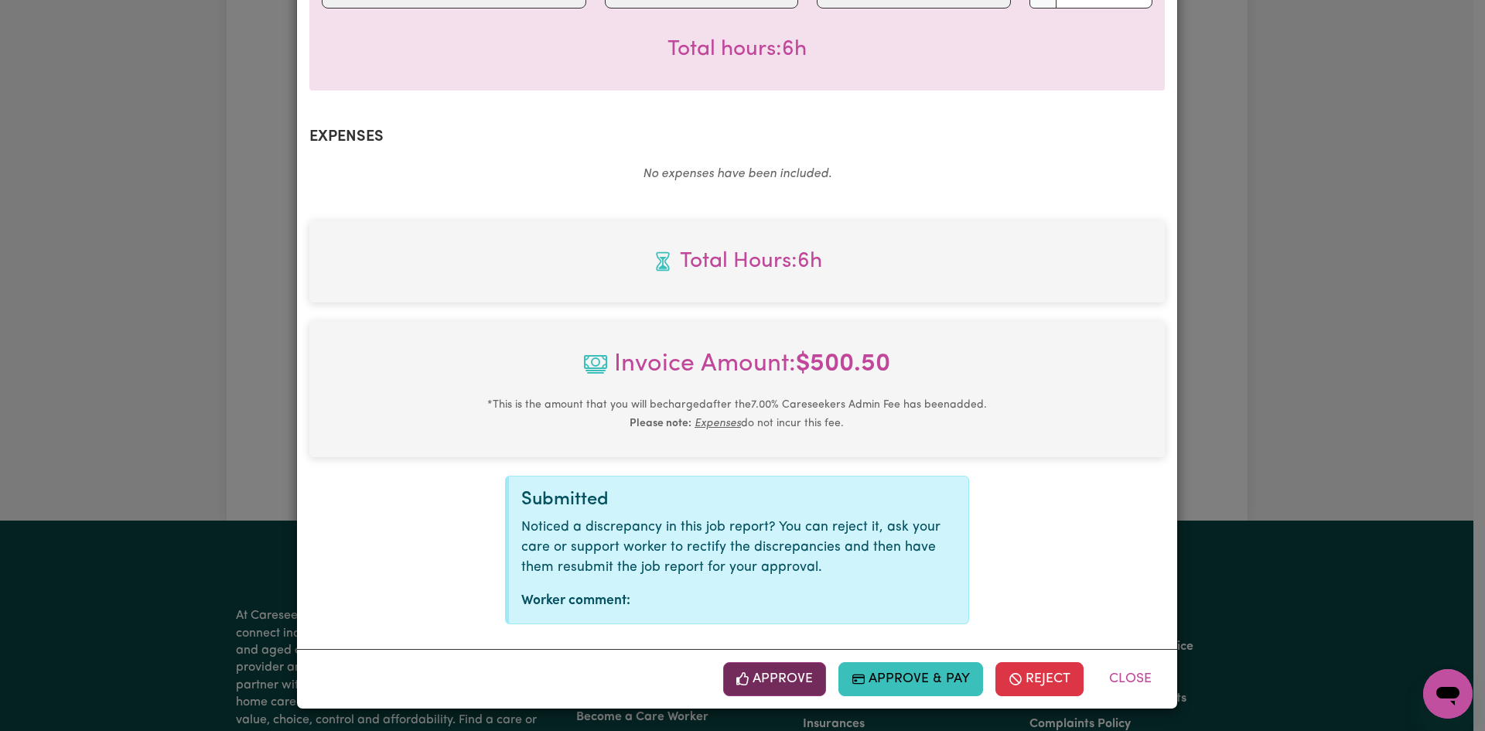
click at [756, 671] on button "Approve" at bounding box center [775, 679] width 104 height 34
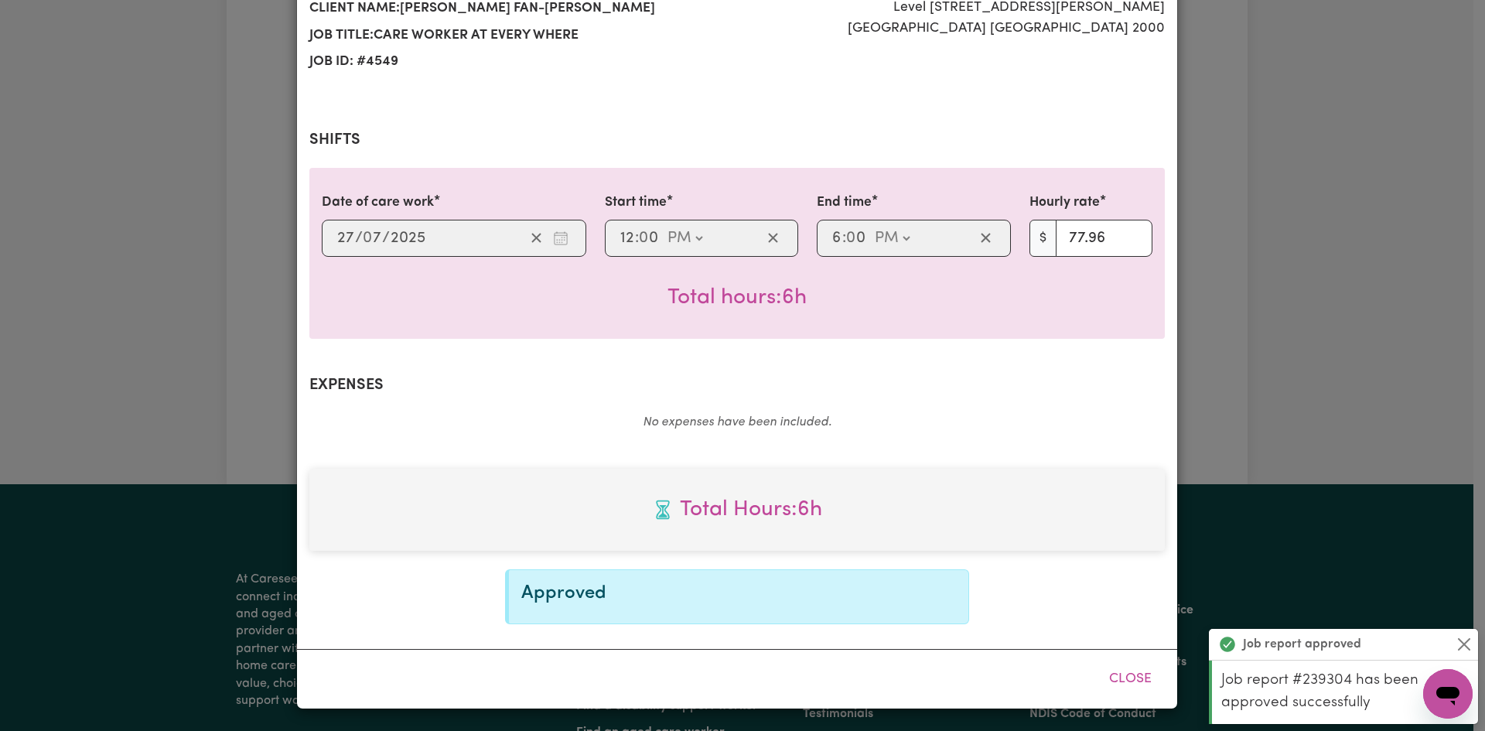
scroll to position [0, 0]
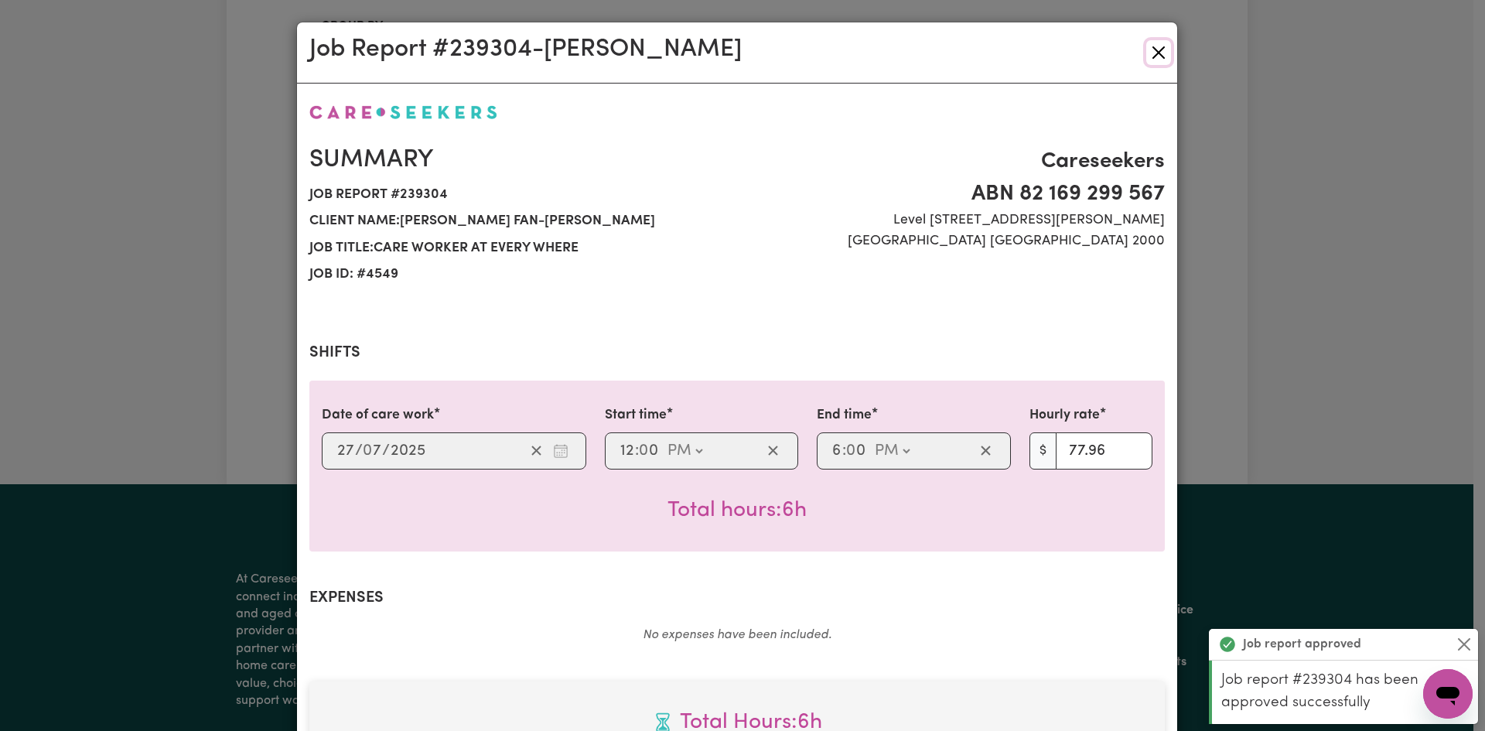
click at [1153, 51] on button "Close" at bounding box center [1158, 52] width 25 height 25
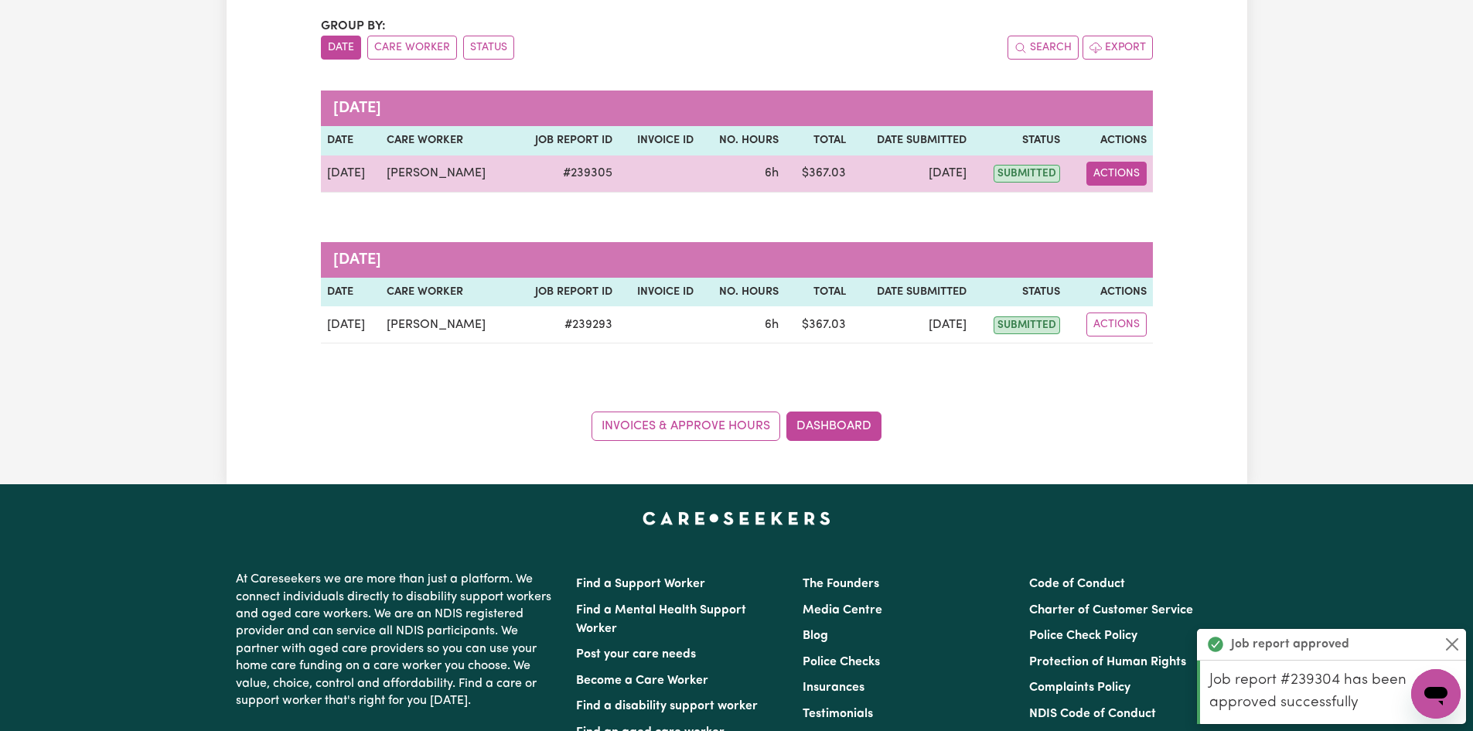
click at [1110, 172] on button "Actions" at bounding box center [1116, 174] width 60 height 24
click at [1139, 214] on link "View Job Report" at bounding box center [1156, 209] width 132 height 31
select select "pm"
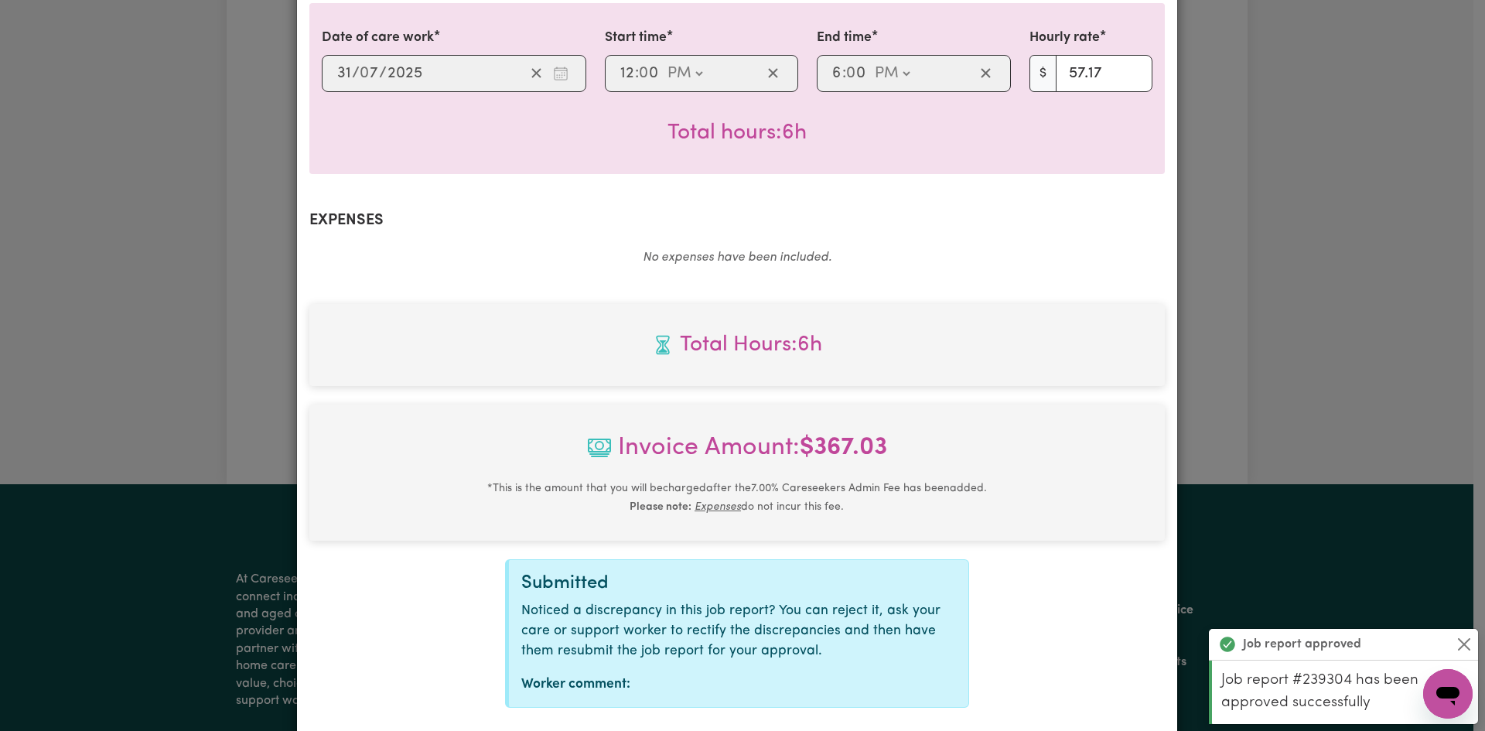
scroll to position [462, 0]
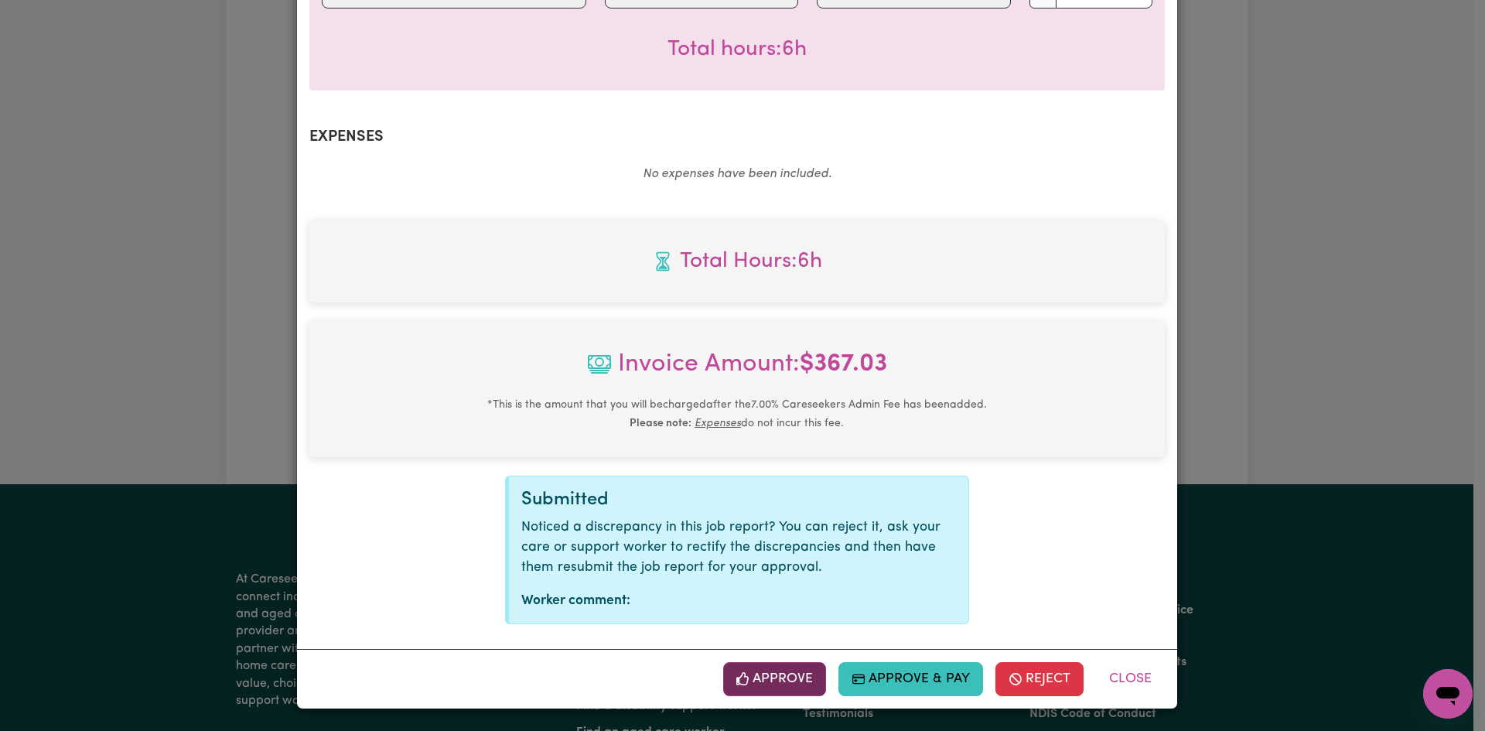
click at [778, 679] on button "Approve" at bounding box center [775, 679] width 104 height 34
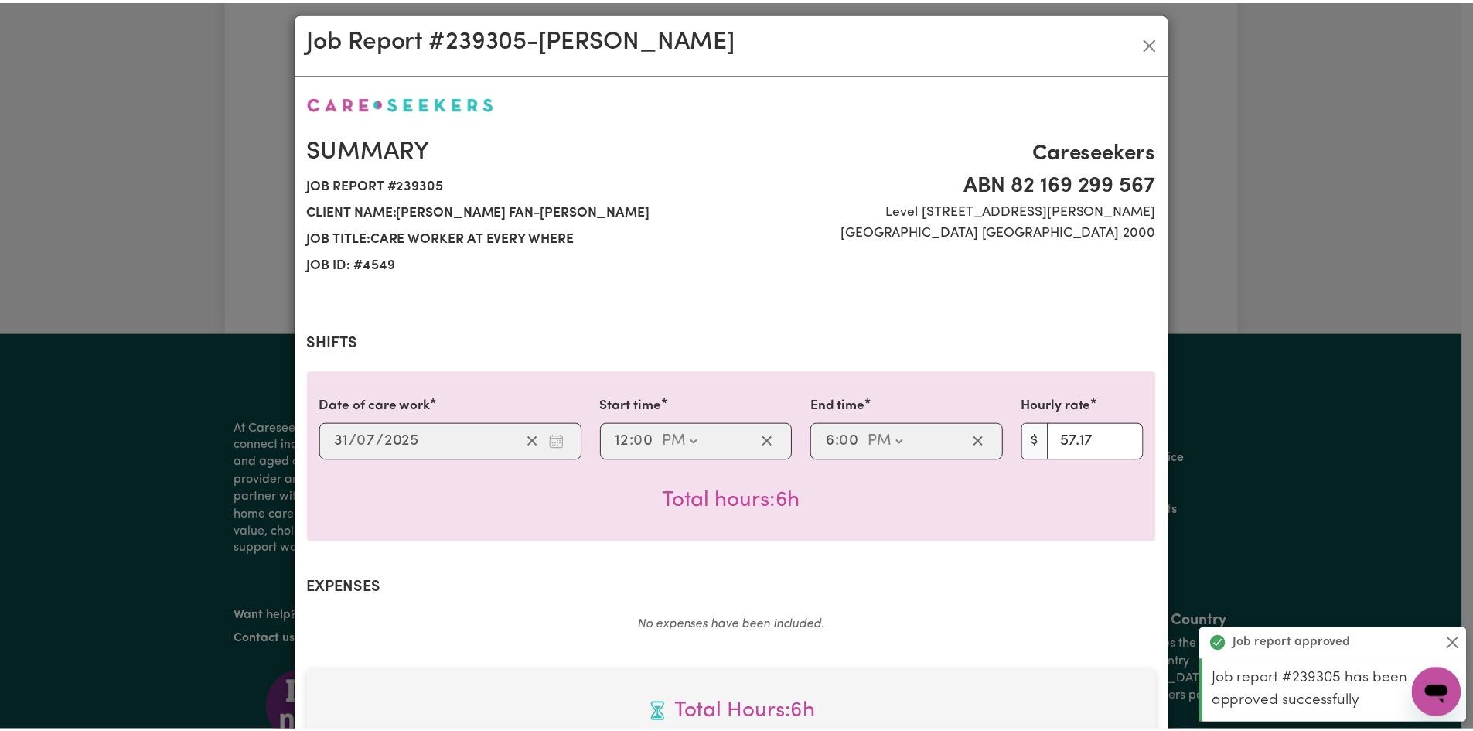
scroll to position [0, 0]
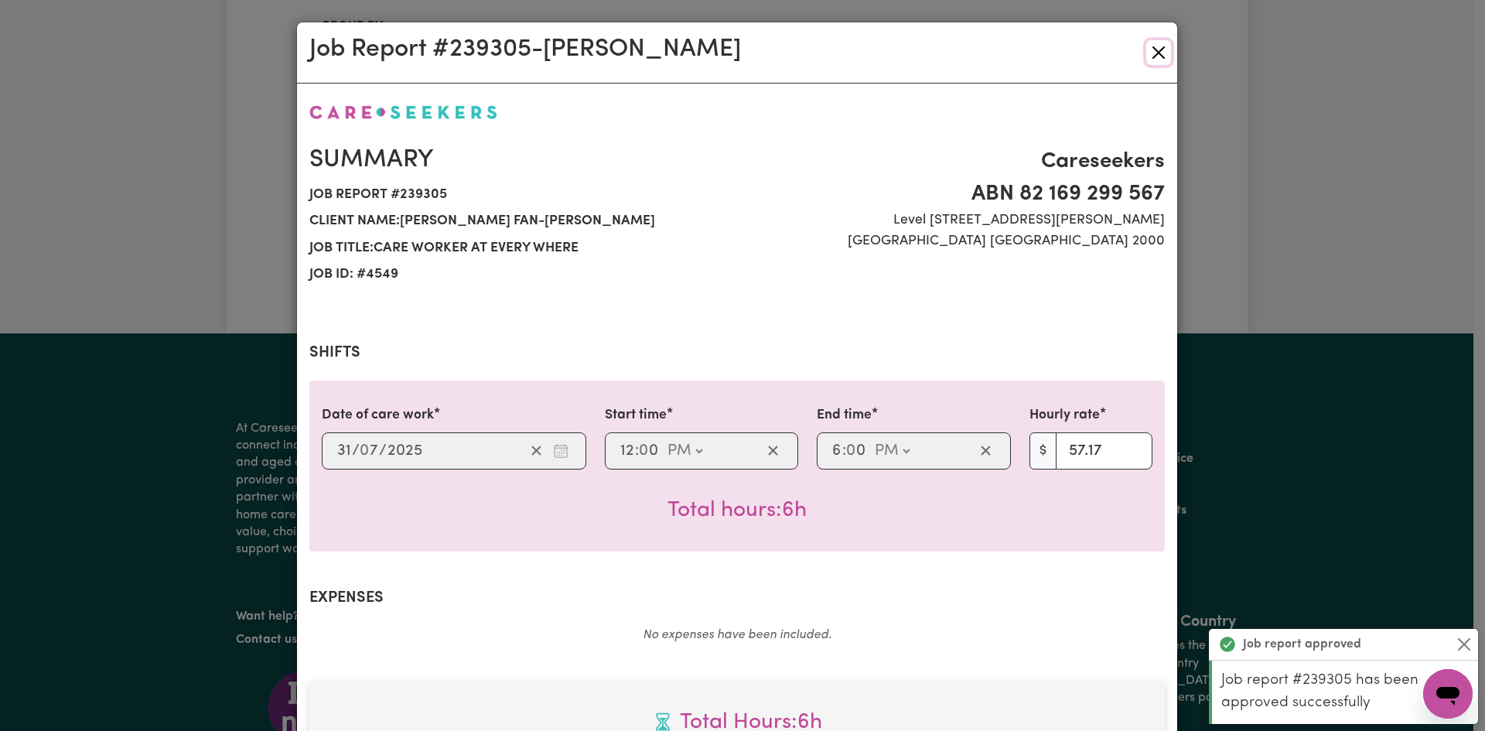
click at [1155, 53] on button "Close" at bounding box center [1158, 52] width 25 height 25
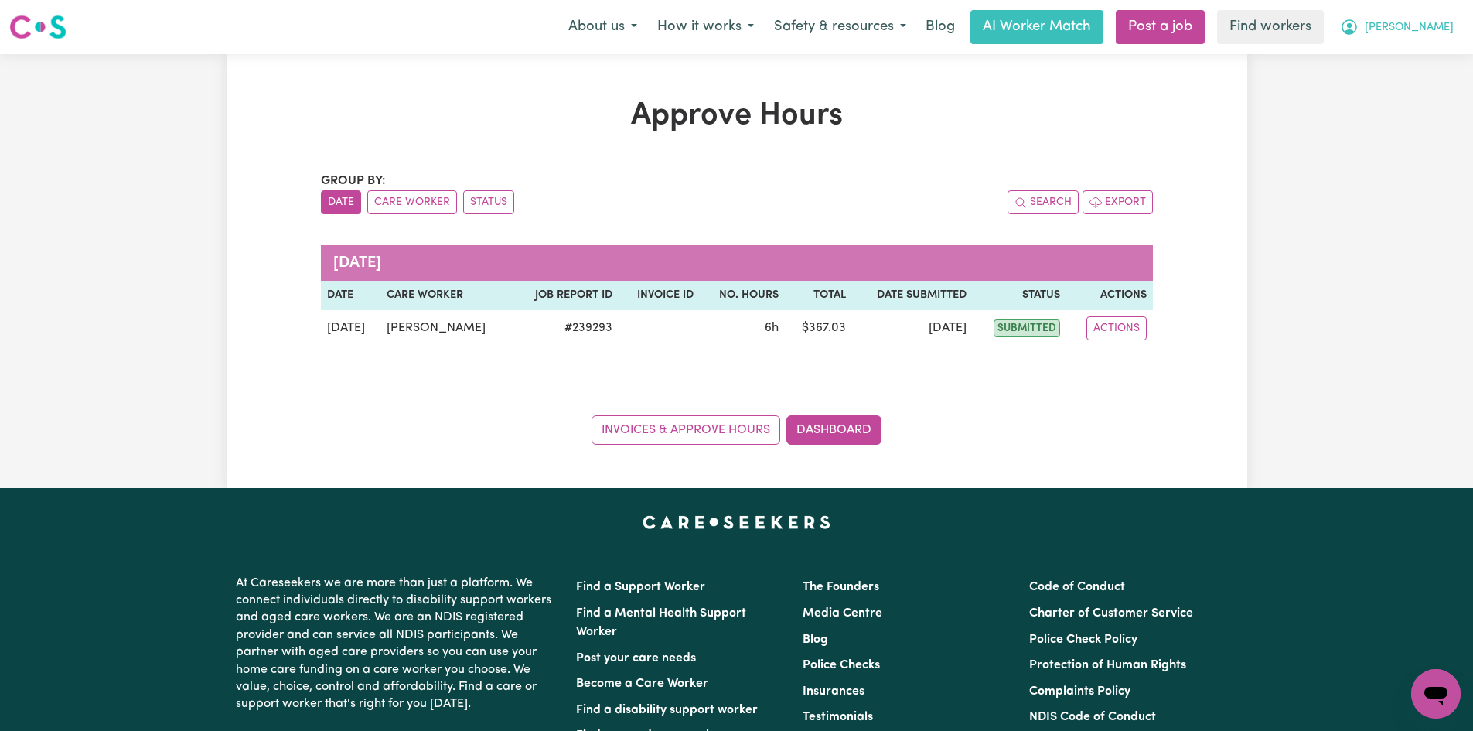
click at [1421, 29] on span "[PERSON_NAME]" at bounding box center [1409, 27] width 89 height 17
click at [1413, 60] on link "My Dashboard" at bounding box center [1402, 60] width 122 height 29
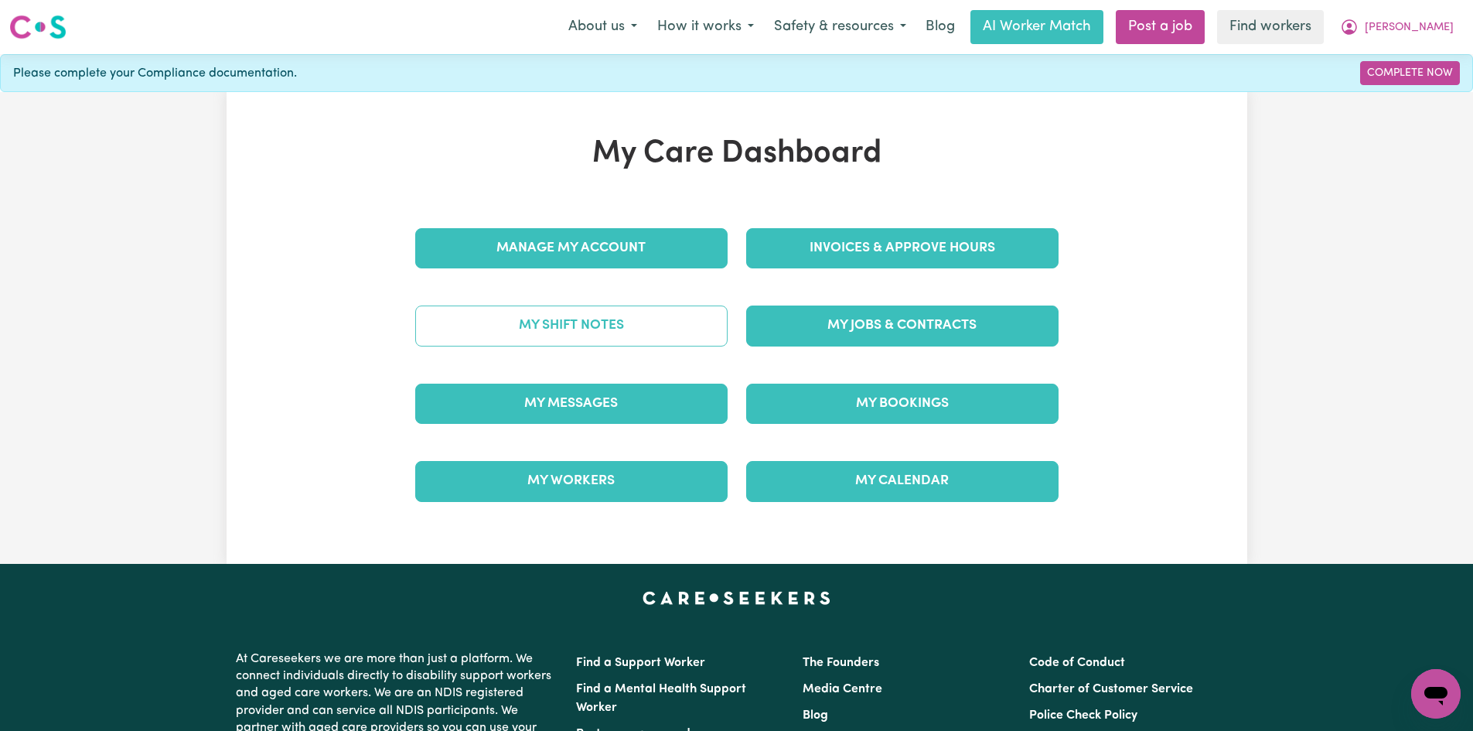
click at [602, 332] on link "My Shift Notes" at bounding box center [571, 325] width 312 height 40
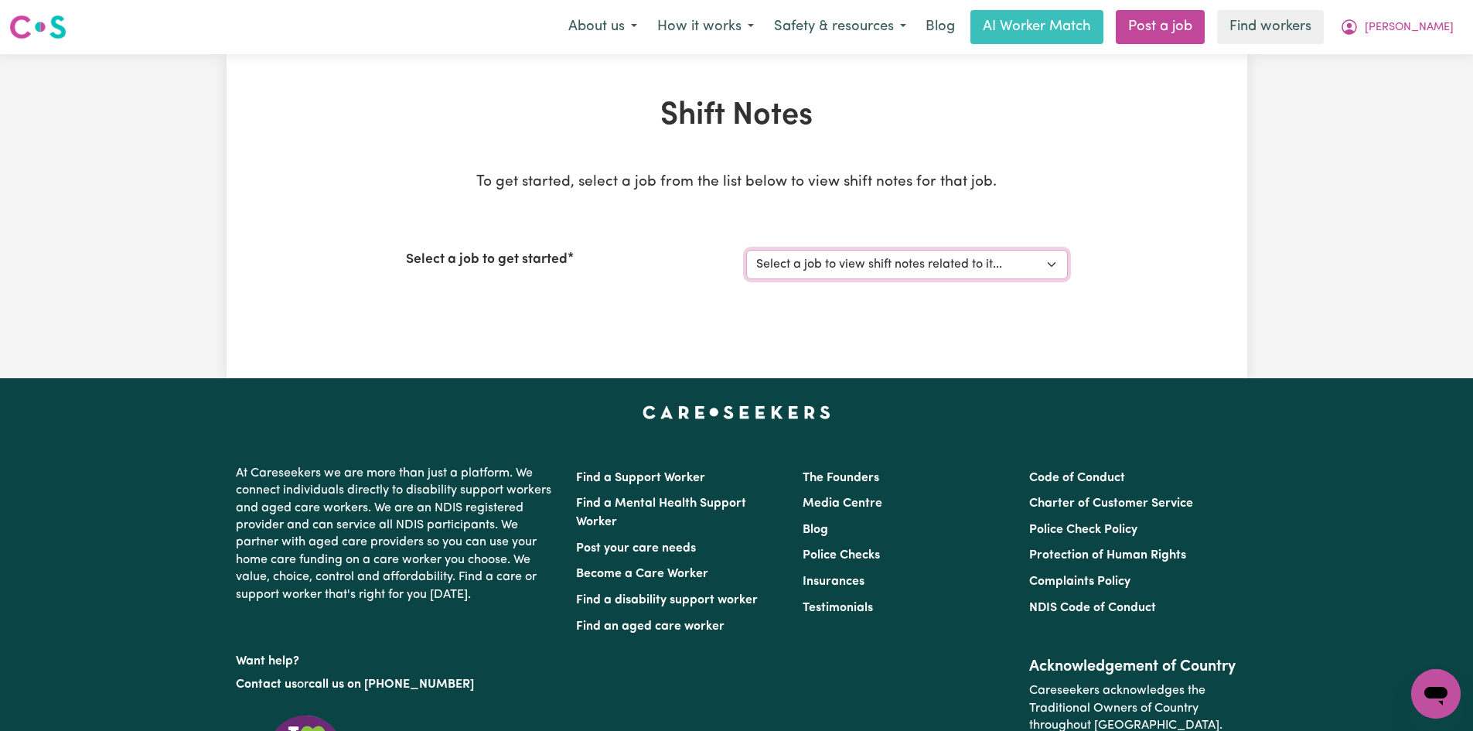
click at [1049, 270] on select "Select a job to view shift notes related to it... care worker at every where" at bounding box center [907, 264] width 322 height 29
select select "4549"
click at [746, 250] on select "Select a job to view shift notes related to it... care worker at every where" at bounding box center [907, 264] width 322 height 29
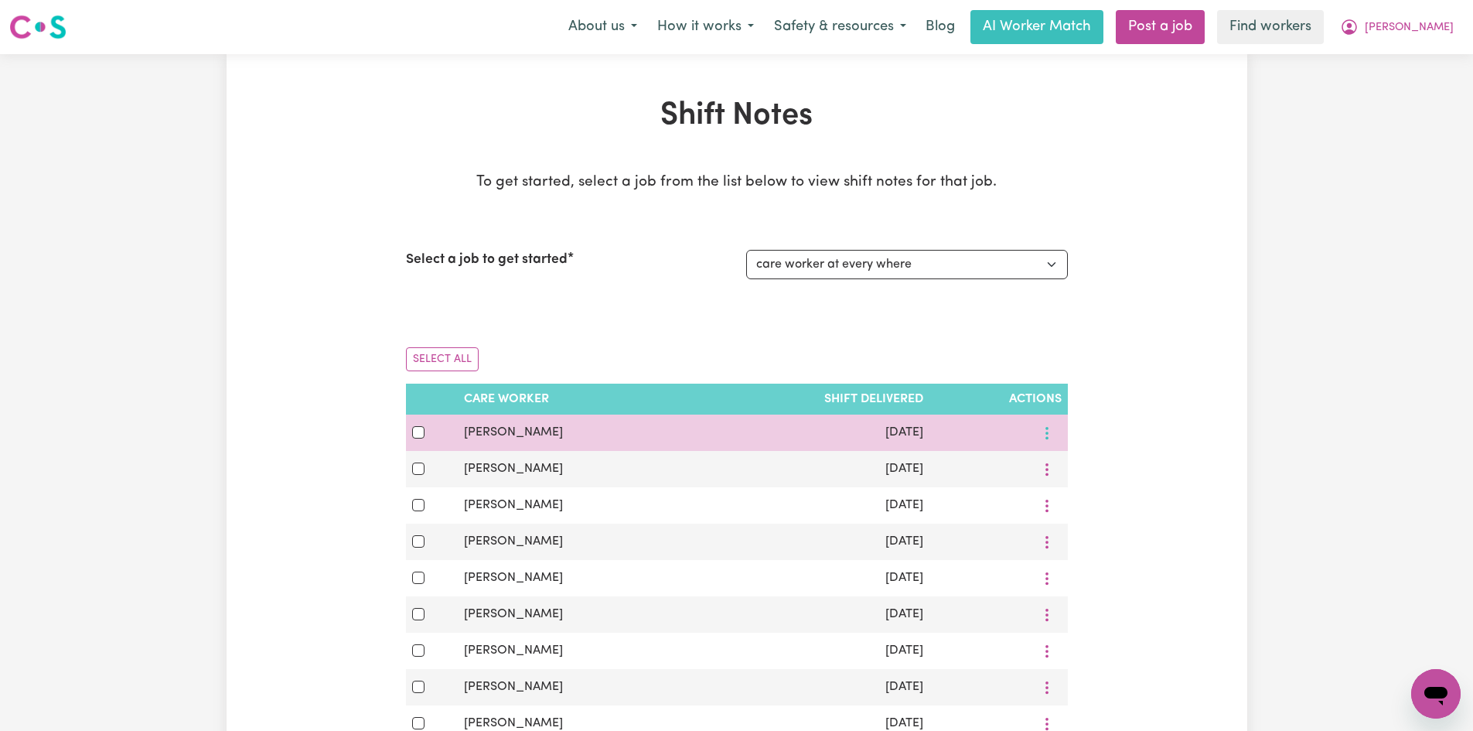
click at [1047, 431] on icon "More options" at bounding box center [1046, 432] width 15 height 15
click at [1113, 469] on span "View Shift Note" at bounding box center [1111, 469] width 84 height 12
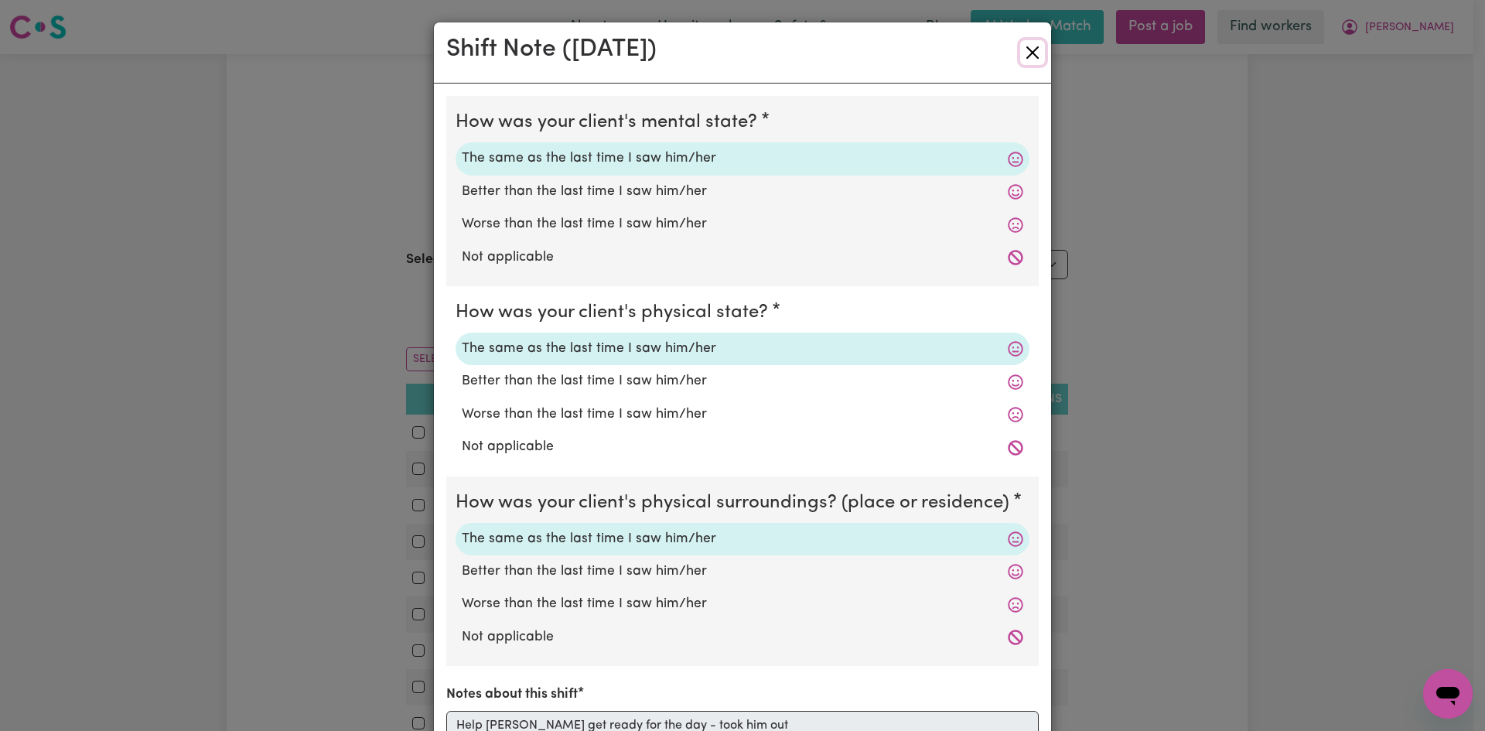
click at [1025, 53] on button "Close" at bounding box center [1032, 52] width 25 height 25
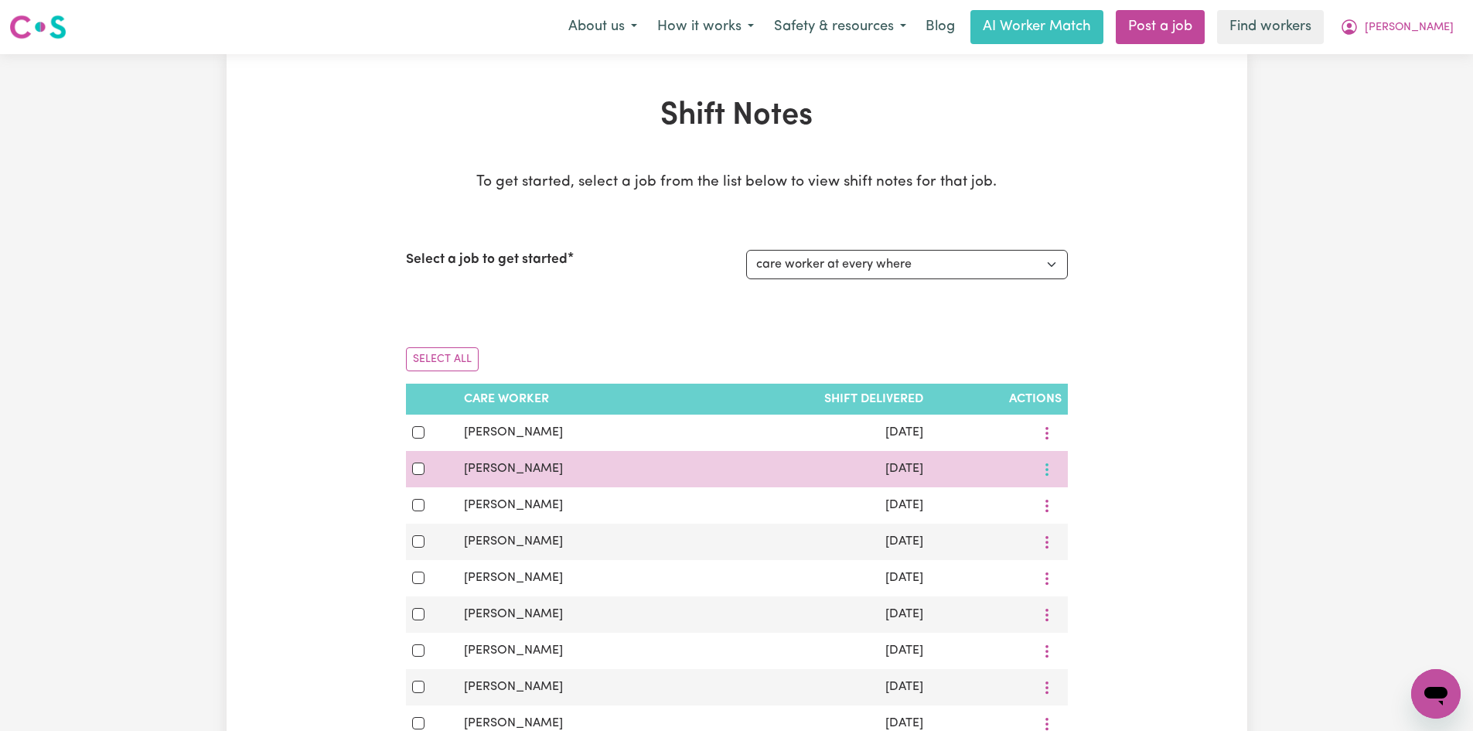
click at [1042, 441] on icon "More options" at bounding box center [1046, 432] width 15 height 15
click at [1105, 502] on span "View Shift Note" at bounding box center [1111, 506] width 84 height 12
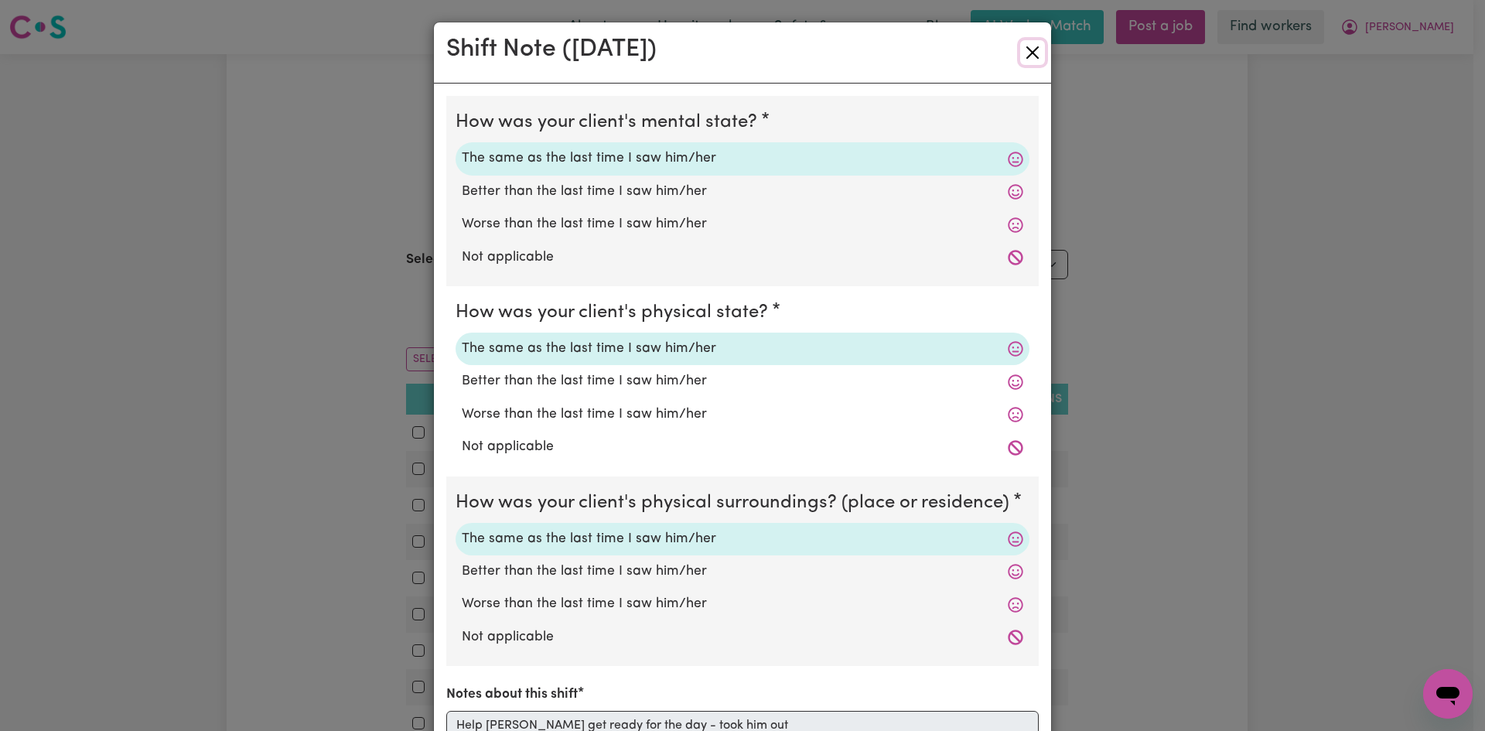
click at [1032, 49] on button "Close" at bounding box center [1032, 52] width 25 height 25
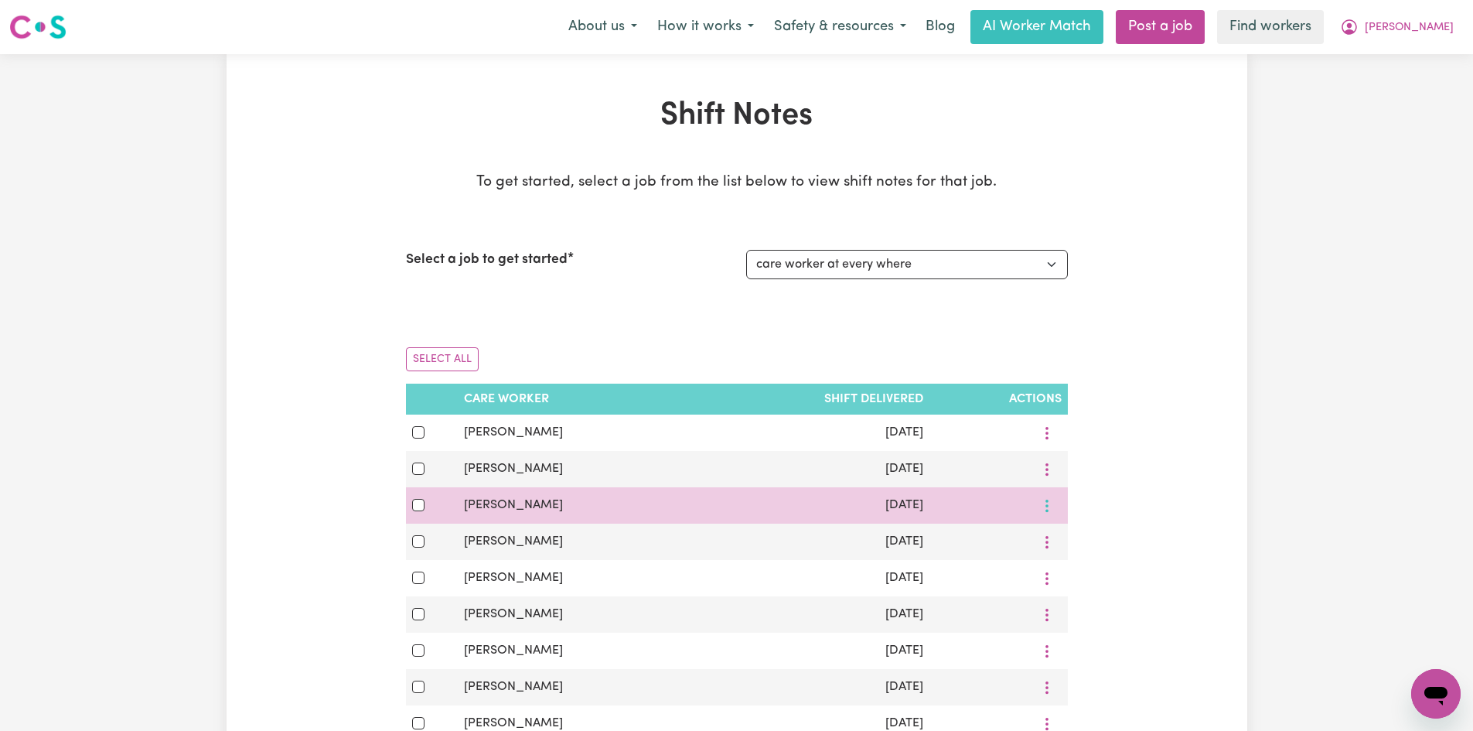
click at [1045, 441] on icon "More options" at bounding box center [1046, 432] width 15 height 15
click at [1090, 545] on span "View Shift Note" at bounding box center [1111, 542] width 84 height 12
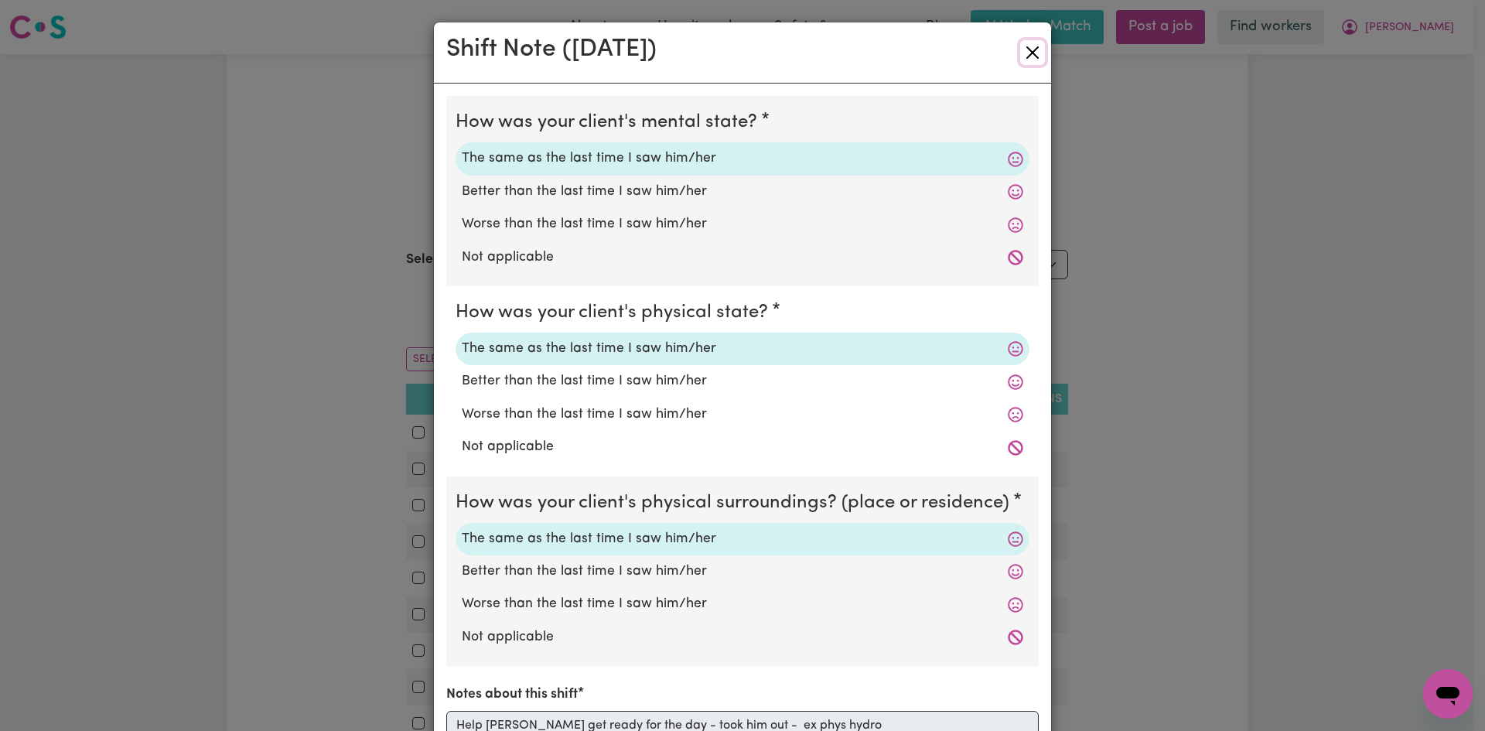
click at [1031, 49] on button "Close" at bounding box center [1032, 52] width 25 height 25
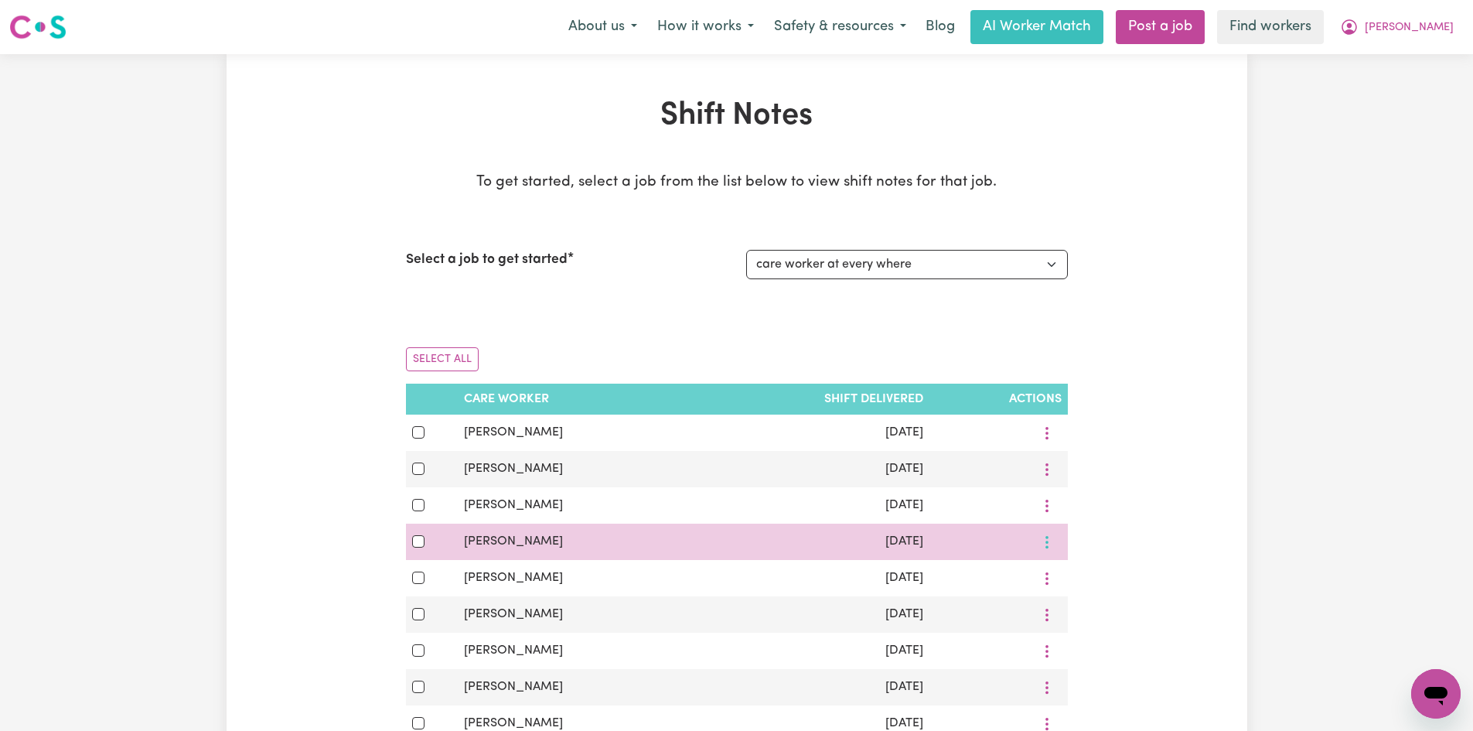
click at [1047, 439] on circle "More options" at bounding box center [1046, 437] width 3 height 3
click at [1093, 578] on span "View Shift Note" at bounding box center [1111, 578] width 84 height 12
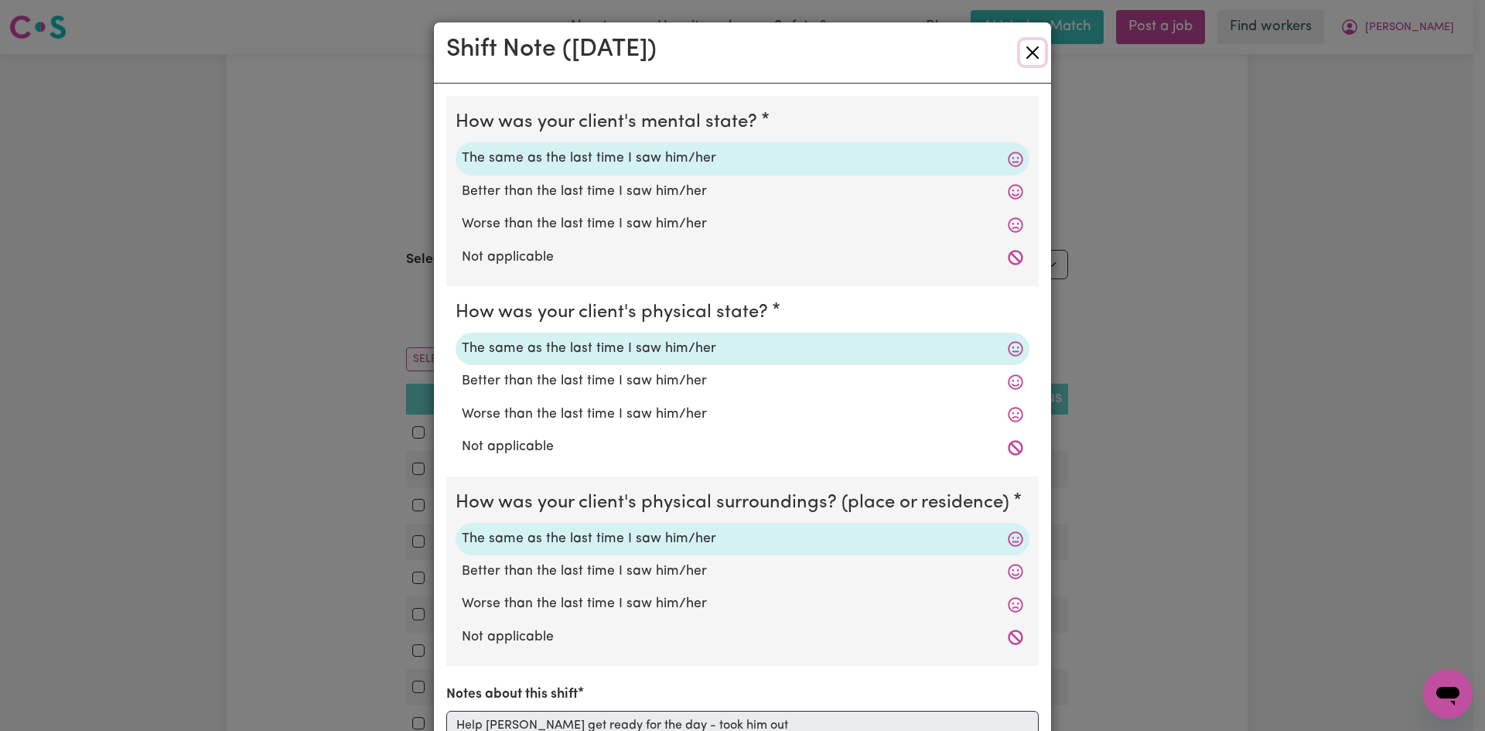
click at [1023, 55] on button "Close" at bounding box center [1032, 52] width 25 height 25
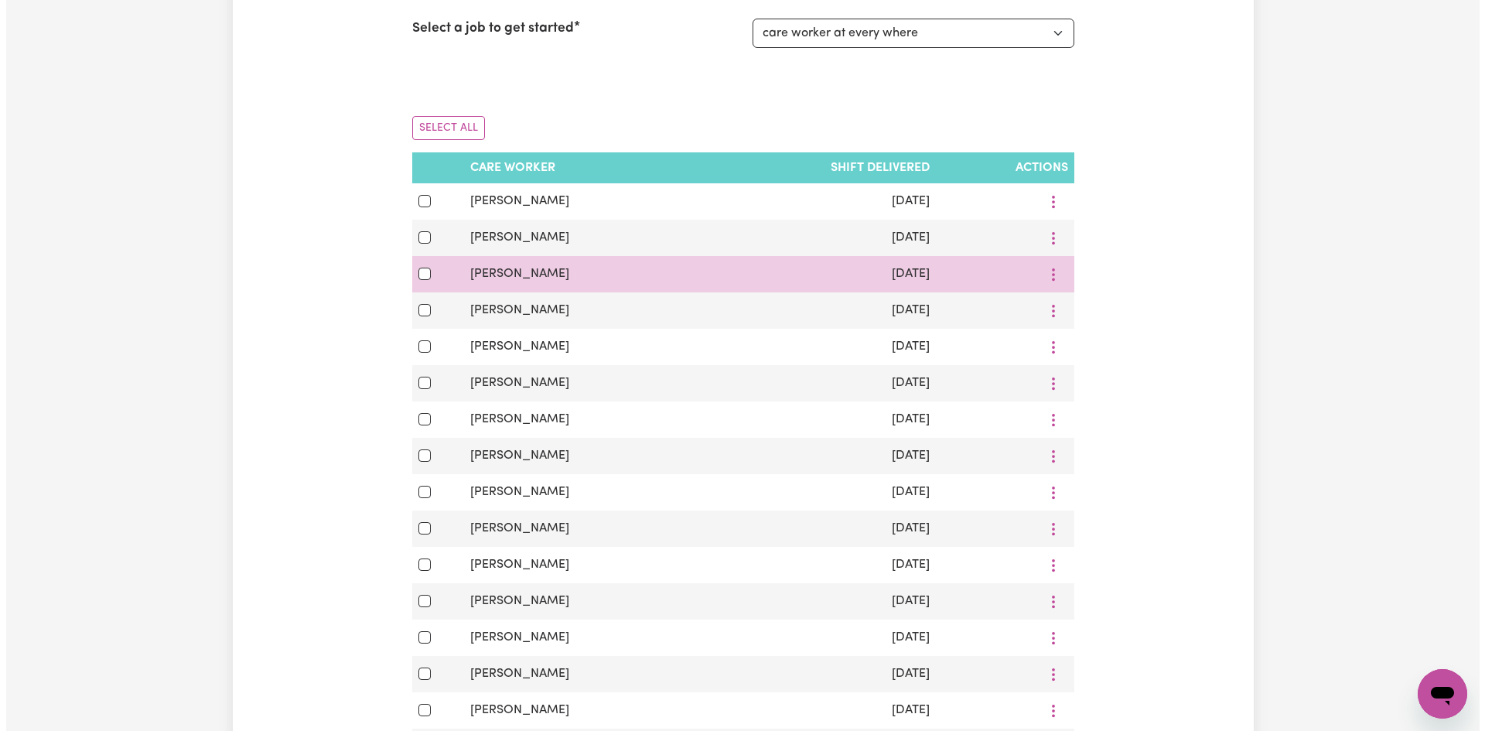
scroll to position [232, 0]
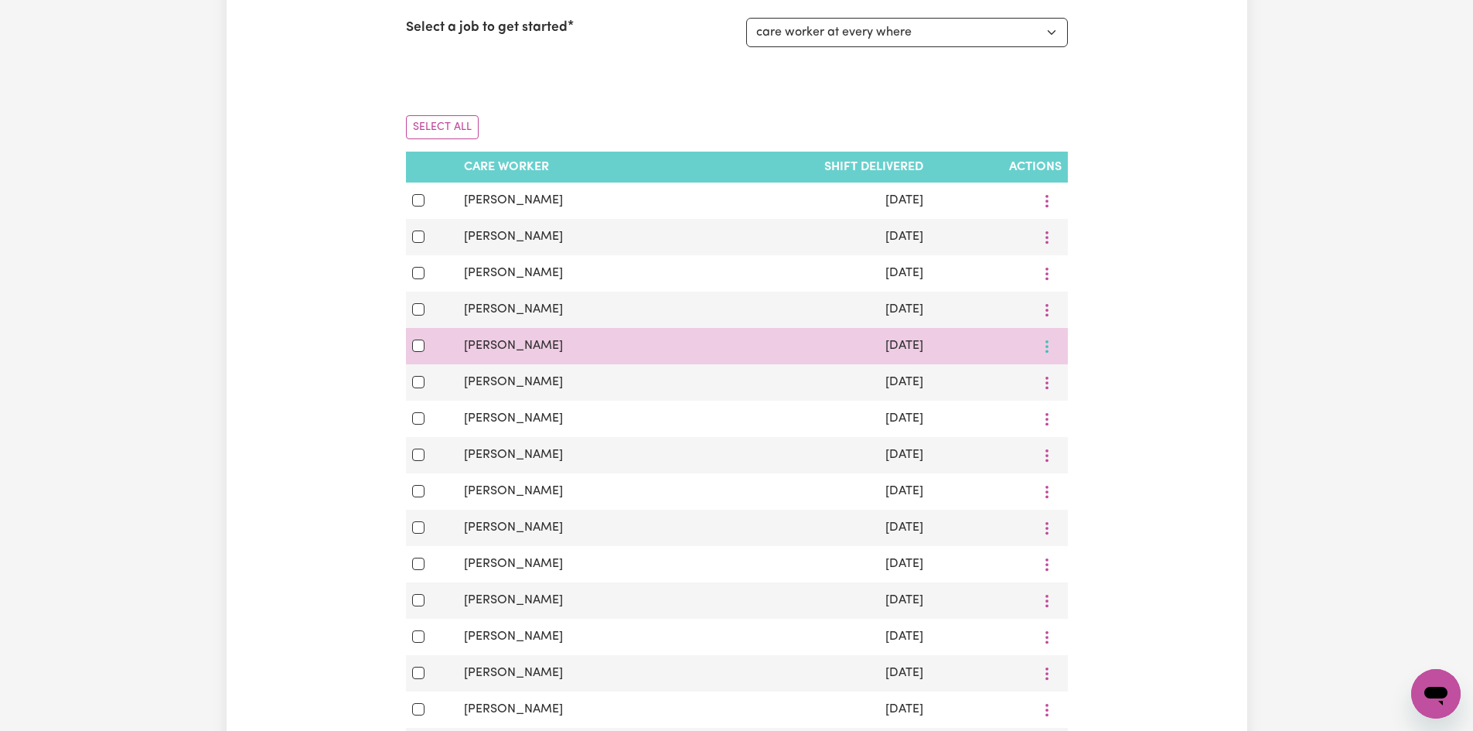
click at [1049, 213] on button "More options" at bounding box center [1046, 201] width 29 height 24
click at [1117, 388] on span "View Shift Note" at bounding box center [1111, 383] width 84 height 12
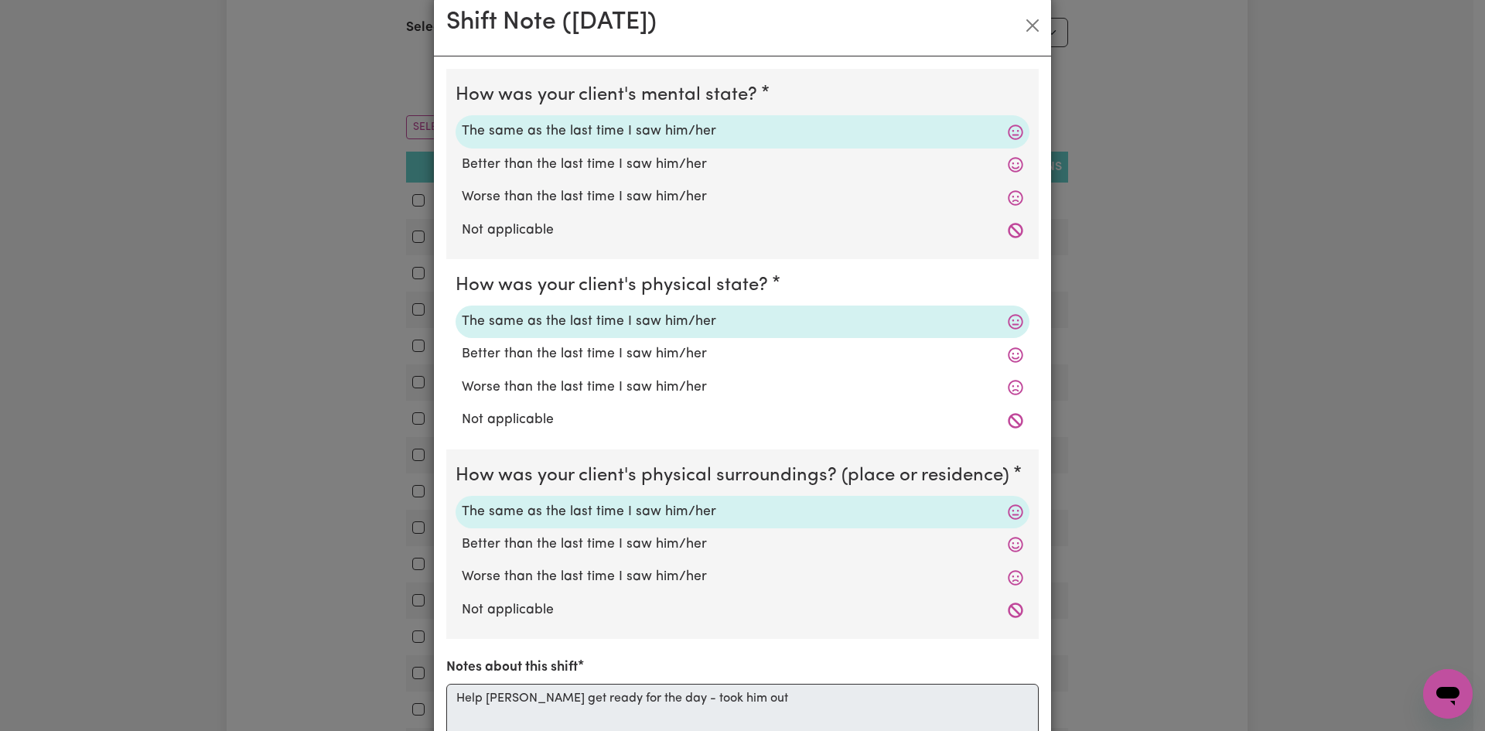
scroll to position [0, 0]
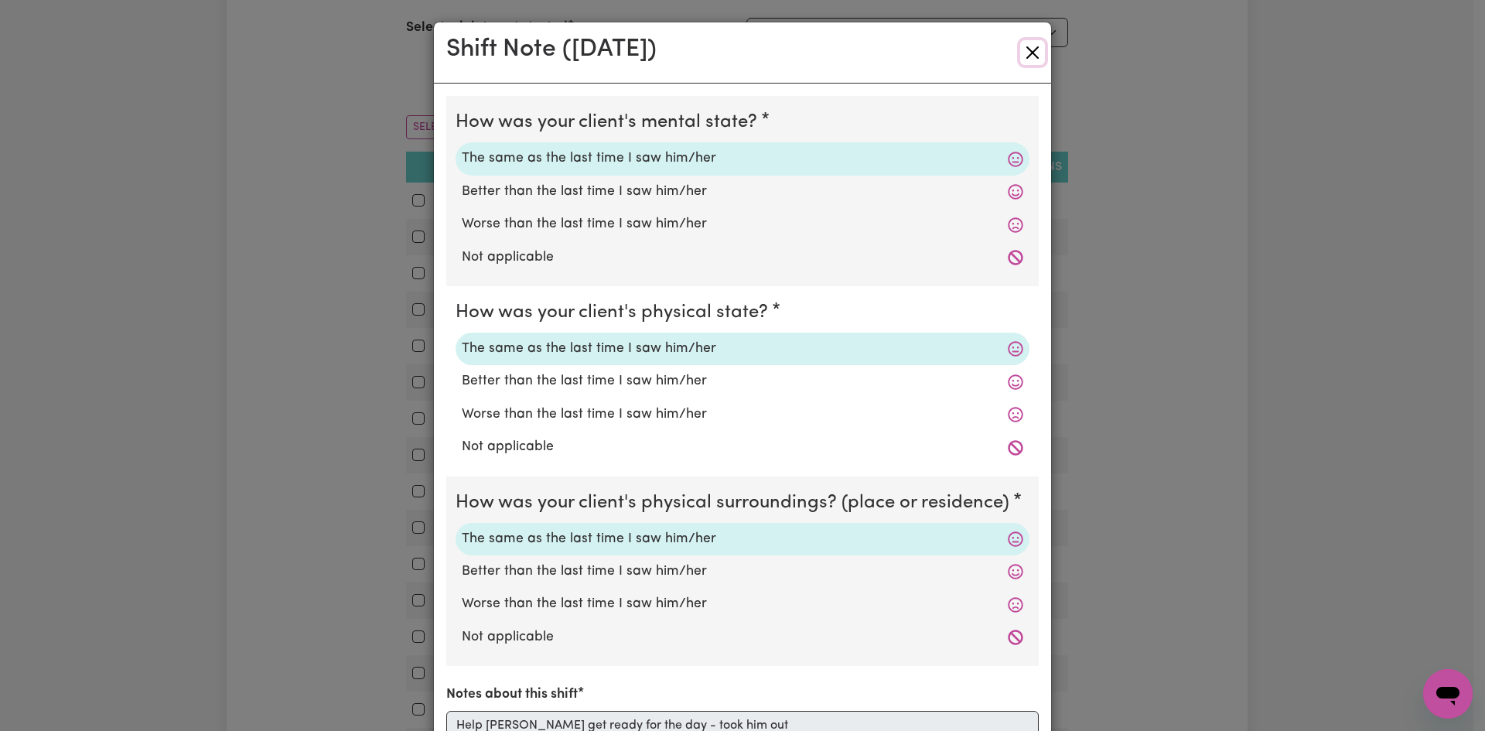
click at [1022, 57] on button "Close" at bounding box center [1032, 52] width 25 height 25
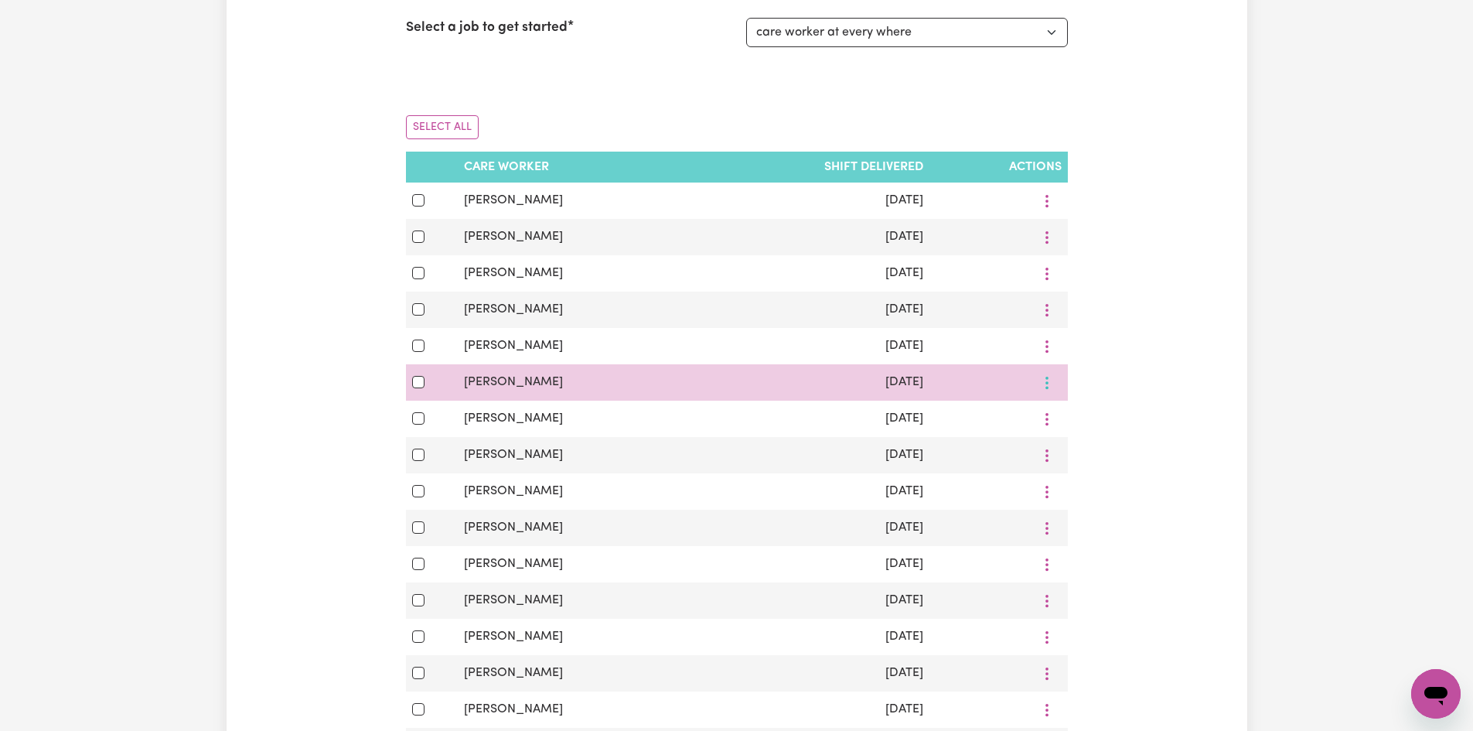
click at [1049, 209] on icon "More options" at bounding box center [1046, 200] width 15 height 15
click at [1097, 421] on span "View Shift Note" at bounding box center [1111, 419] width 84 height 12
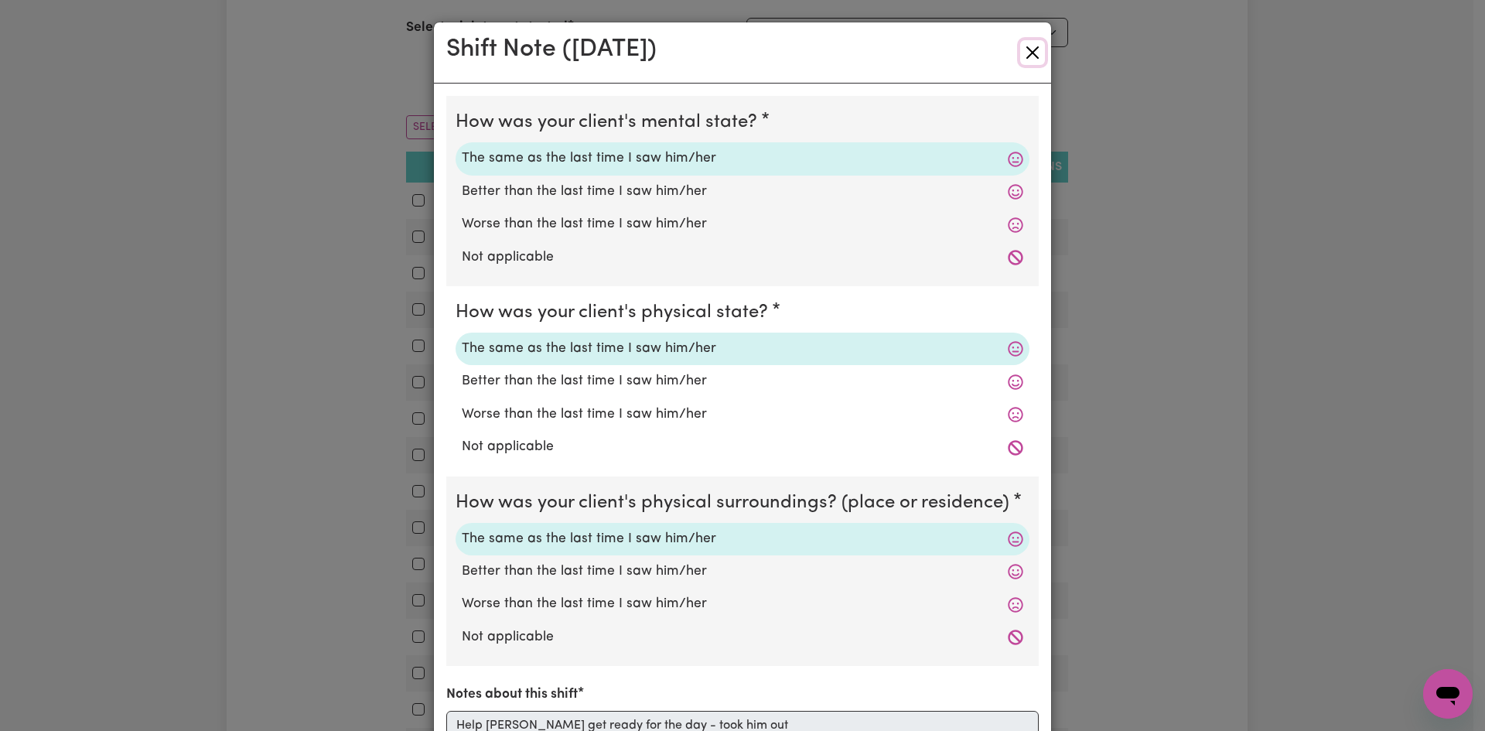
click at [1025, 54] on button "Close" at bounding box center [1032, 52] width 25 height 25
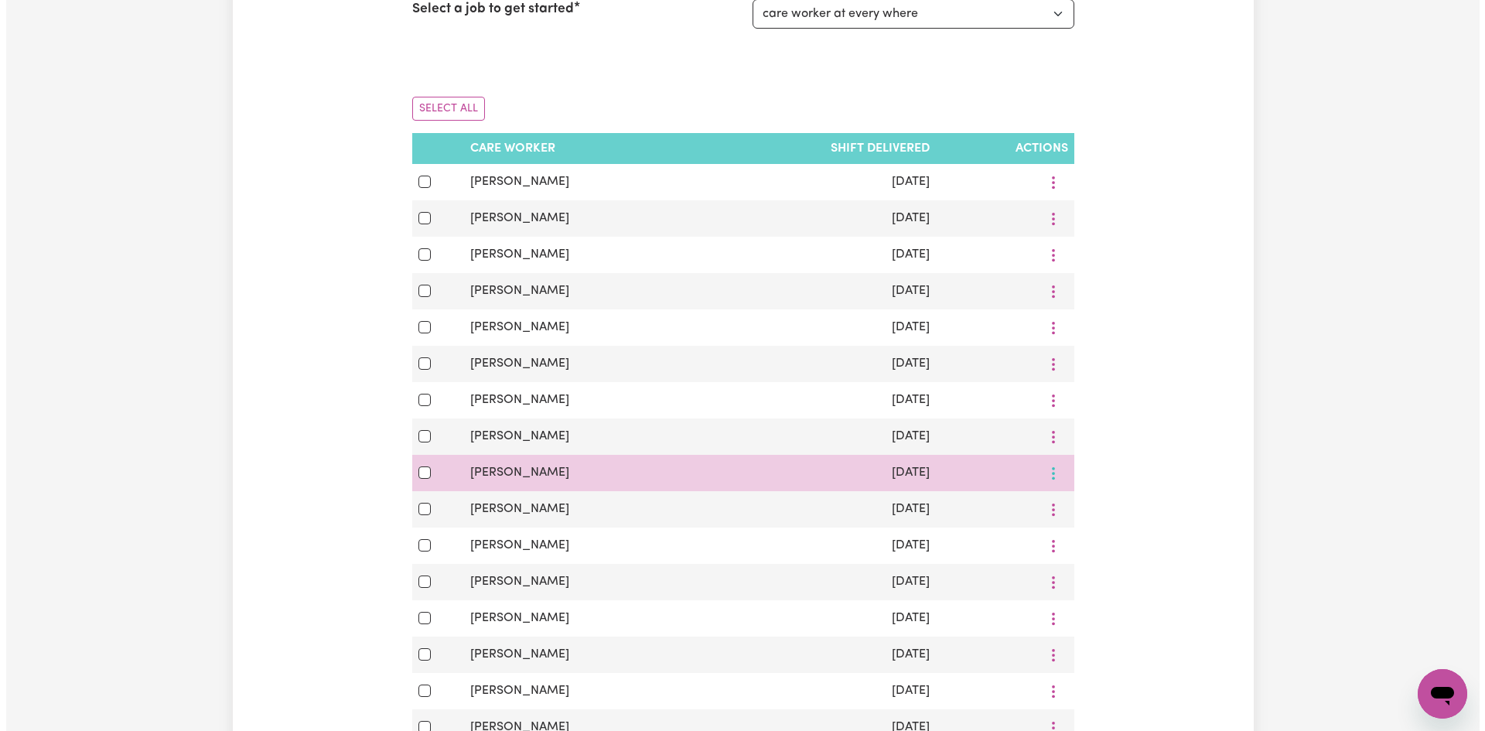
scroll to position [309, 0]
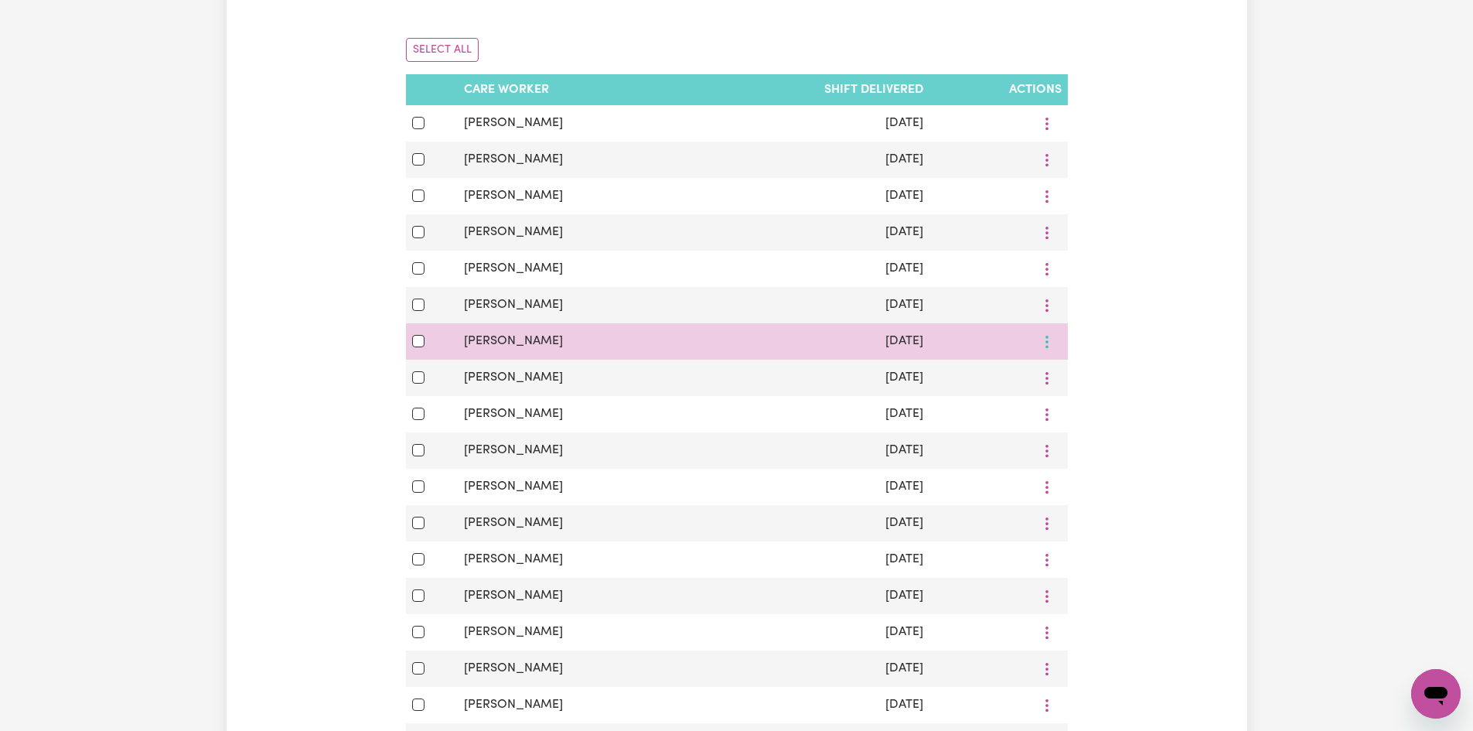
click at [1049, 131] on icon "More options" at bounding box center [1046, 123] width 15 height 15
click at [1092, 382] on span "View Shift Note" at bounding box center [1111, 378] width 84 height 12
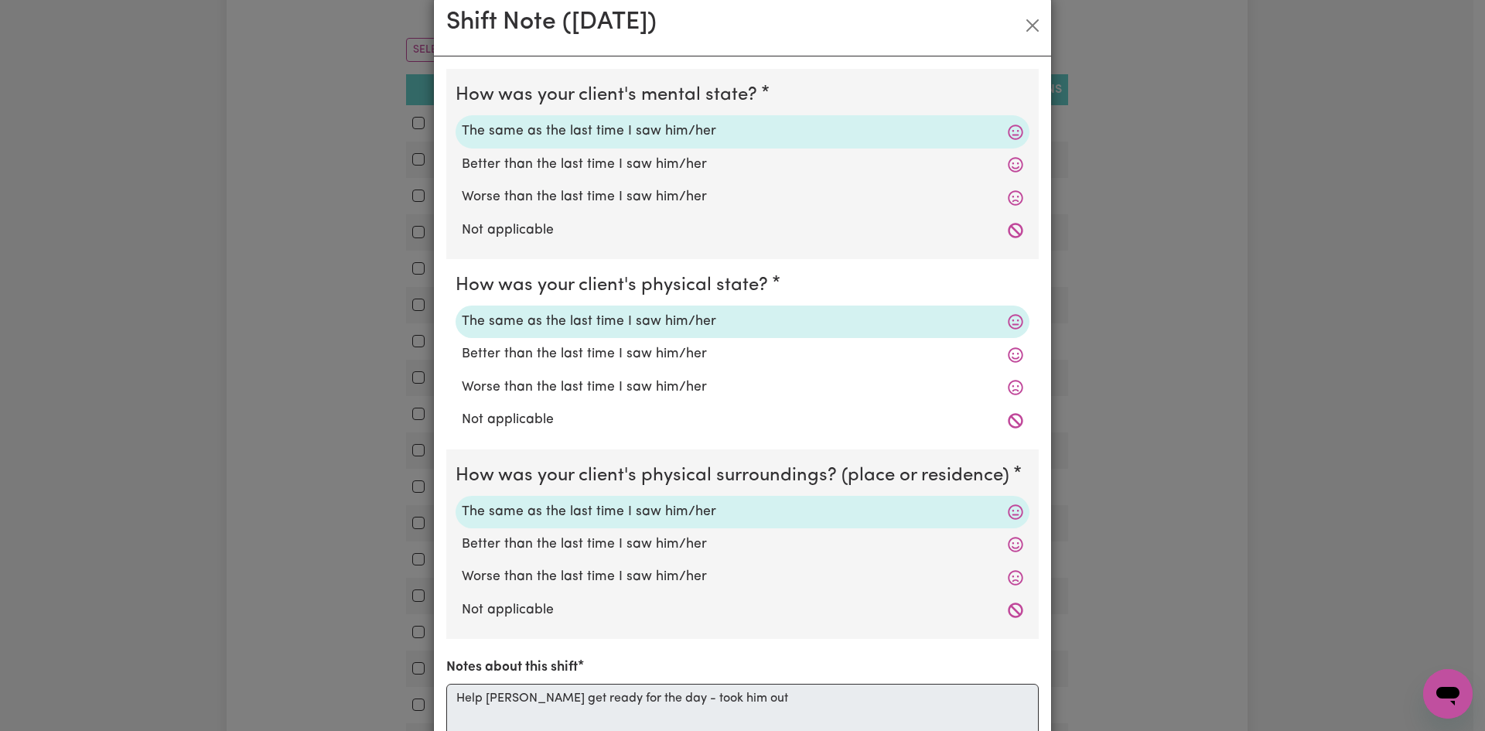
scroll to position [0, 0]
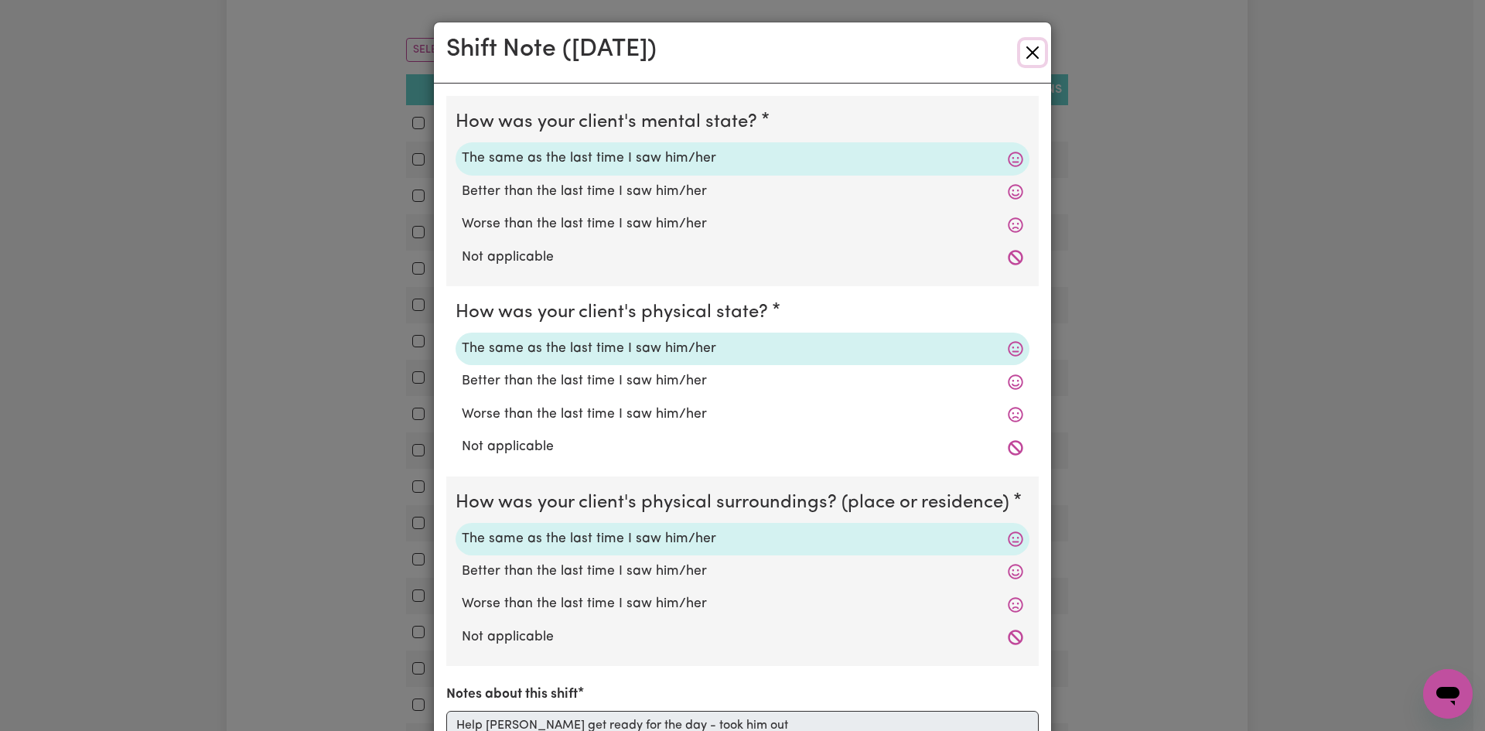
click at [1030, 52] on button "Close" at bounding box center [1032, 52] width 25 height 25
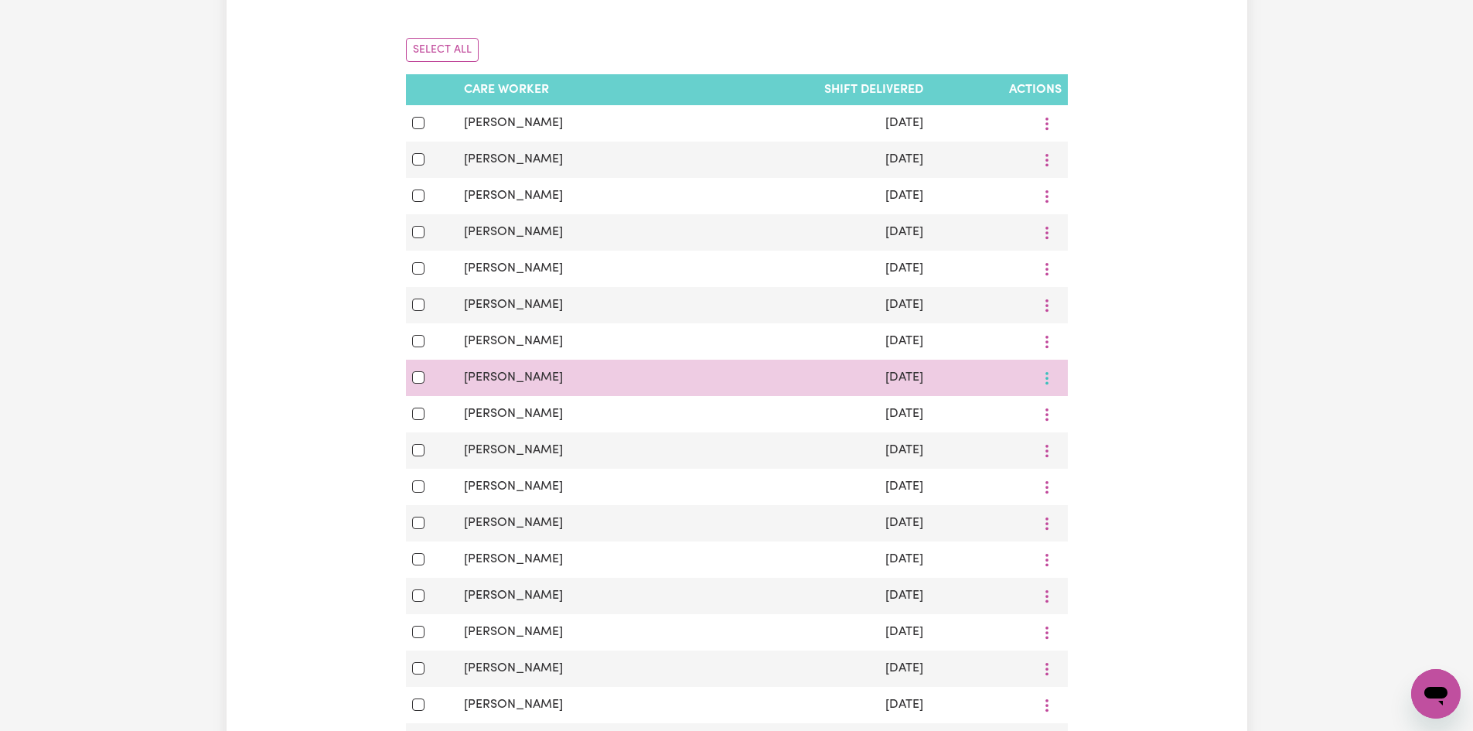
click at [1049, 135] on button "More options" at bounding box center [1046, 123] width 29 height 24
click at [1111, 410] on span "View Shift Note" at bounding box center [1111, 414] width 84 height 12
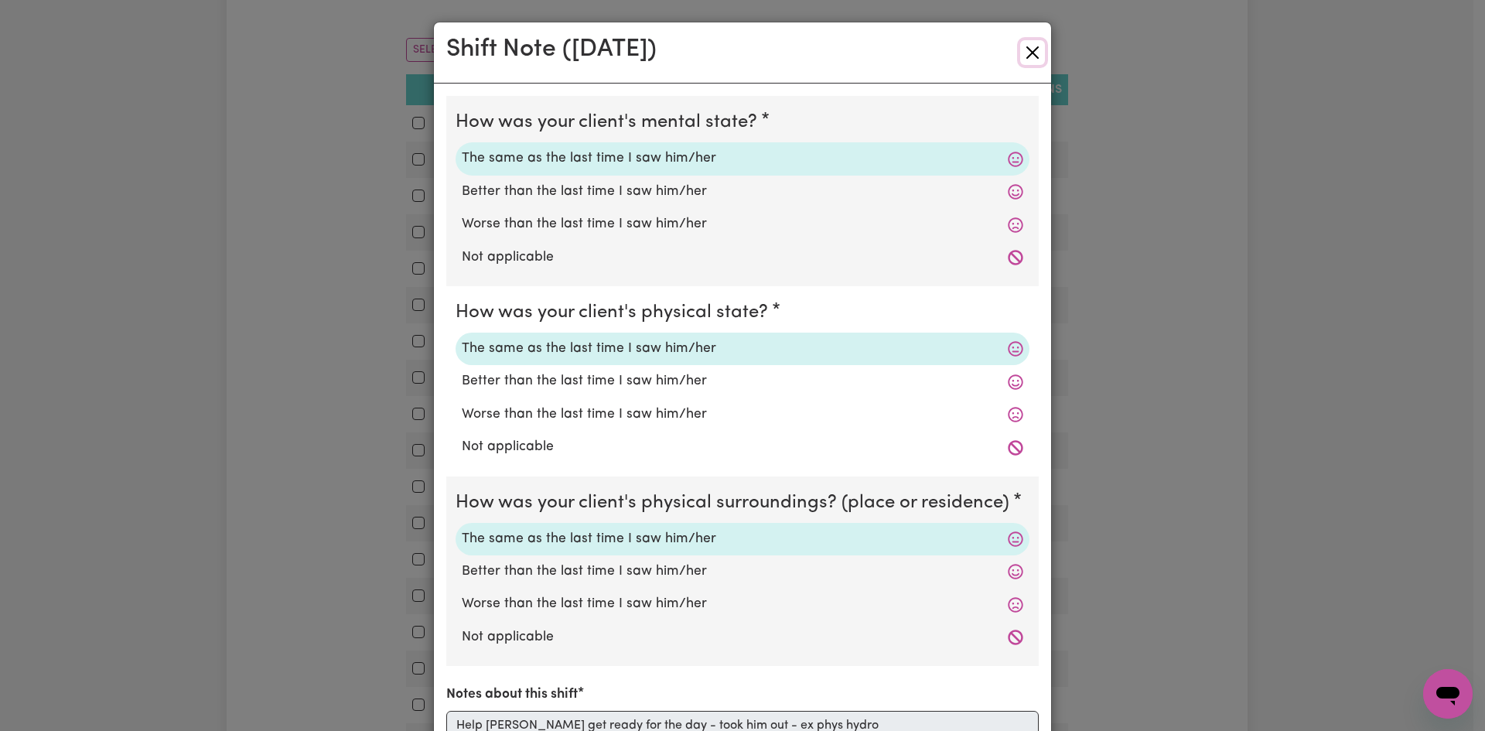
click at [1036, 58] on button "Close" at bounding box center [1032, 52] width 25 height 25
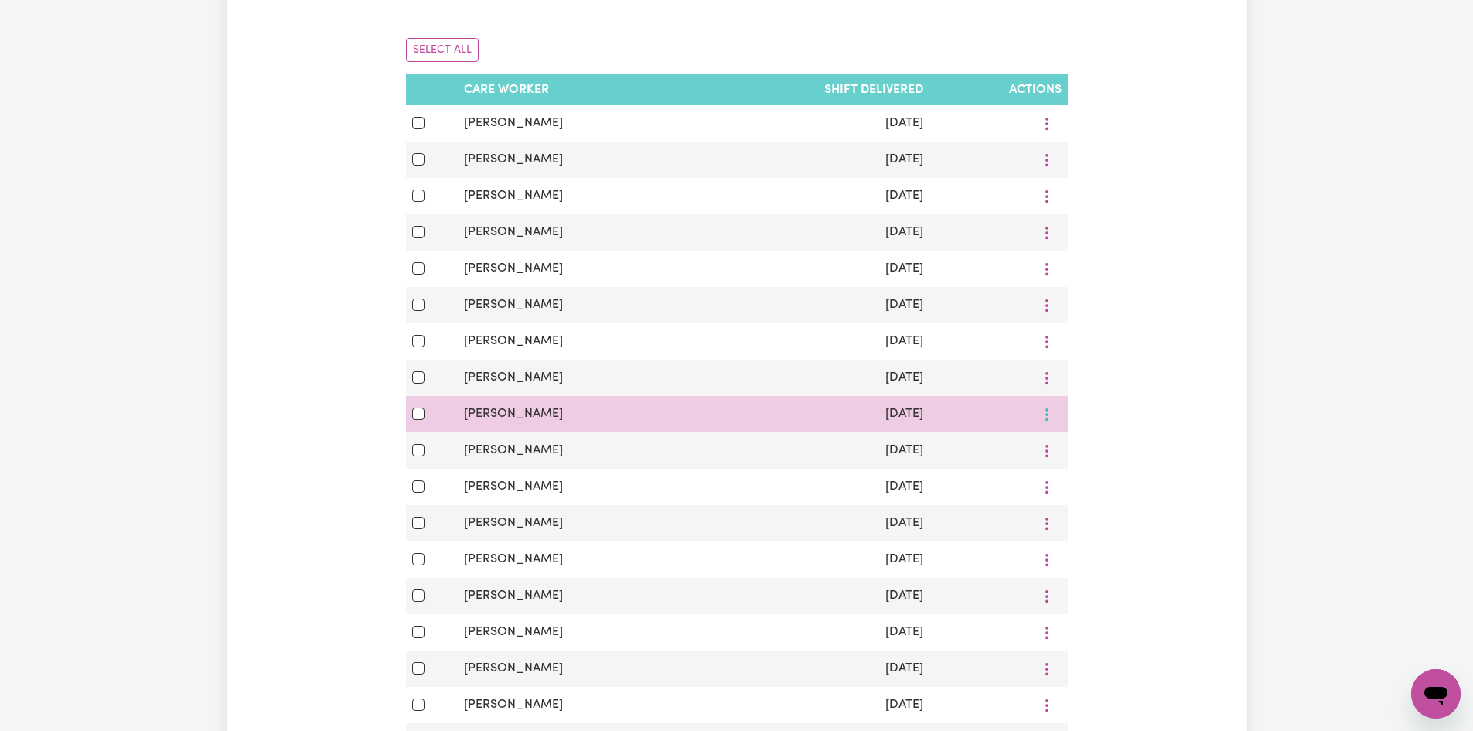
click at [1046, 135] on button "More options" at bounding box center [1046, 123] width 29 height 24
click at [1093, 463] on link "View Shift Note" at bounding box center [1102, 450] width 128 height 31
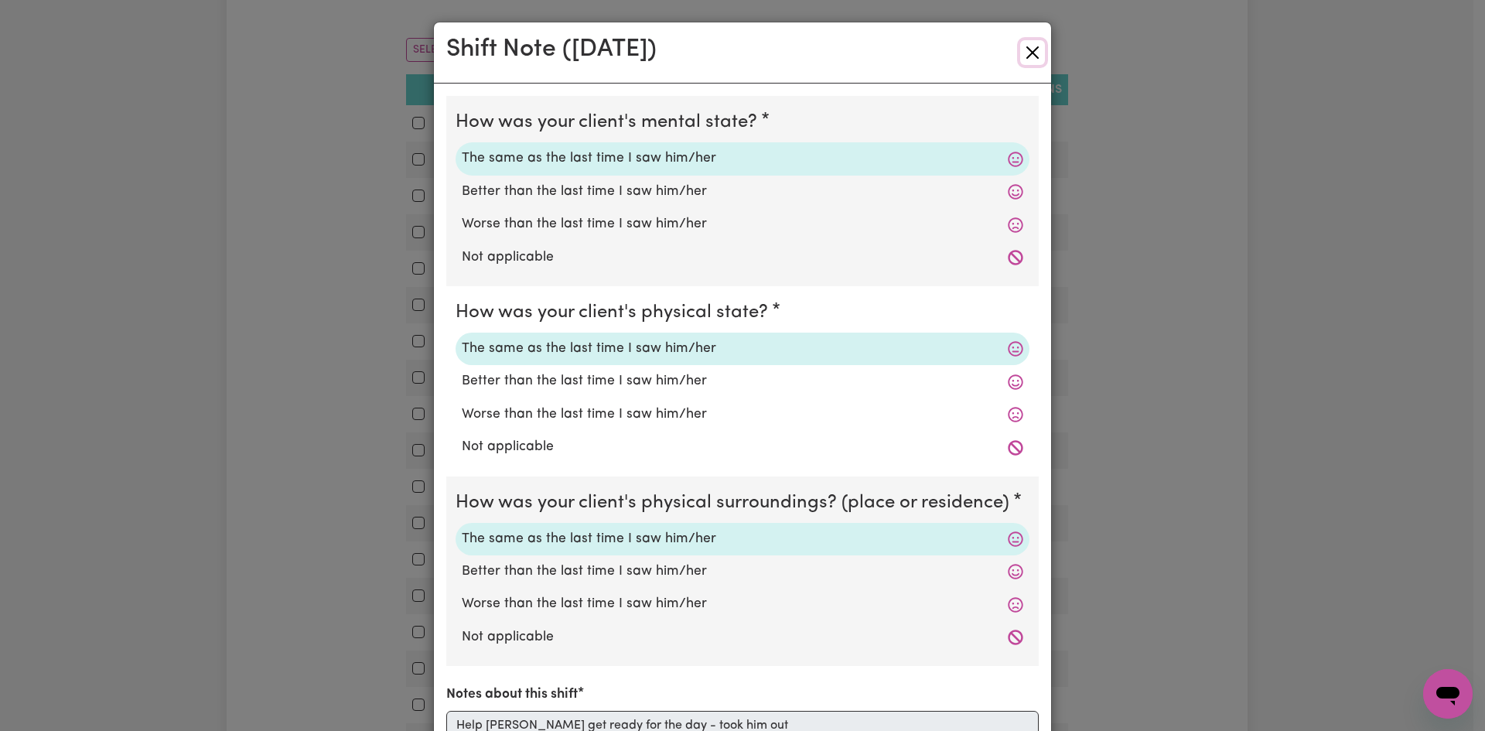
click at [1027, 53] on button "Close" at bounding box center [1032, 52] width 25 height 25
